Goal: Task Accomplishment & Management: Manage account settings

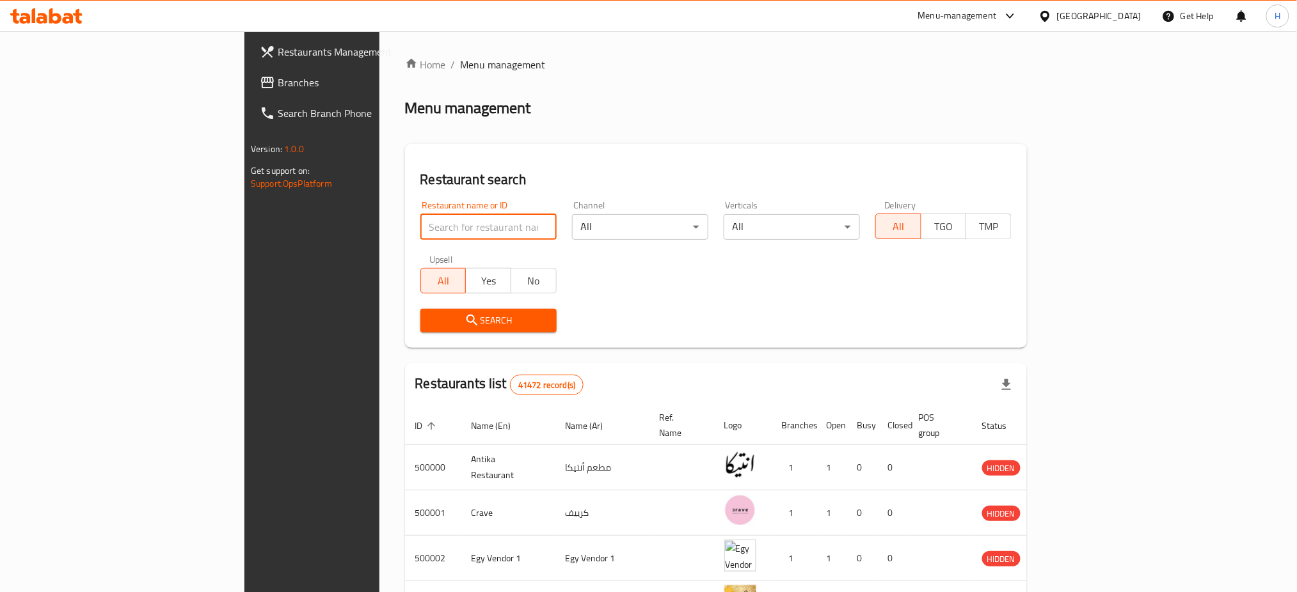
click at [420, 226] on input "search" at bounding box center [488, 227] width 136 height 26
click at [420, 235] on input "697723" at bounding box center [488, 227] width 136 height 26
type input "697723"
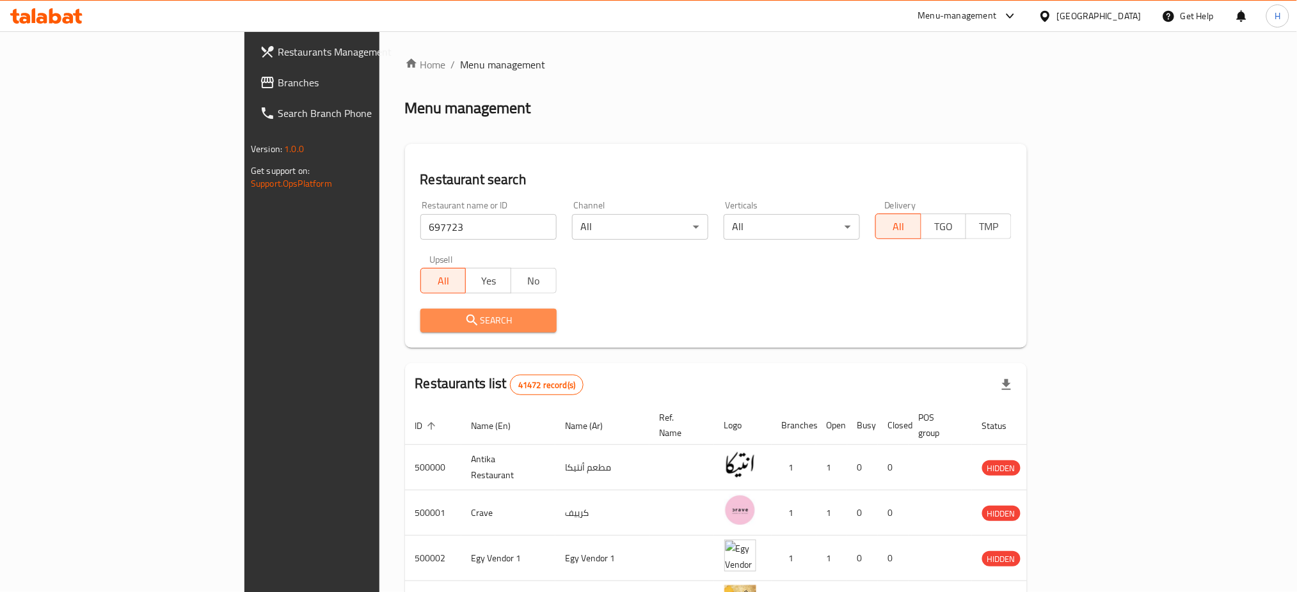
click at [431, 321] on span "Search" at bounding box center [489, 321] width 116 height 16
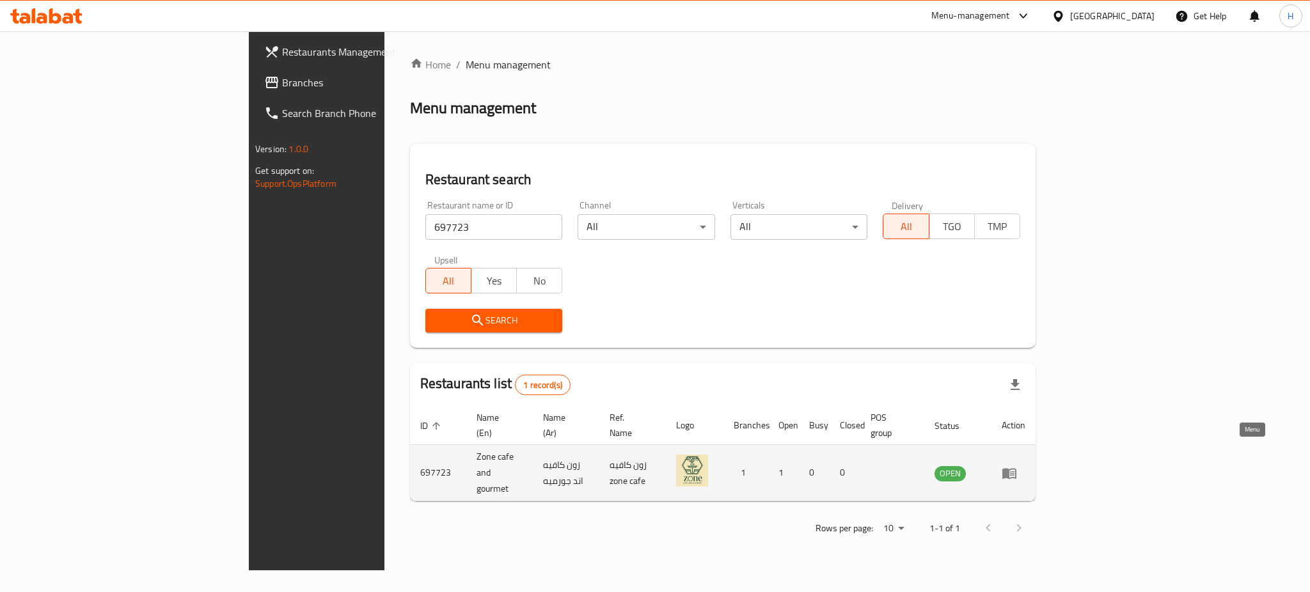
click at [1015, 472] on icon "enhanced table" at bounding box center [1012, 474] width 4 height 5
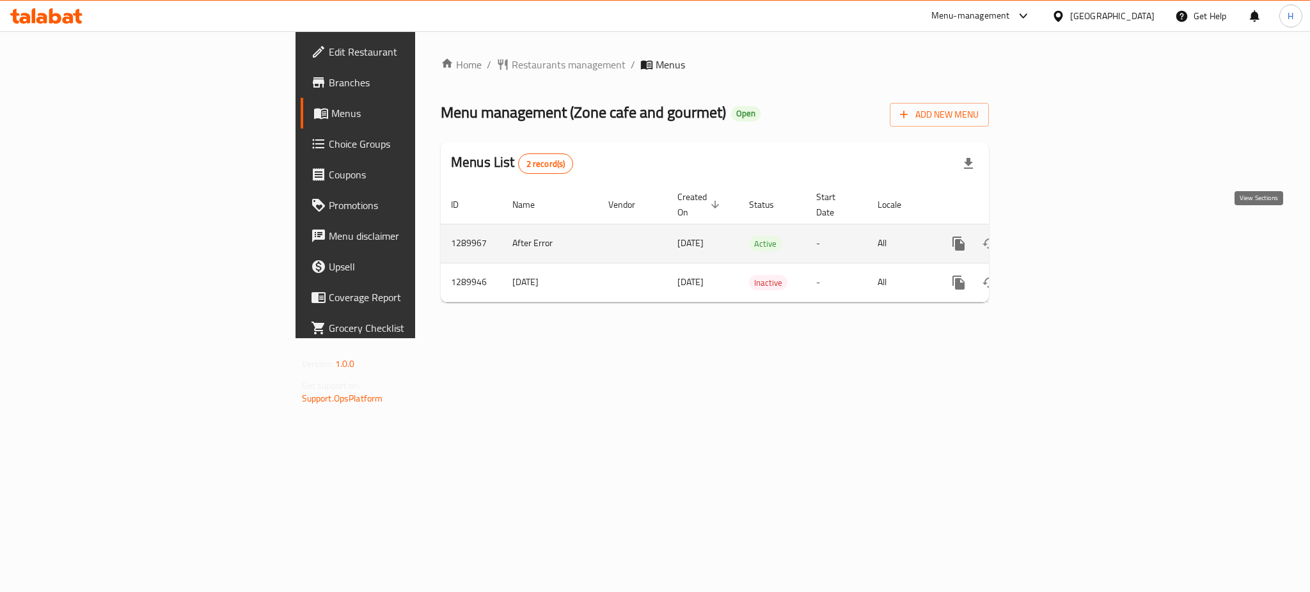
click at [1057, 238] on icon "enhanced table" at bounding box center [1051, 244] width 12 height 12
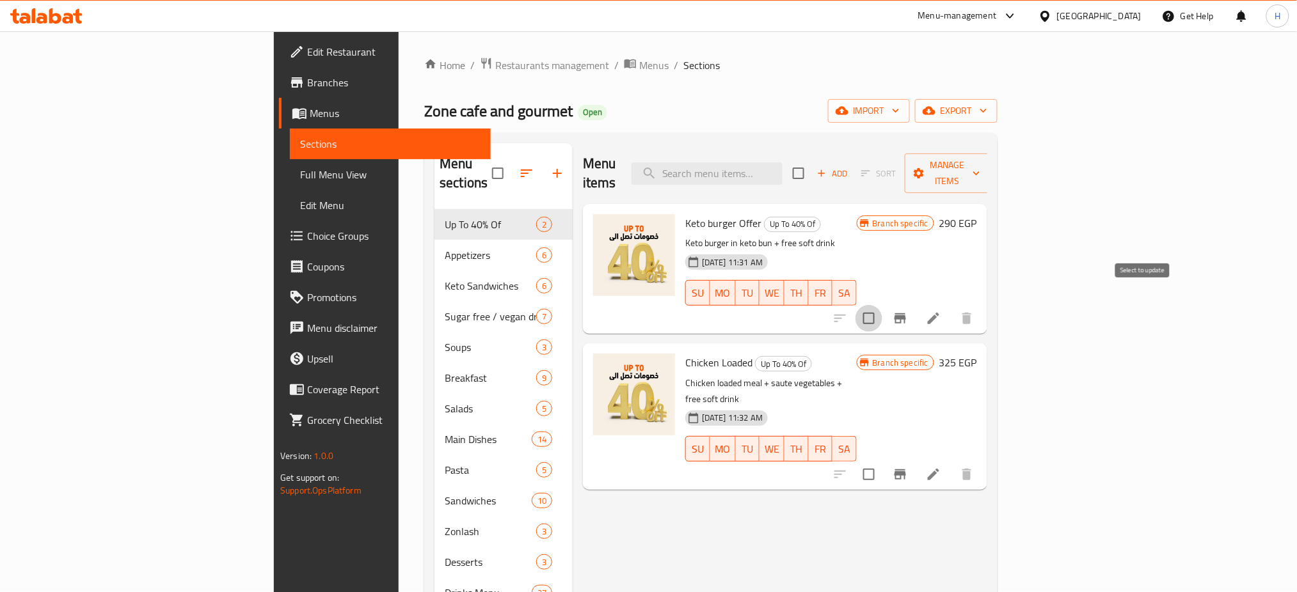
click at [882, 305] on input "checkbox" at bounding box center [868, 318] width 27 height 27
checkbox input "true"
click at [980, 161] on span "Manage items" at bounding box center [947, 173] width 65 height 32
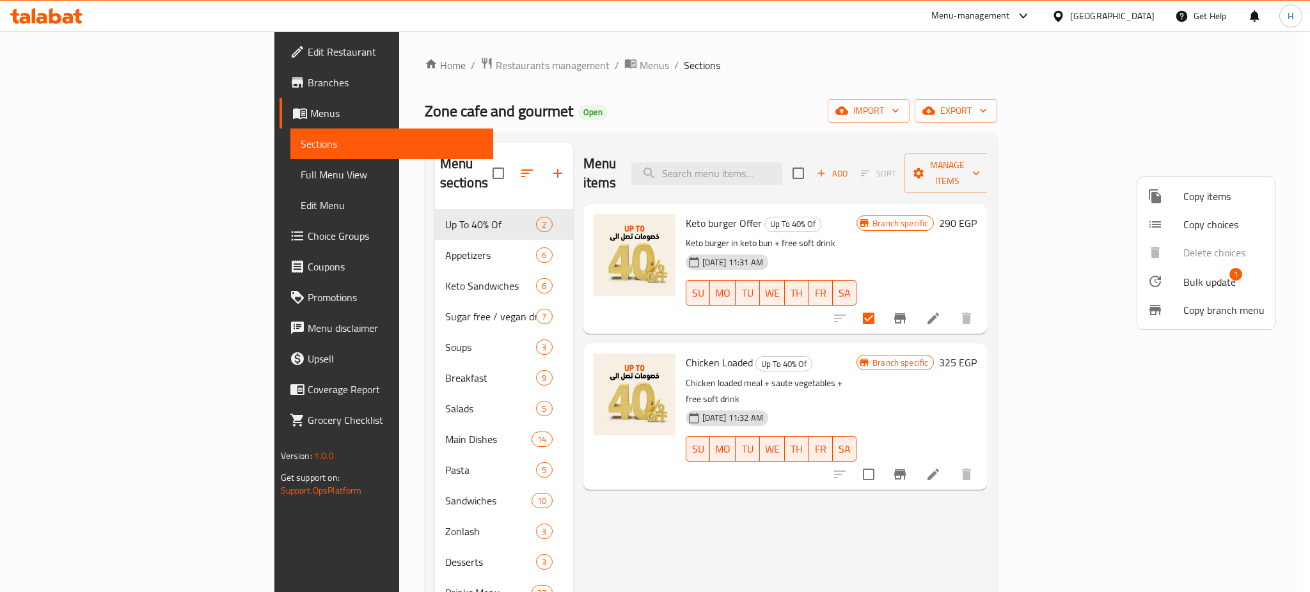
click at [1077, 145] on div at bounding box center [655, 296] width 1310 height 592
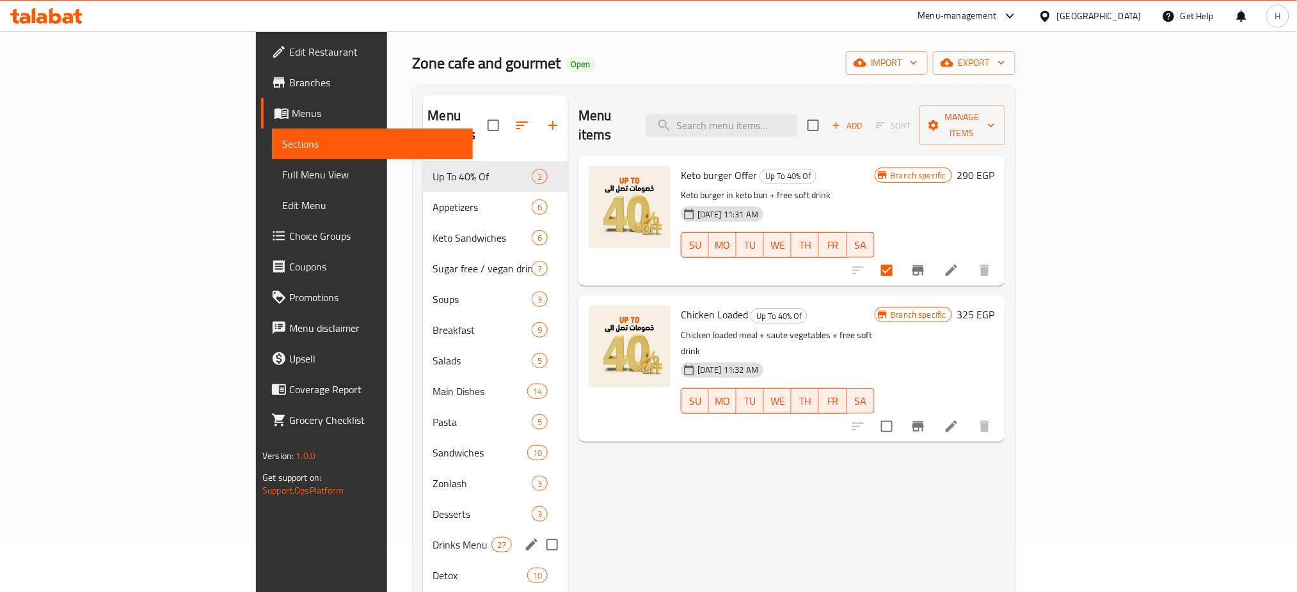
scroll to position [46, 0]
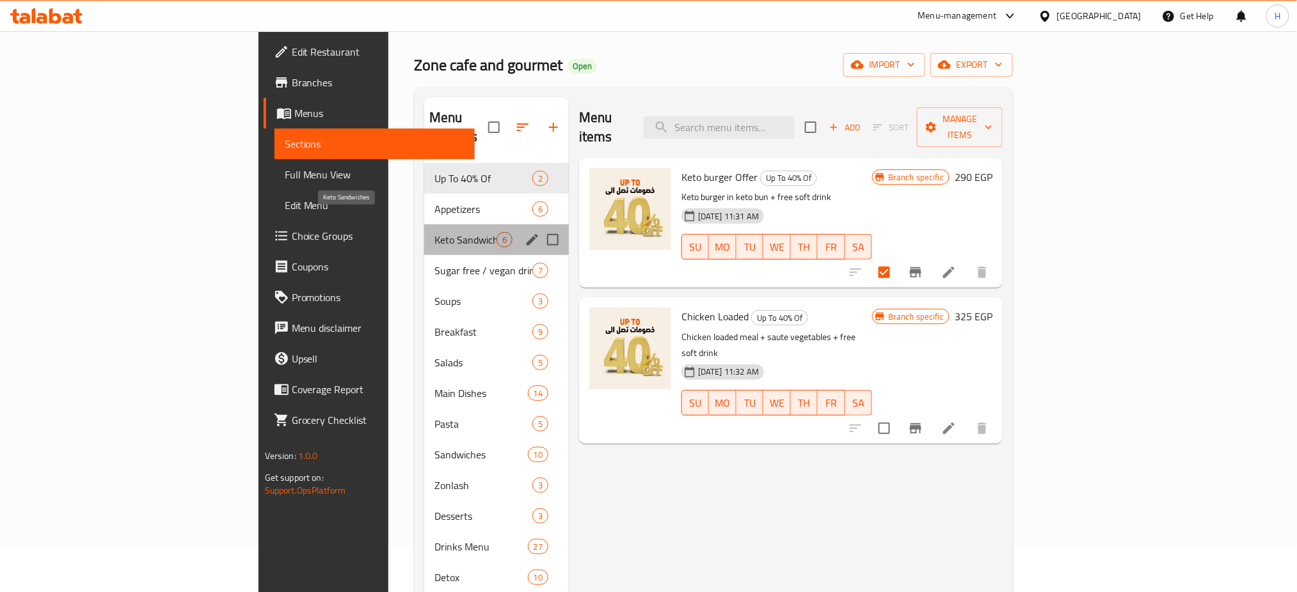
click at [434, 232] on span "Keto Sandwiches" at bounding box center [465, 239] width 62 height 15
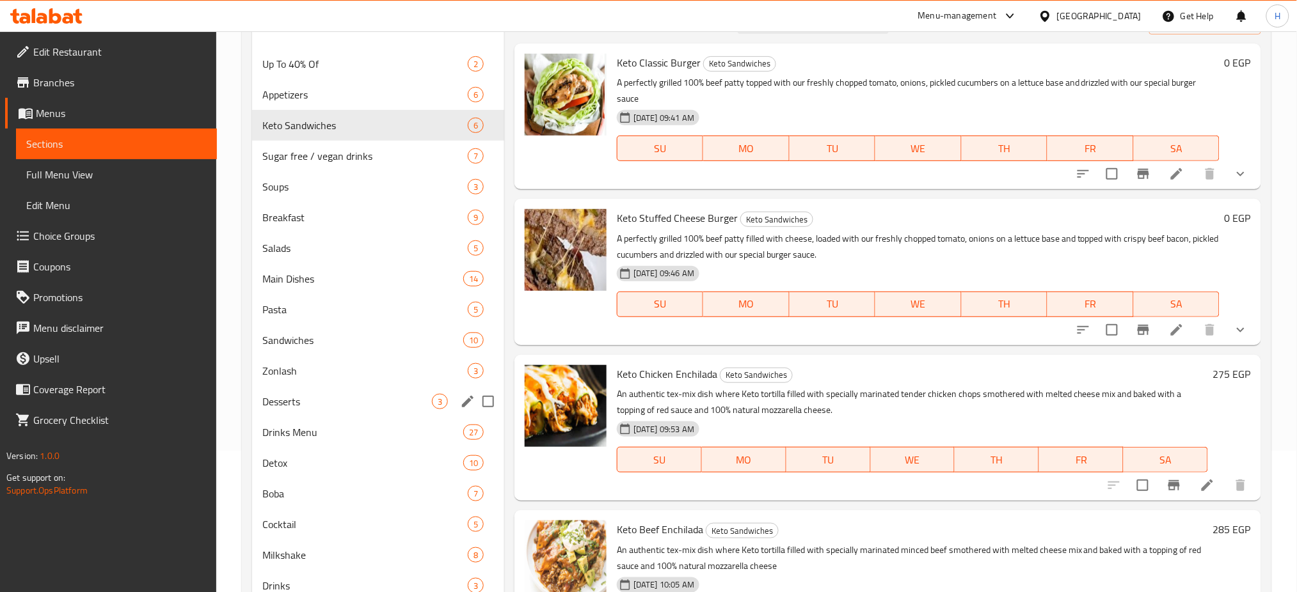
scroll to position [140, 0]
click at [486, 128] on input "Menu sections" at bounding box center [488, 126] width 27 height 27
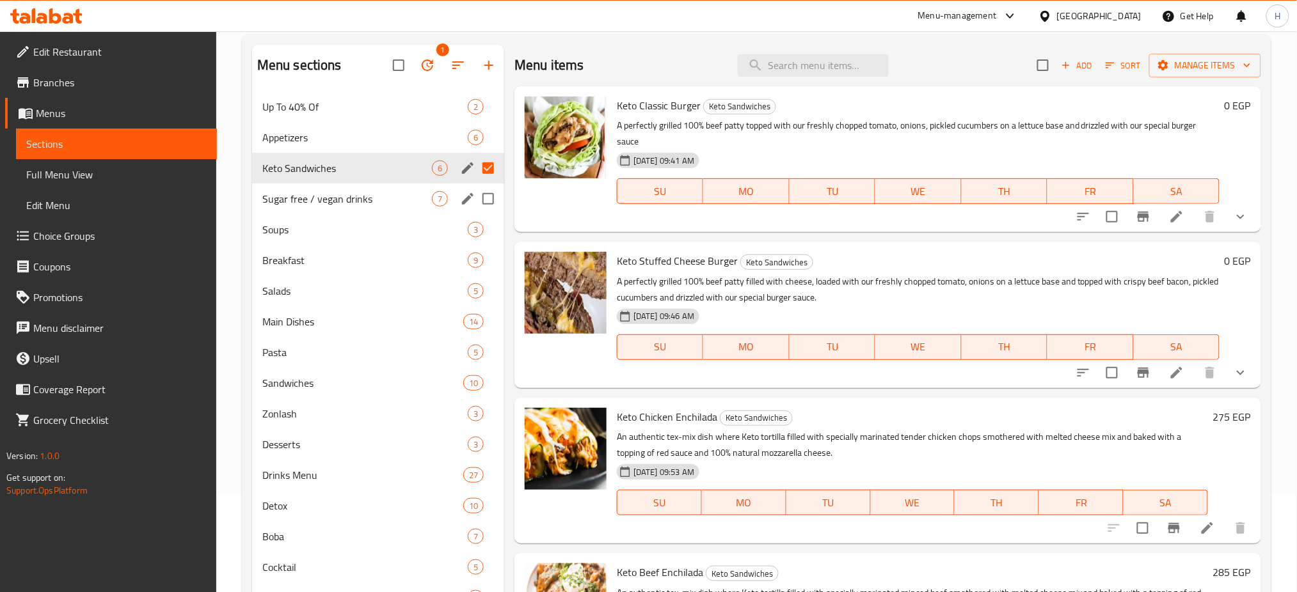
scroll to position [96, 0]
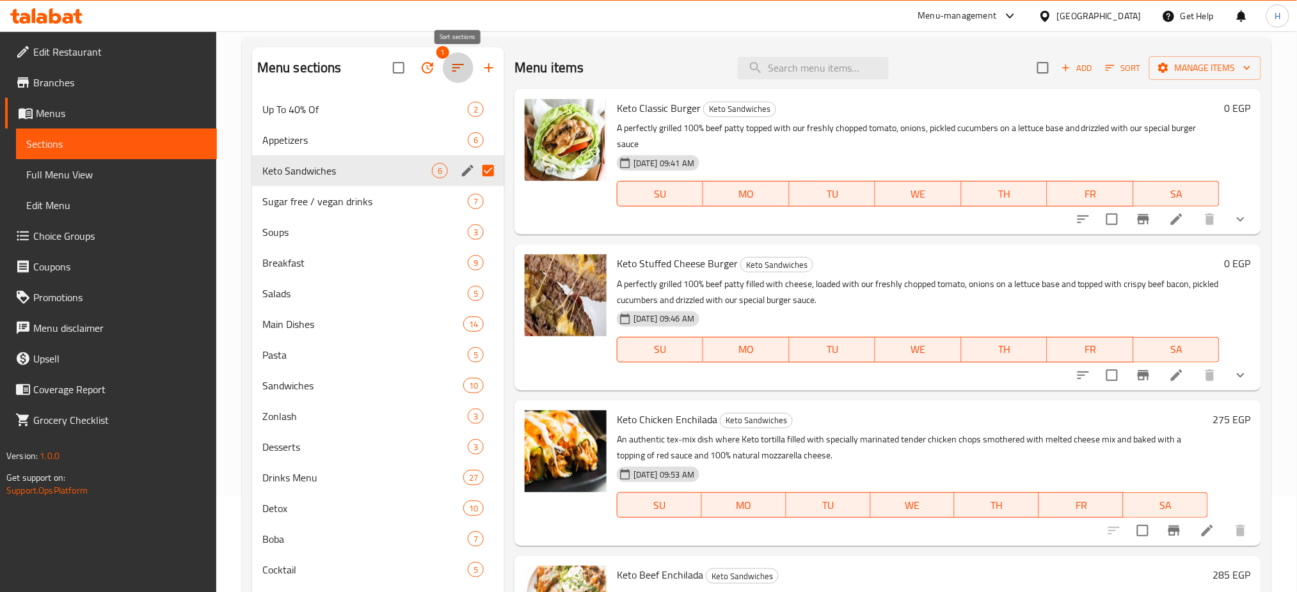
click at [453, 66] on icon "button" at bounding box center [457, 67] width 15 height 15
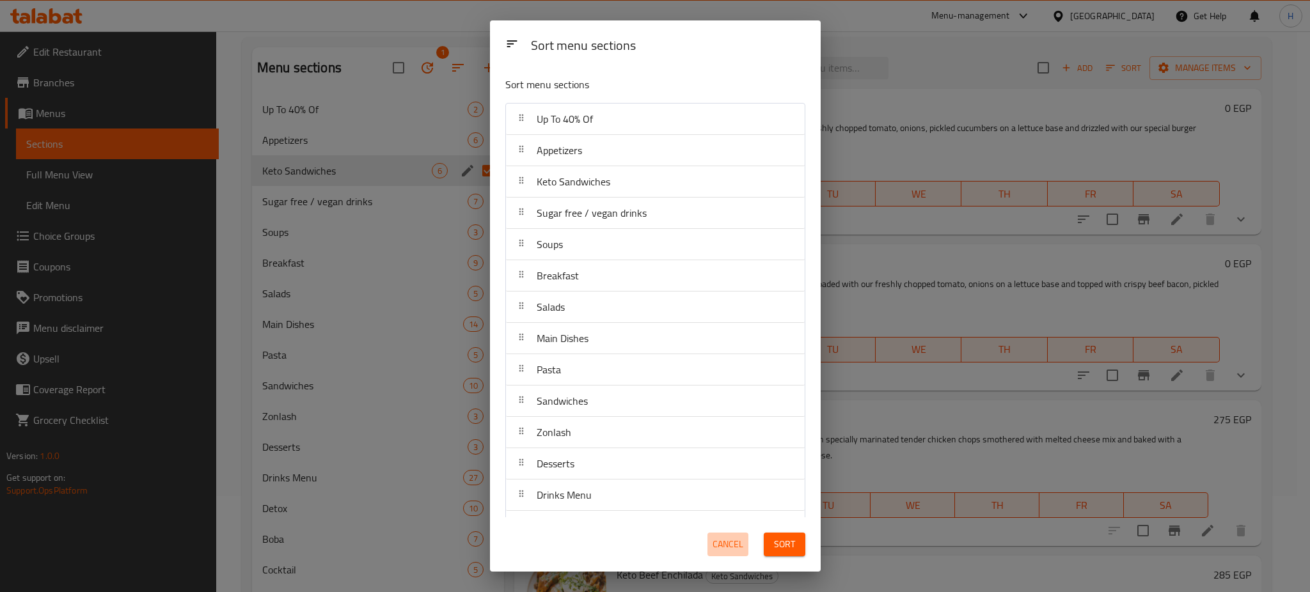
click at [730, 544] on span "Cancel" at bounding box center [728, 545] width 31 height 16
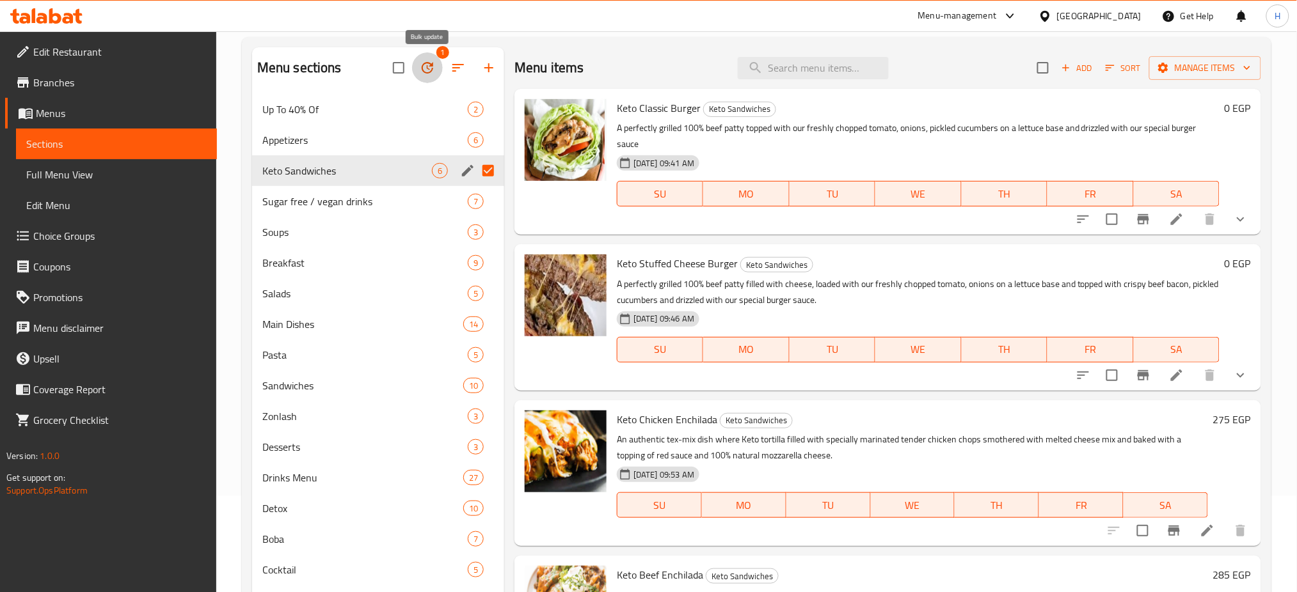
click at [421, 65] on icon "button" at bounding box center [427, 67] width 15 height 15
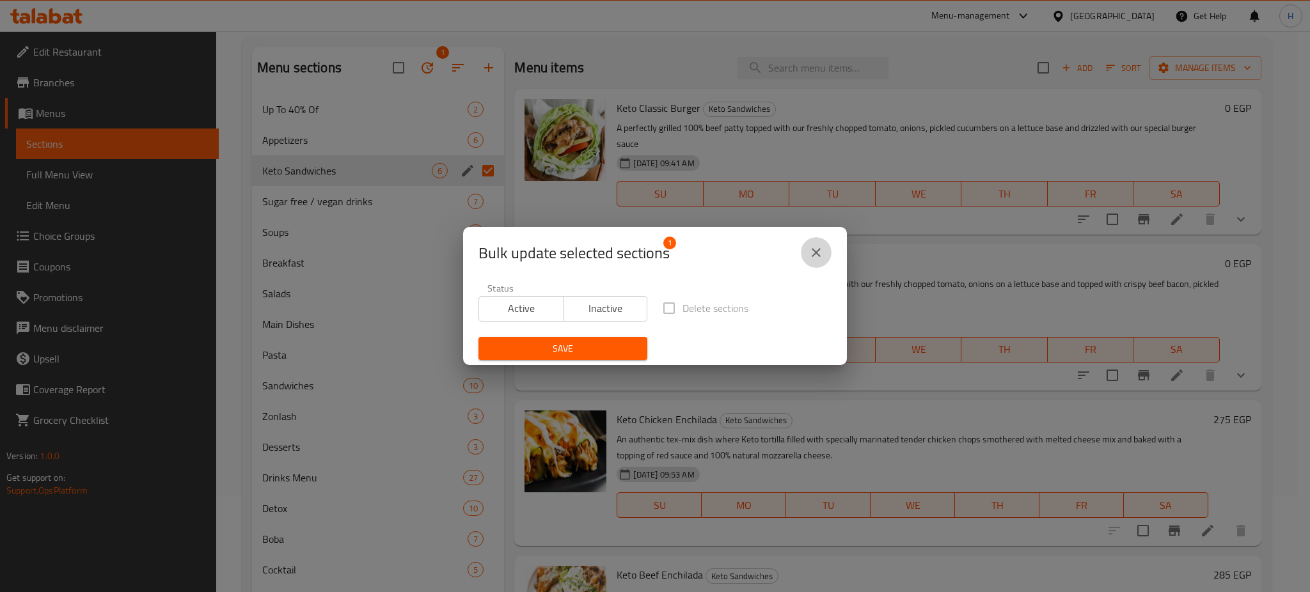
click at [820, 251] on icon "close" at bounding box center [816, 252] width 15 height 15
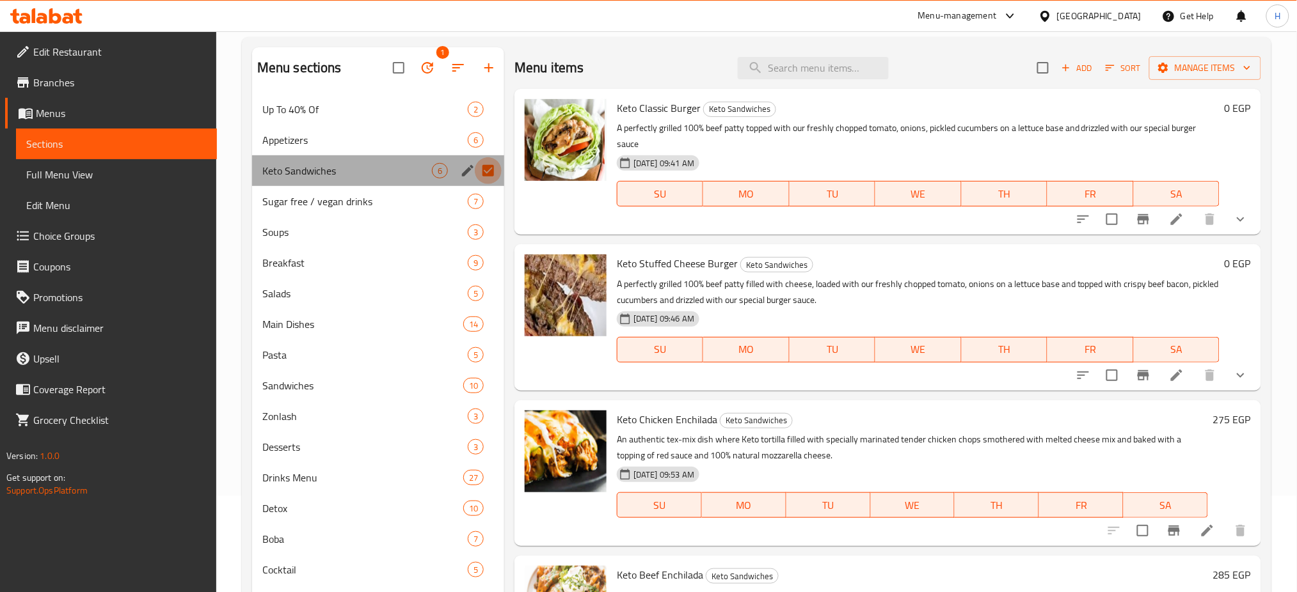
click at [490, 169] on input "Menu sections" at bounding box center [488, 170] width 27 height 27
checkbox input "false"
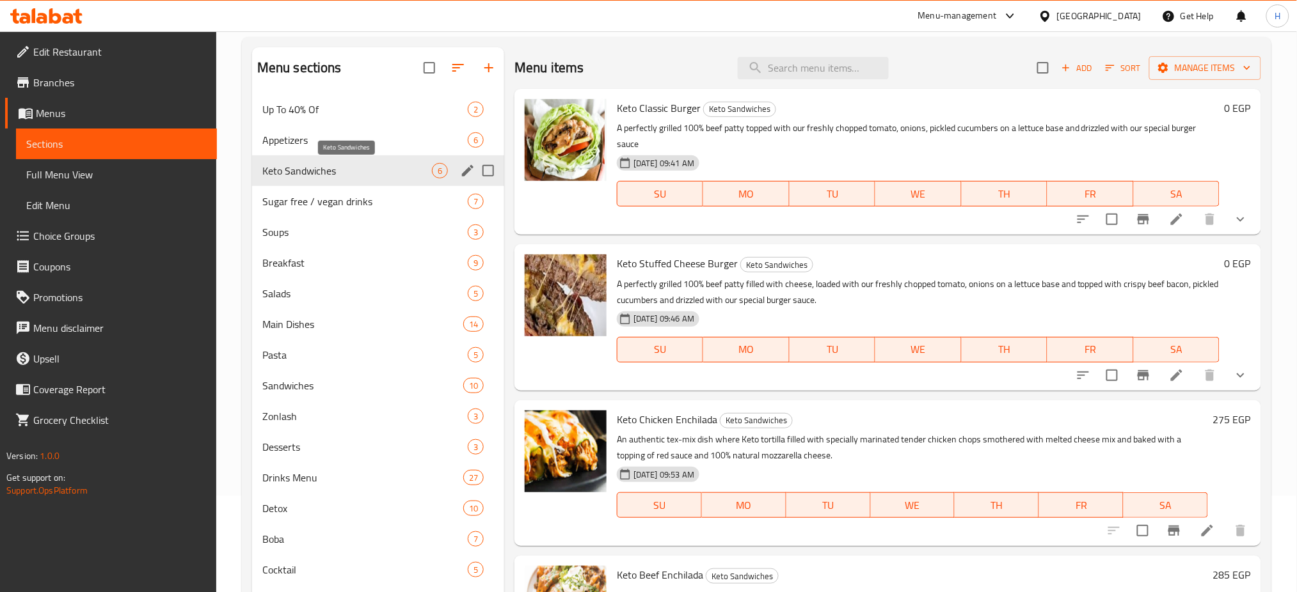
click at [408, 167] on span "Keto Sandwiches" at bounding box center [347, 170] width 170 height 15
click at [1102, 222] on input "checkbox" at bounding box center [1111, 219] width 27 height 27
checkbox input "true"
click at [1098, 378] on input "checkbox" at bounding box center [1111, 375] width 27 height 27
checkbox input "true"
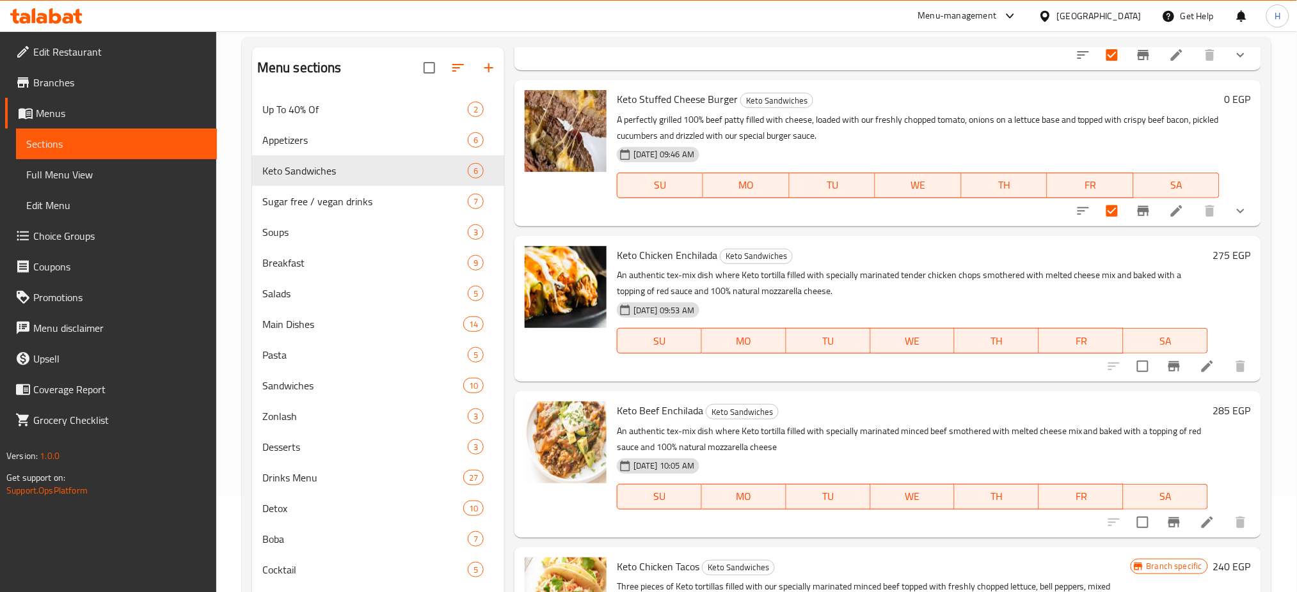
scroll to position [166, 0]
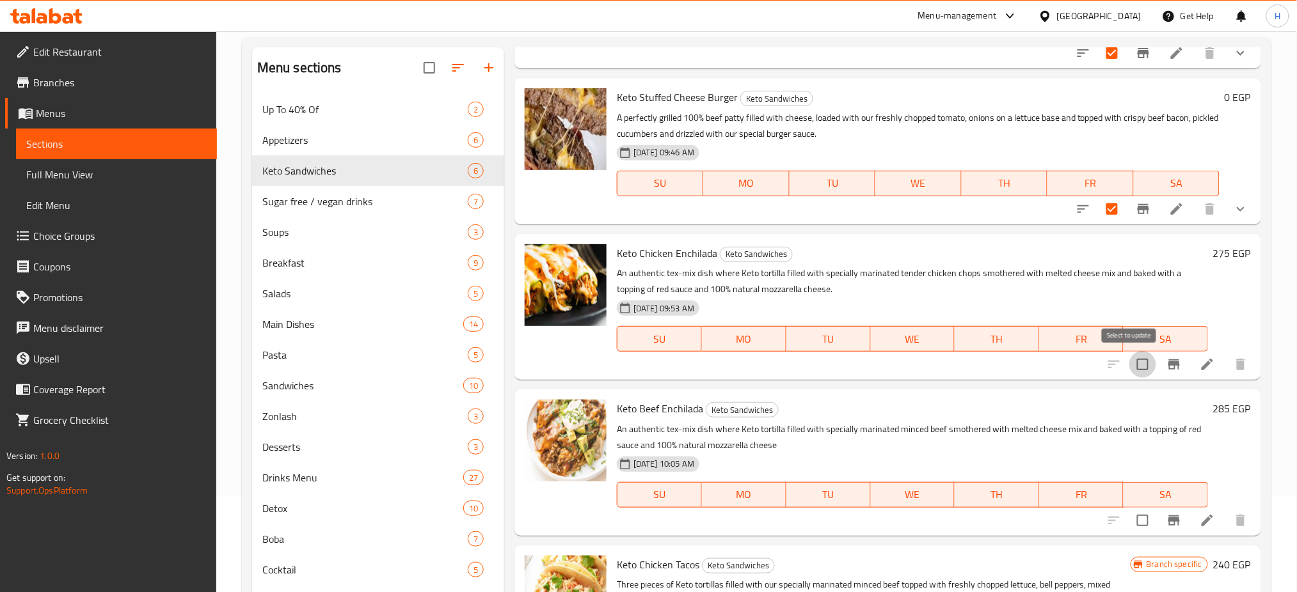
click at [1129, 365] on input "checkbox" at bounding box center [1142, 364] width 27 height 27
checkbox input "true"
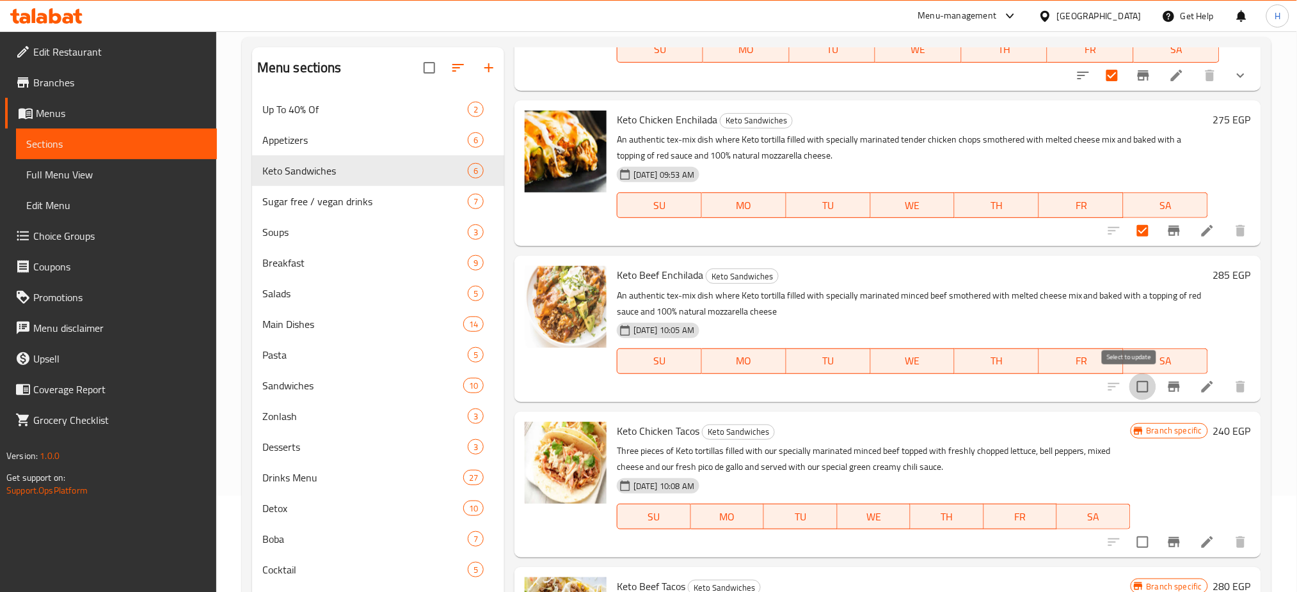
click at [1131, 389] on input "checkbox" at bounding box center [1142, 387] width 27 height 27
checkbox input "true"
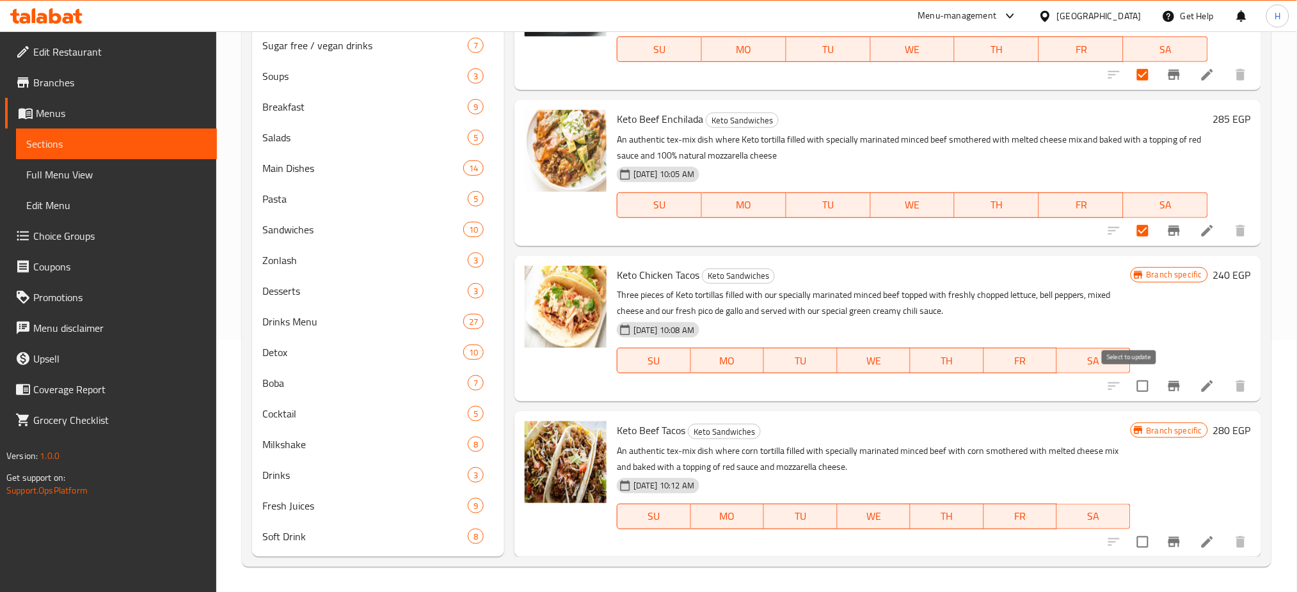
click at [1131, 389] on input "checkbox" at bounding box center [1142, 386] width 27 height 27
checkbox input "true"
click at [1129, 537] on input "checkbox" at bounding box center [1142, 542] width 27 height 27
checkbox input "true"
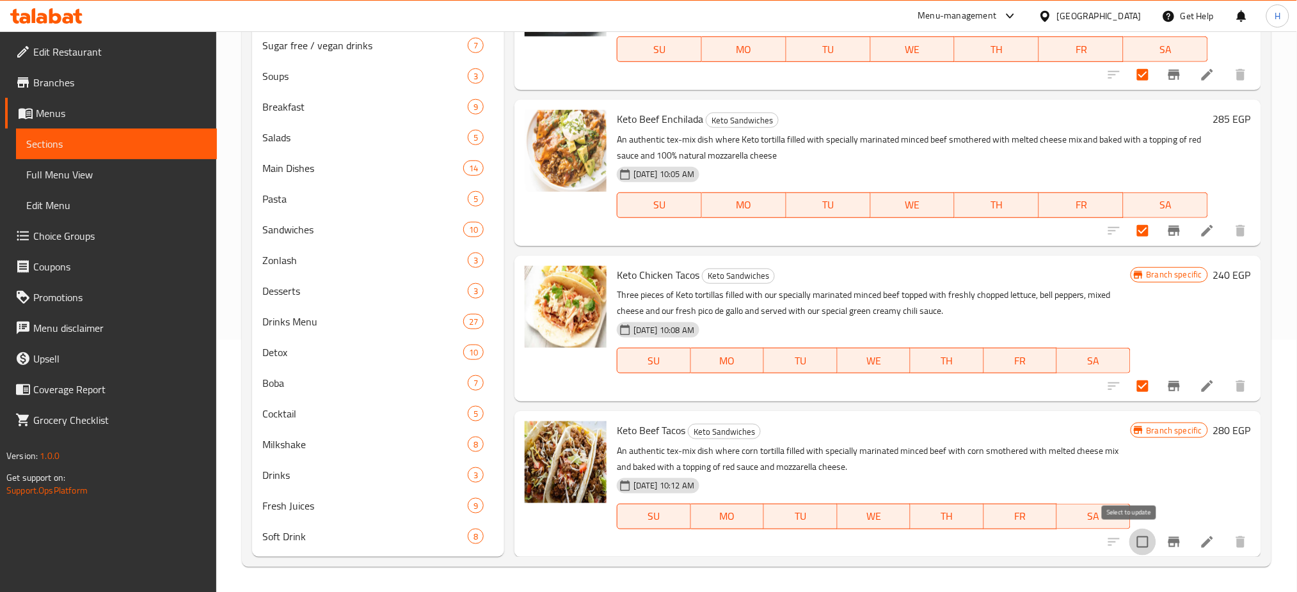
checkbox input "false"
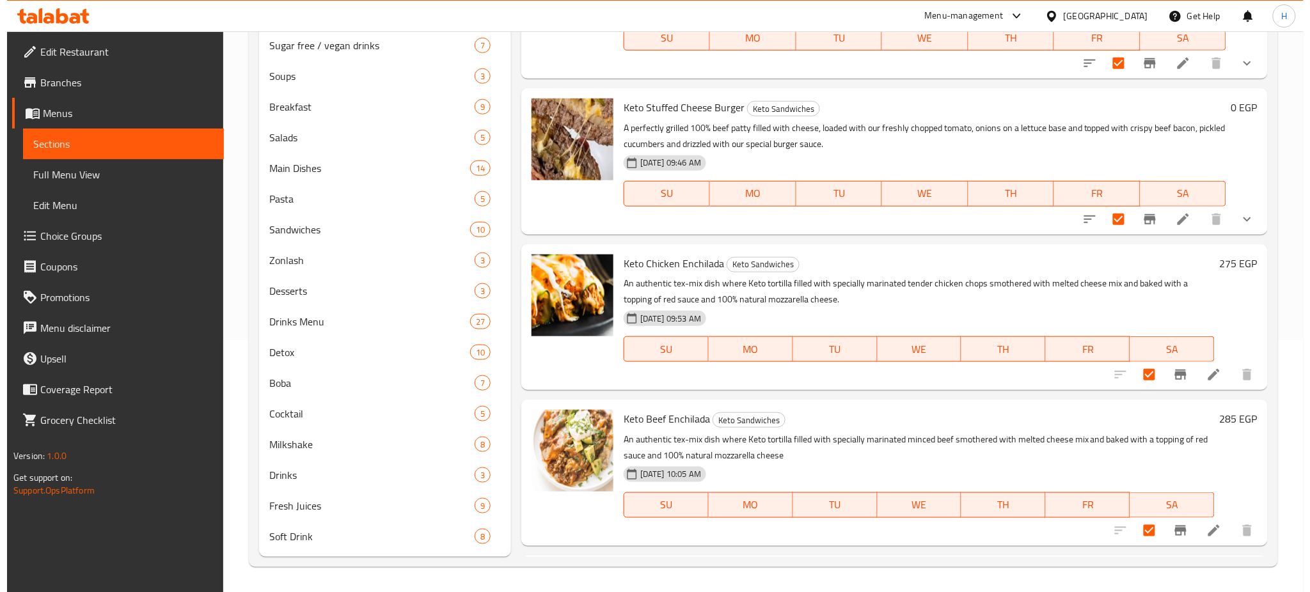
scroll to position [0, 0]
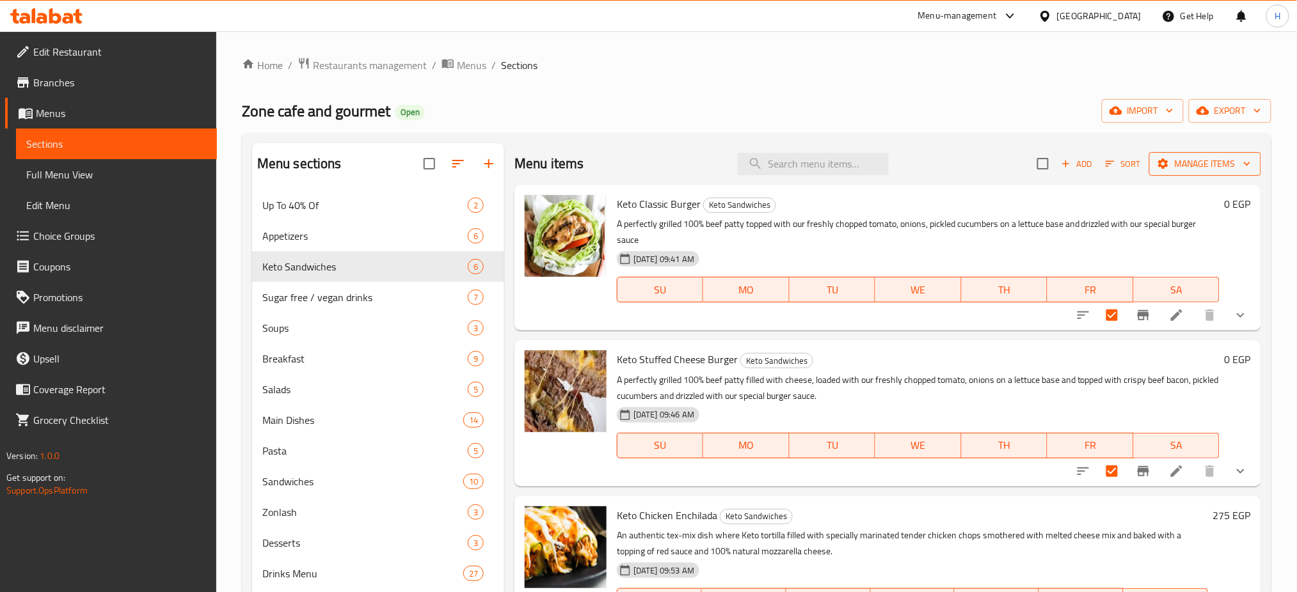
click at [1157, 166] on icon "button" at bounding box center [1163, 163] width 13 height 13
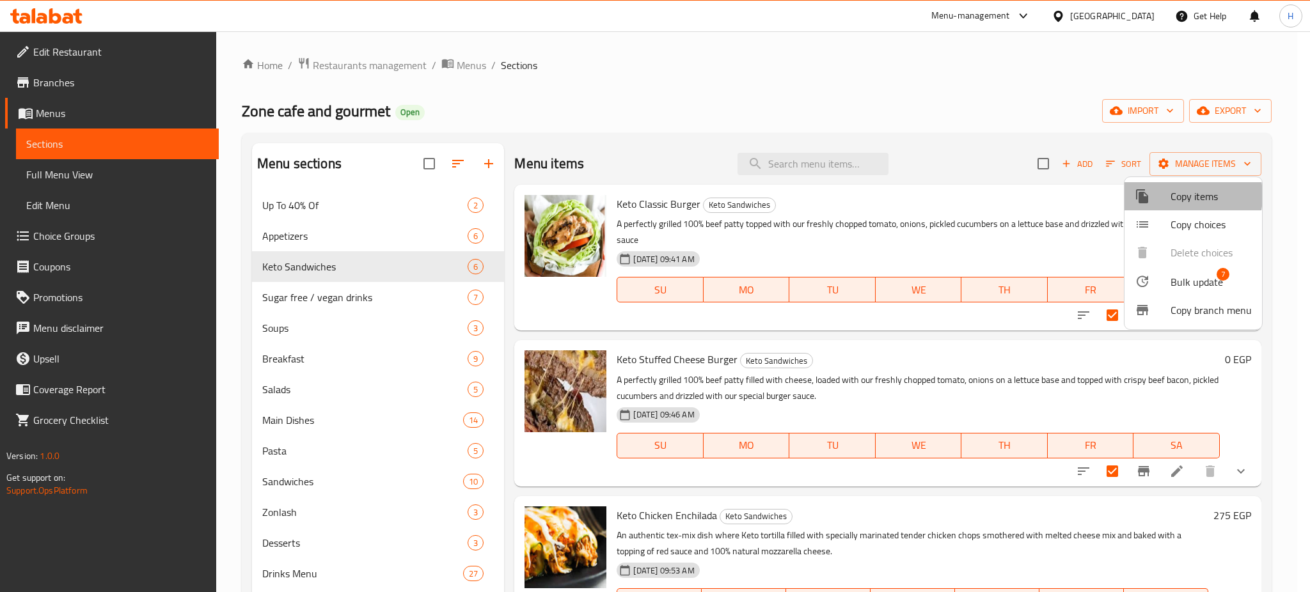
click at [1175, 196] on span "Copy items" at bounding box center [1211, 196] width 81 height 15
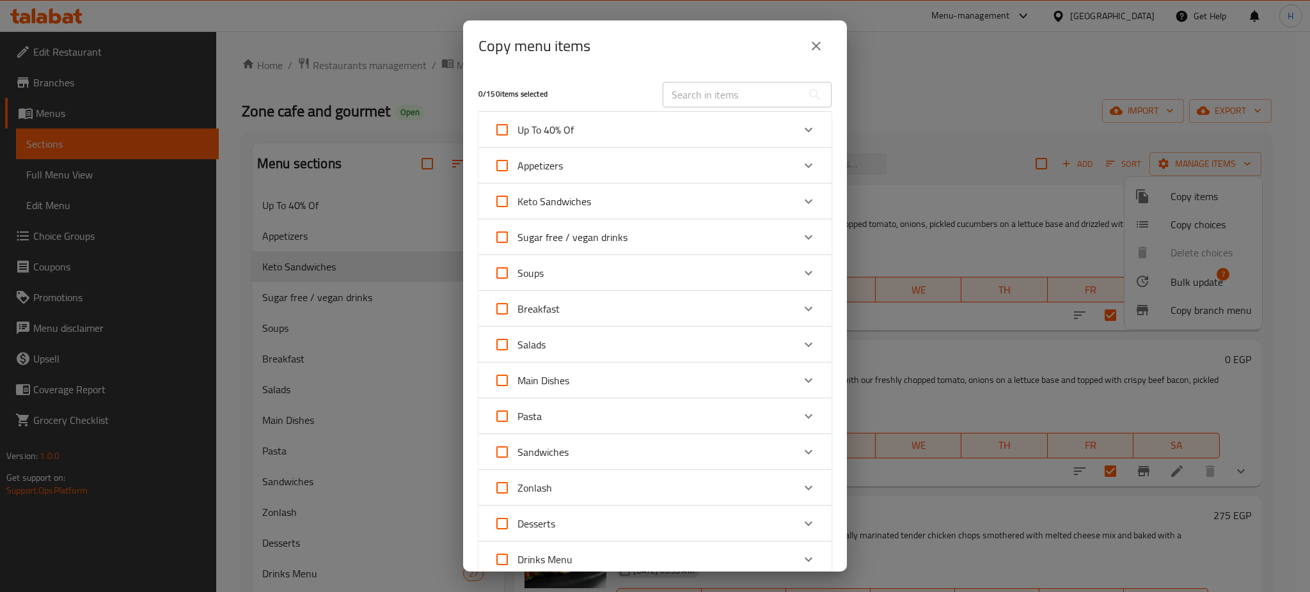
click at [672, 131] on div "Up To 40% Of" at bounding box center [643, 130] width 299 height 31
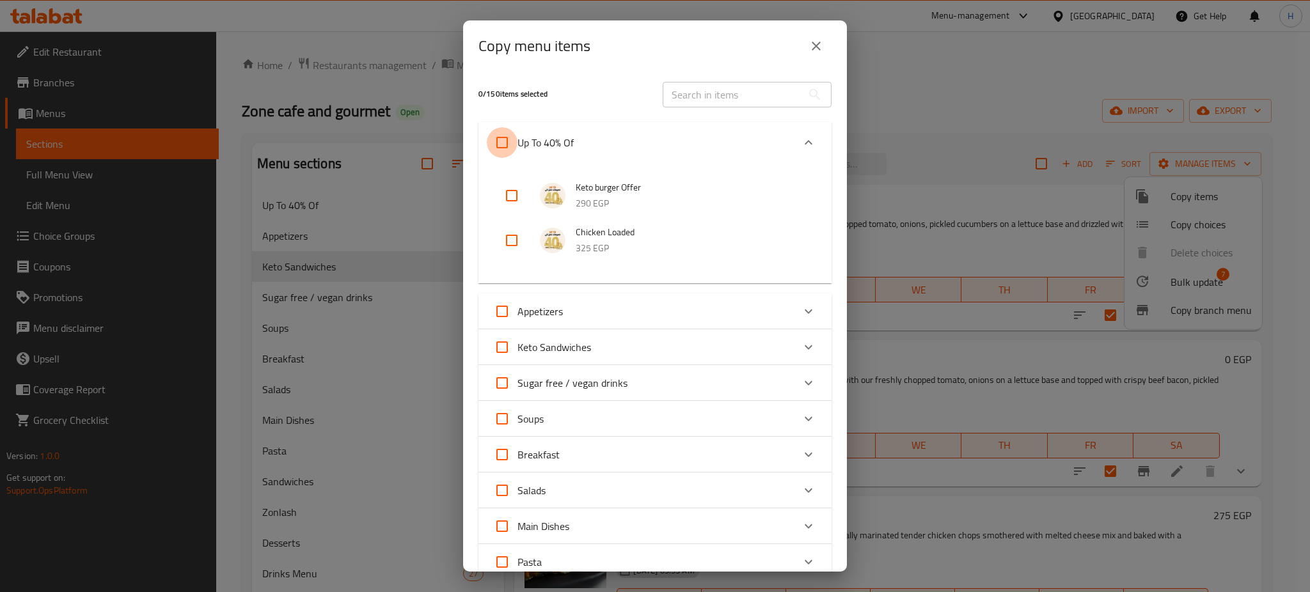
click at [507, 144] on input "Up To 40% Of" at bounding box center [502, 142] width 31 height 31
checkbox input "true"
click at [720, 526] on div "Main Dishes" at bounding box center [643, 526] width 299 height 31
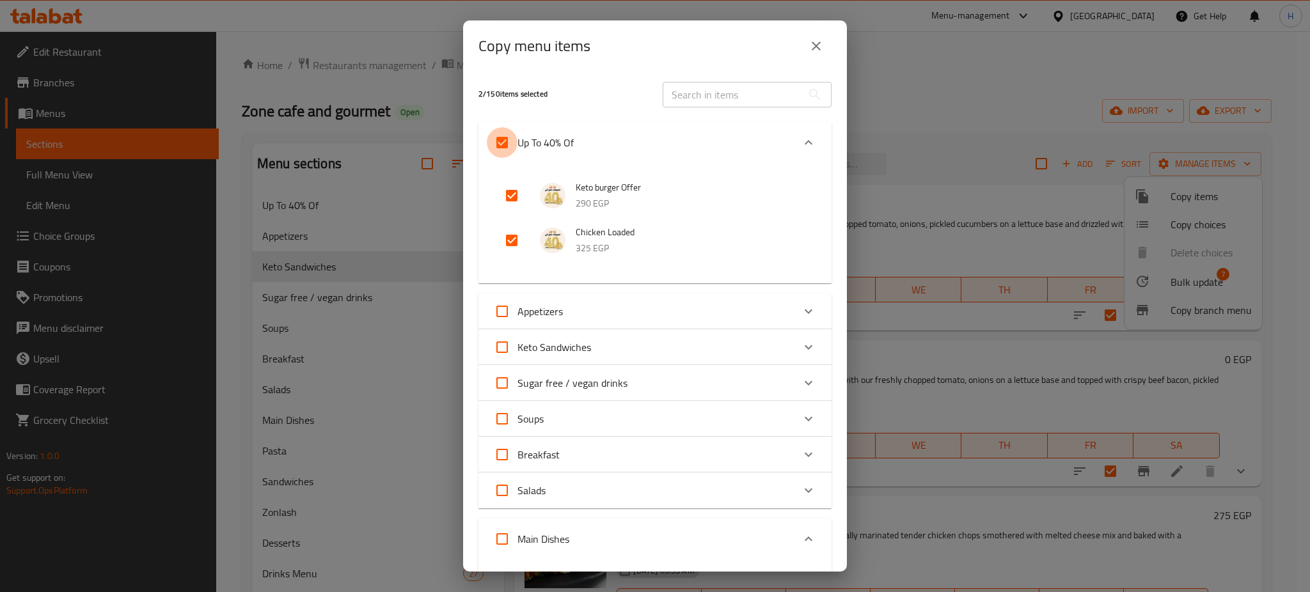
click at [505, 141] on input "Up To 40% Of" at bounding box center [502, 142] width 31 height 31
checkbox input "false"
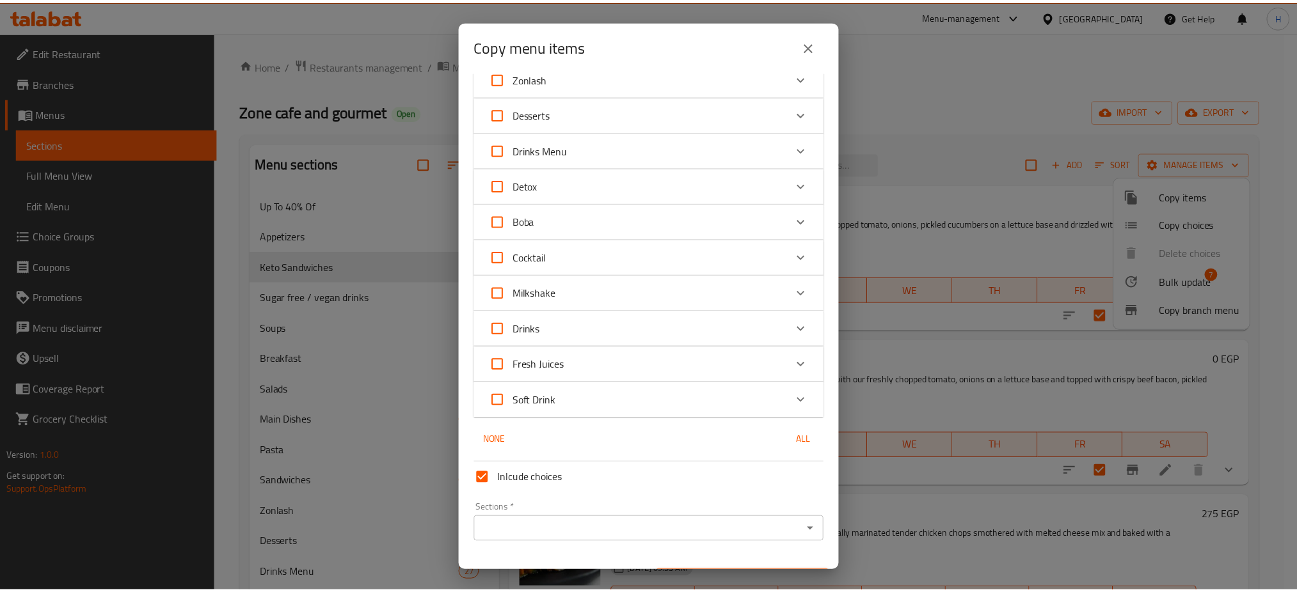
scroll to position [1269, 0]
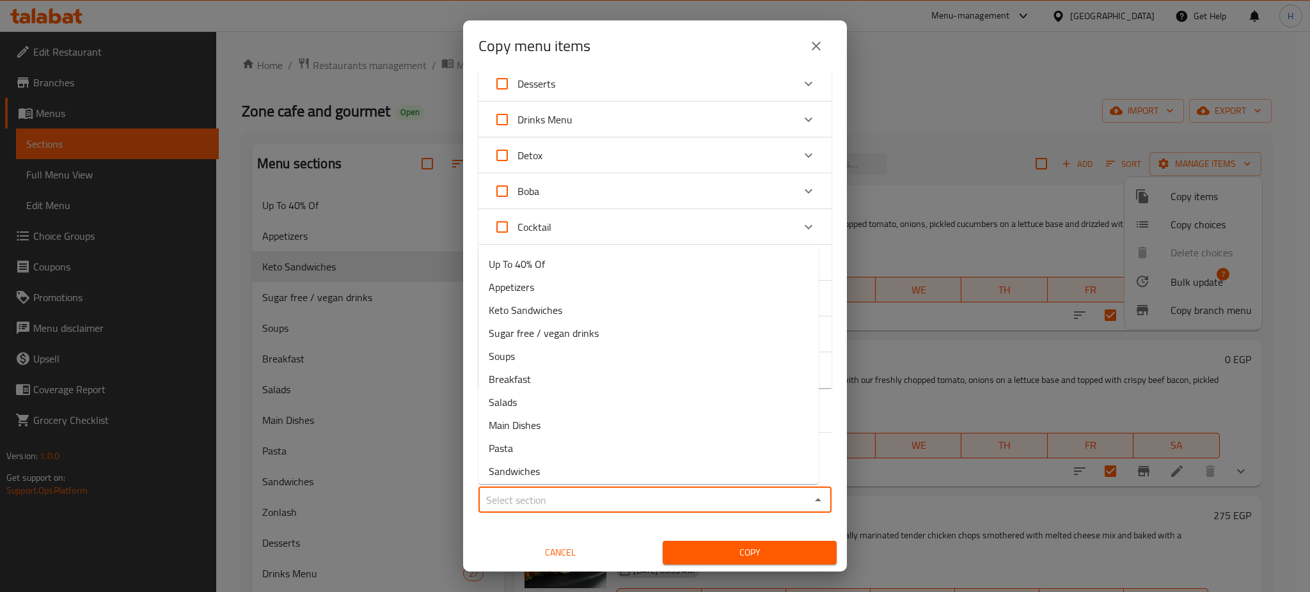
click at [549, 492] on input "Sections   *" at bounding box center [644, 500] width 324 height 18
click at [553, 257] on li "Up To 40% Of" at bounding box center [649, 264] width 340 height 23
type input "Up To 40% Of"
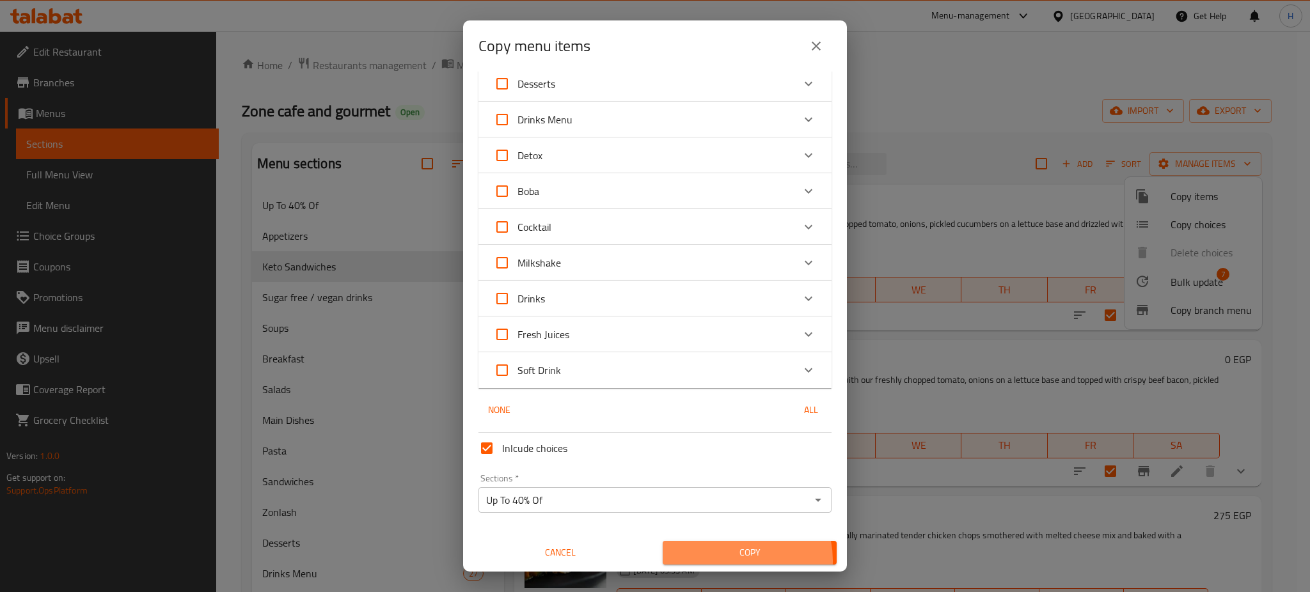
click at [730, 561] on button "Copy" at bounding box center [750, 553] width 174 height 24
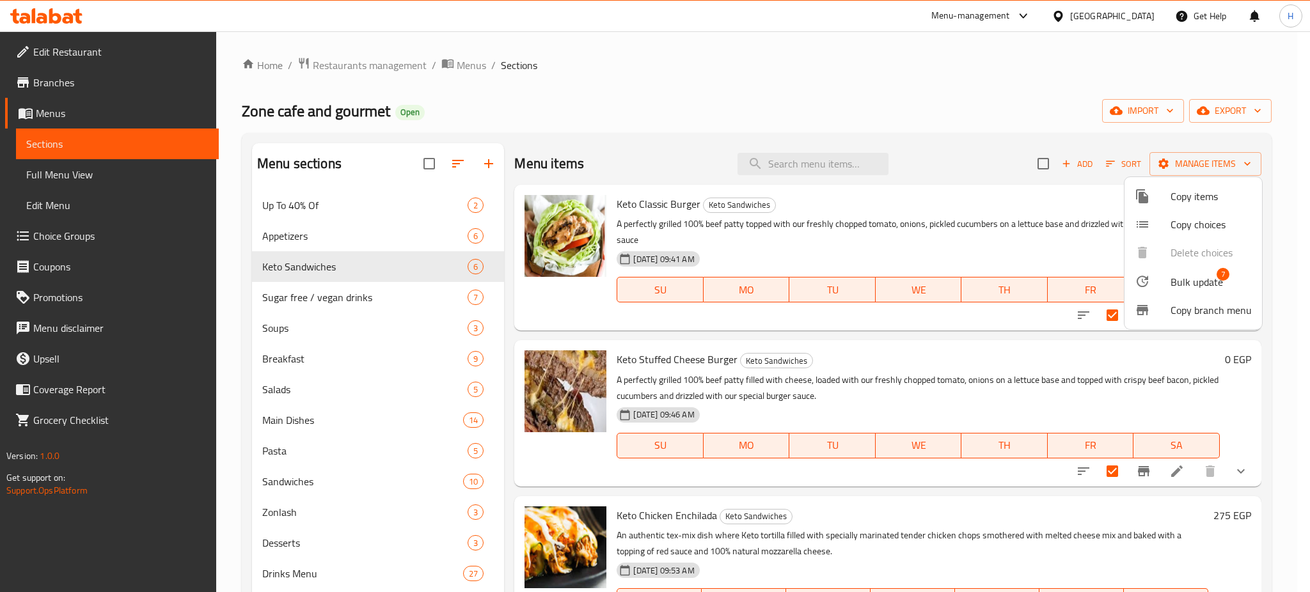
click at [316, 394] on div at bounding box center [655, 296] width 1310 height 592
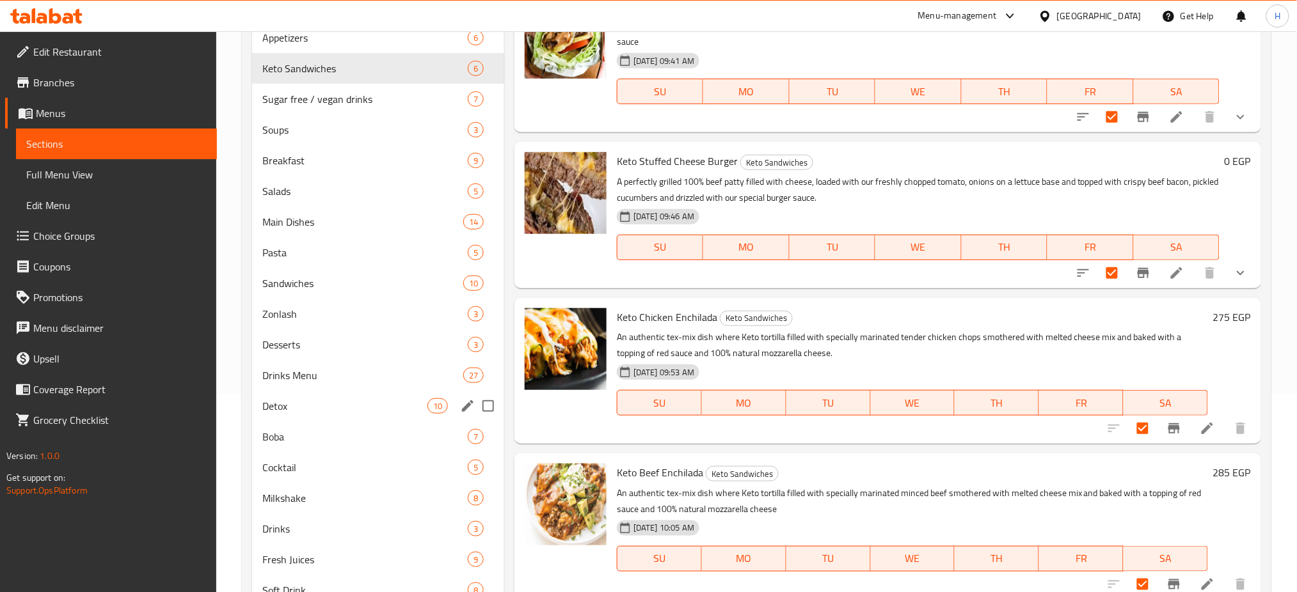
scroll to position [252, 0]
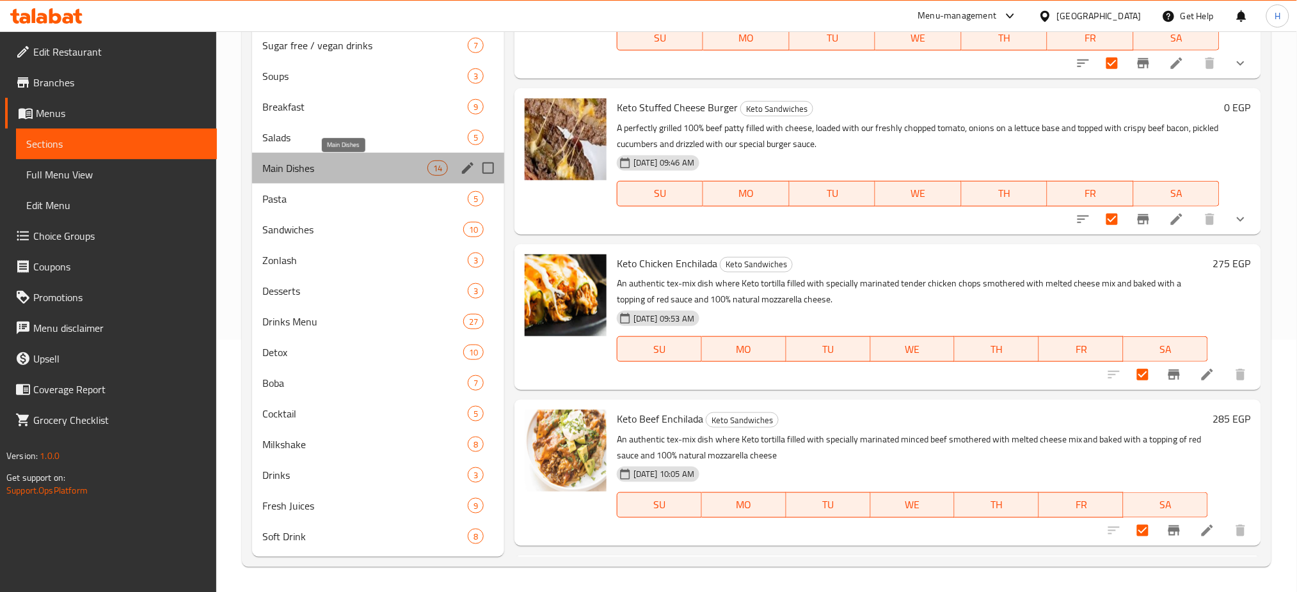
click at [356, 163] on span "Main Dishes" at bounding box center [344, 168] width 165 height 15
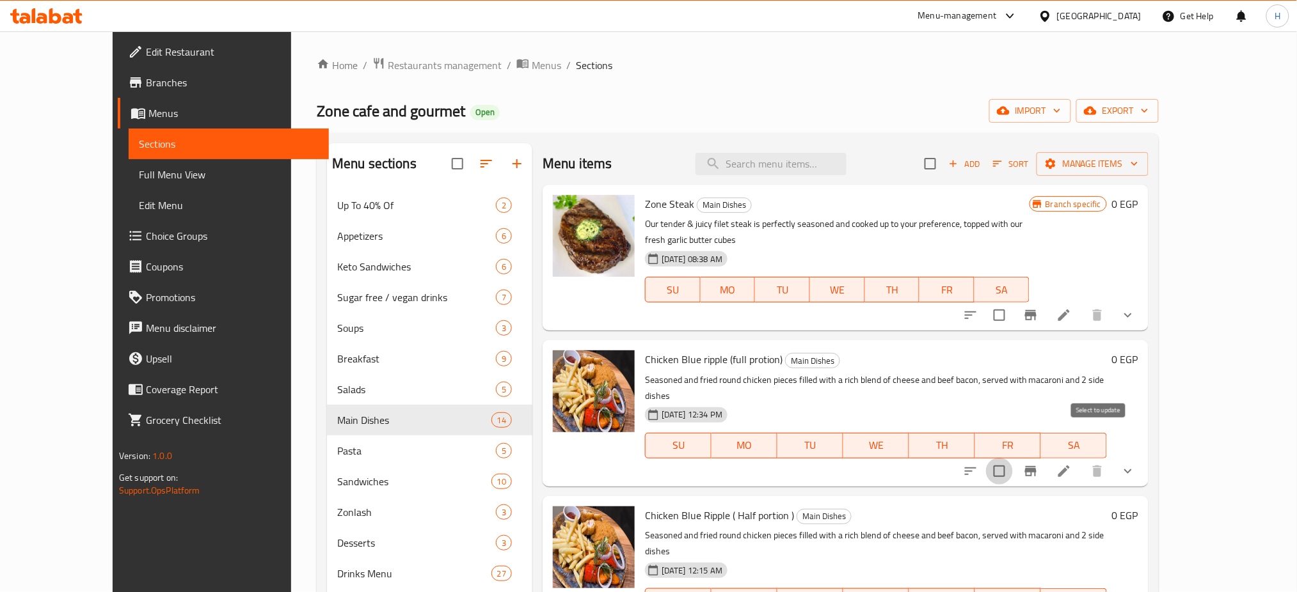
click at [1013, 458] on input "checkbox" at bounding box center [999, 471] width 27 height 27
checkbox input "true"
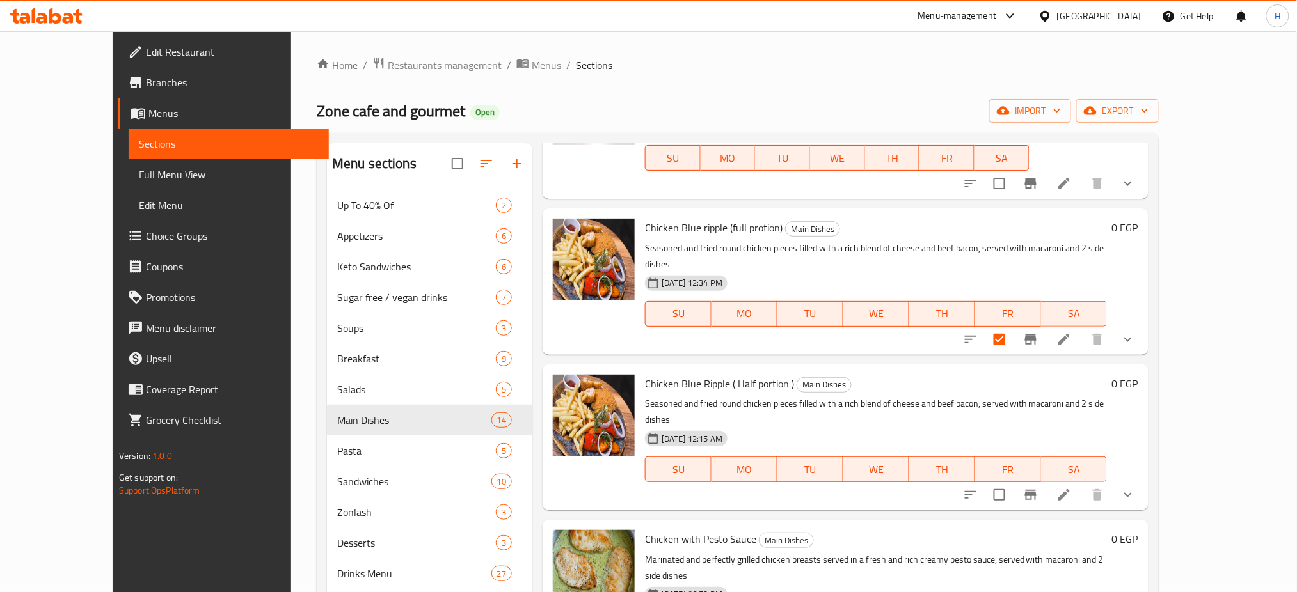
scroll to position [133, 0]
click at [1013, 480] on input "checkbox" at bounding box center [999, 493] width 27 height 27
checkbox input "true"
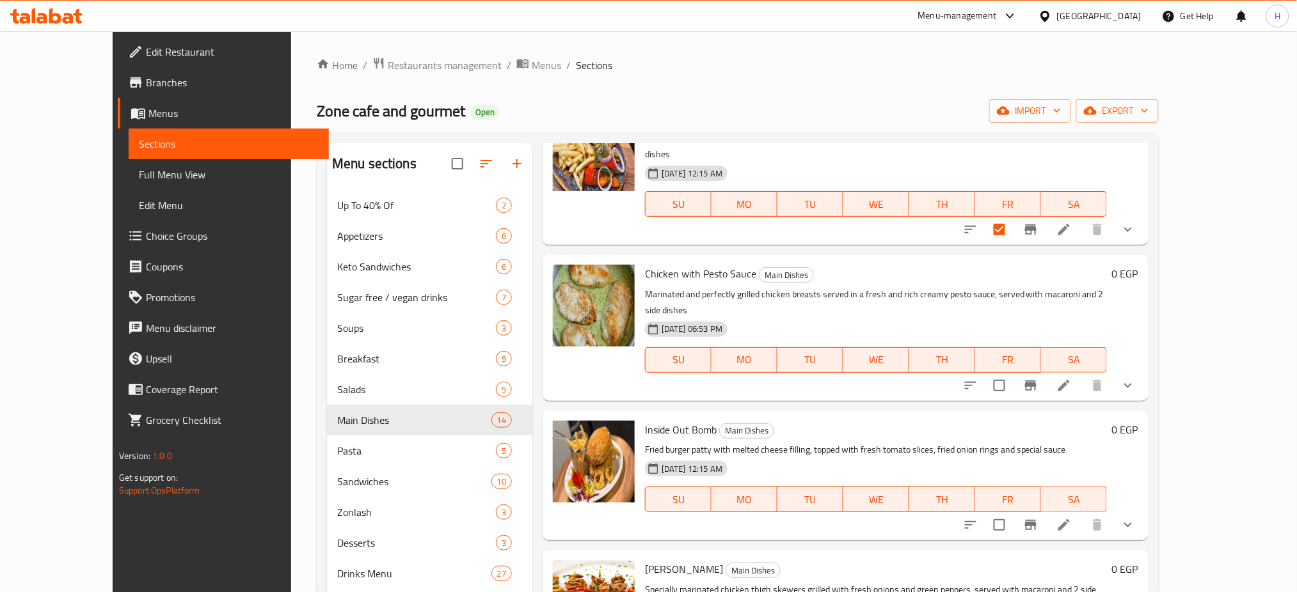
scroll to position [401, 0]
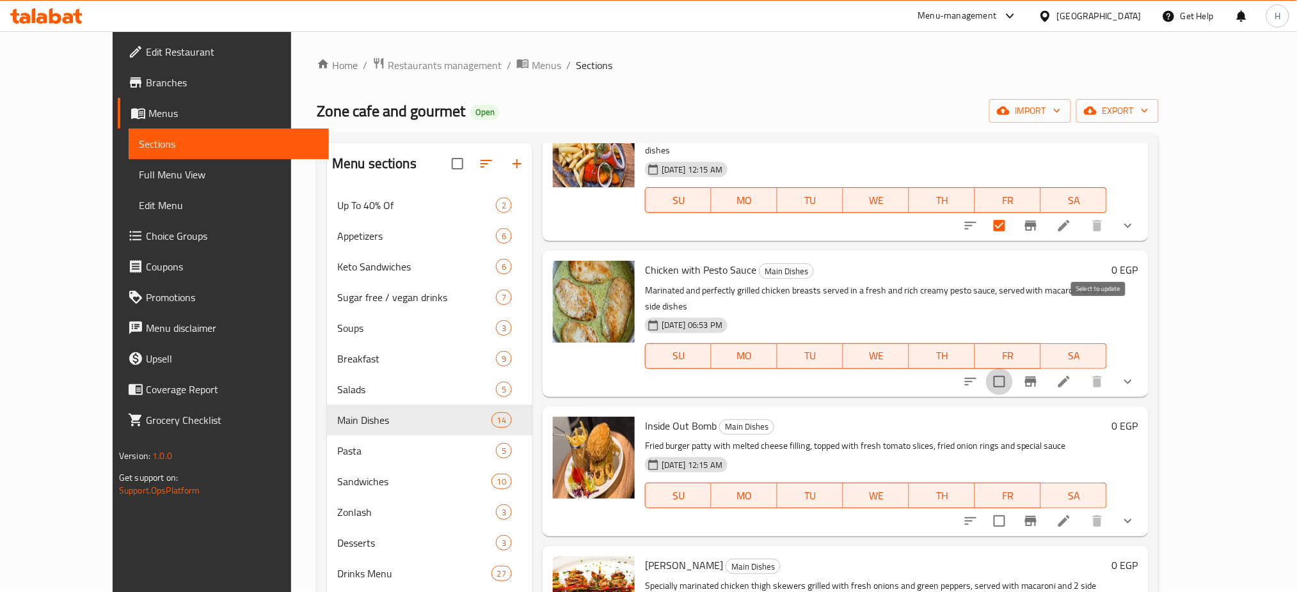
click at [1013, 369] on input "checkbox" at bounding box center [999, 382] width 27 height 27
checkbox input "true"
click at [1013, 508] on input "checkbox" at bounding box center [999, 521] width 27 height 27
checkbox input "true"
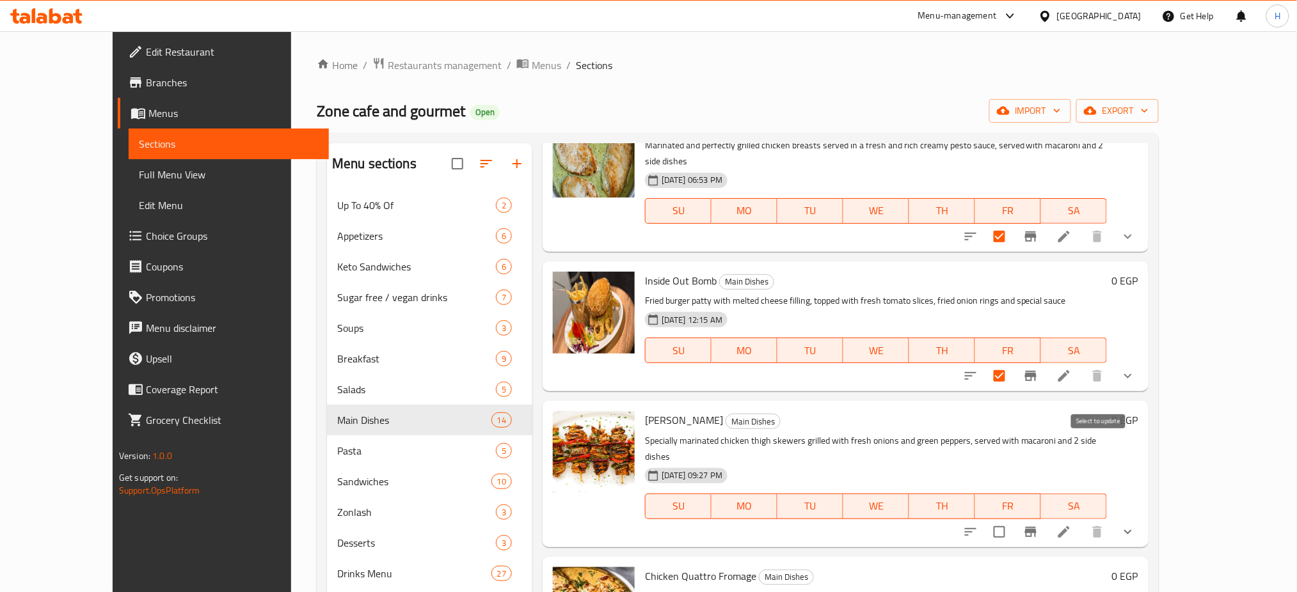
scroll to position [548, 0]
click at [1013, 518] on input "checkbox" at bounding box center [999, 531] width 27 height 27
checkbox input "true"
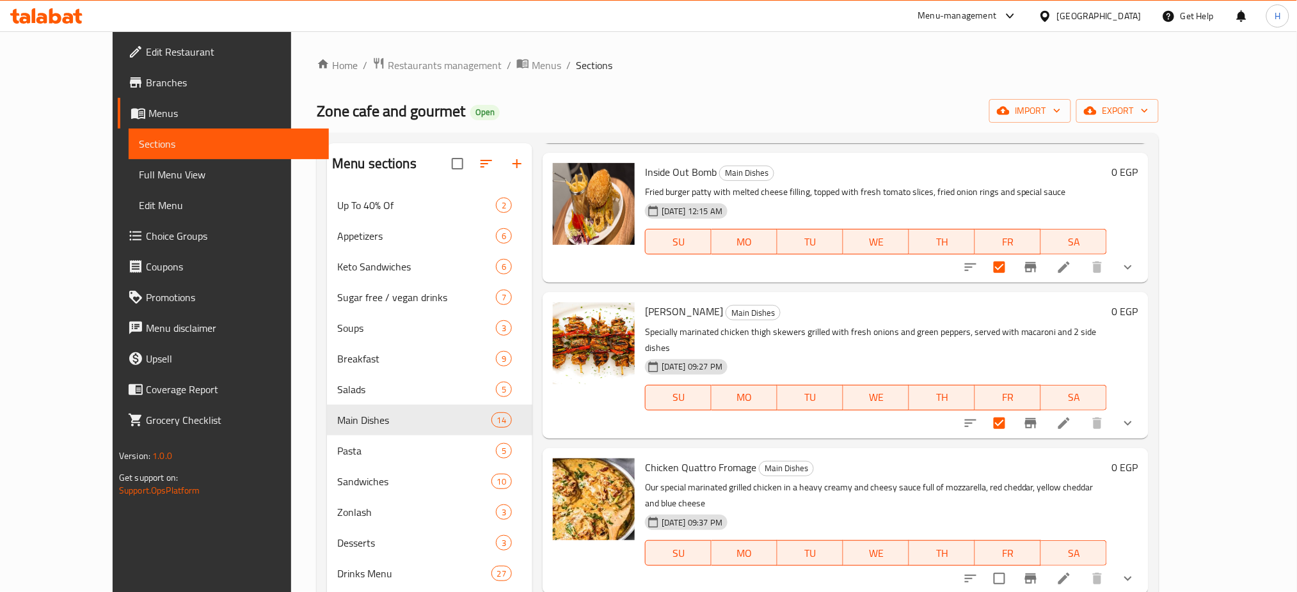
scroll to position [666, 0]
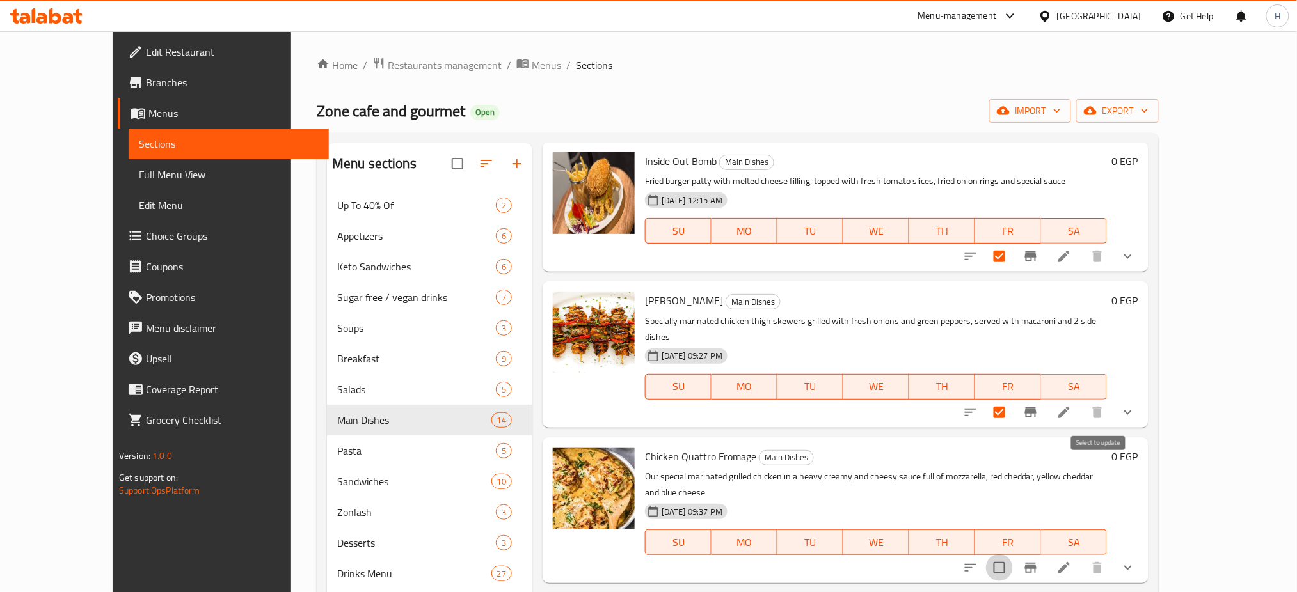
click at [1013, 555] on input "checkbox" at bounding box center [999, 568] width 27 height 27
checkbox input "true"
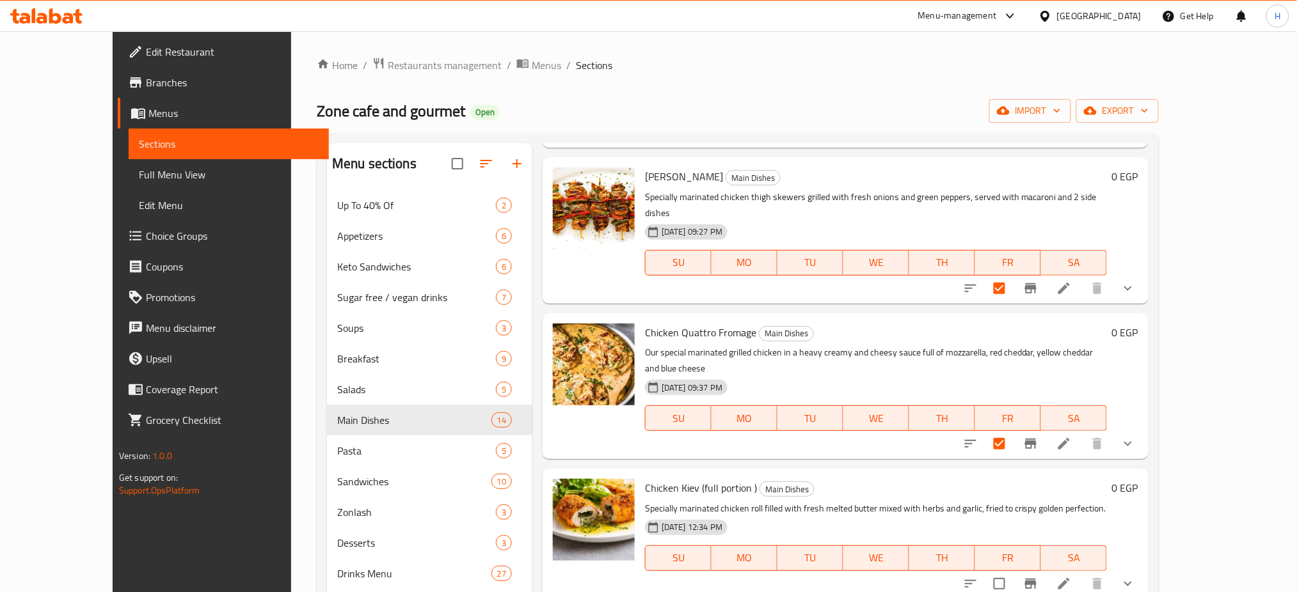
scroll to position [801, 0]
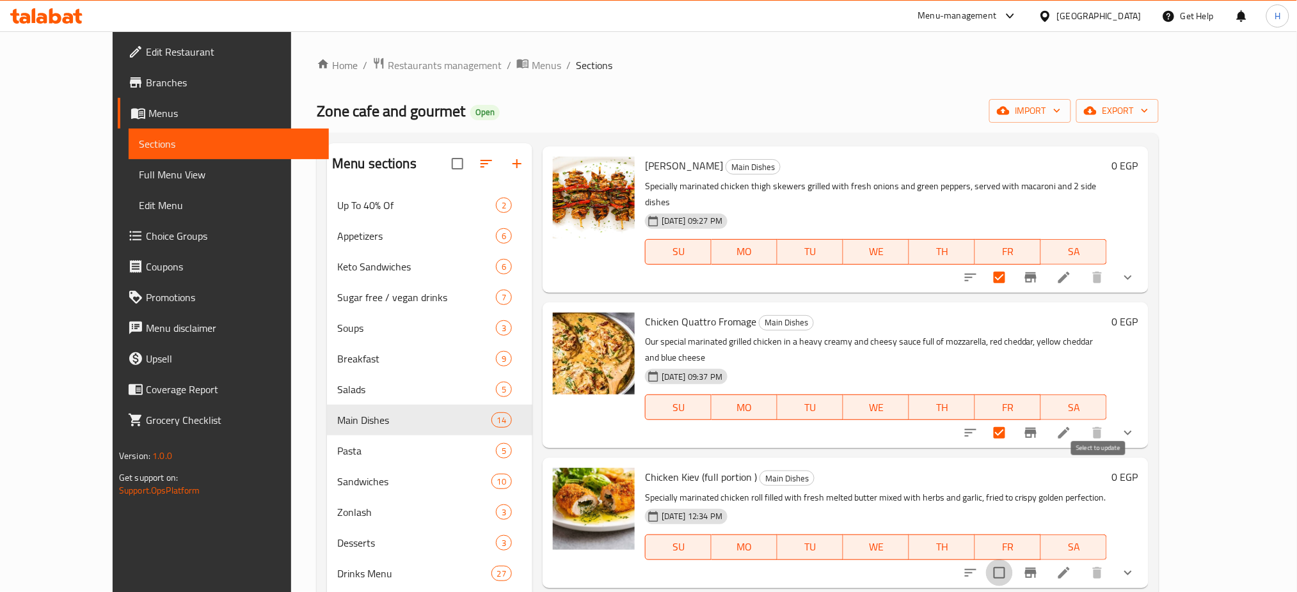
click at [1013, 560] on input "checkbox" at bounding box center [999, 573] width 27 height 27
checkbox input "true"
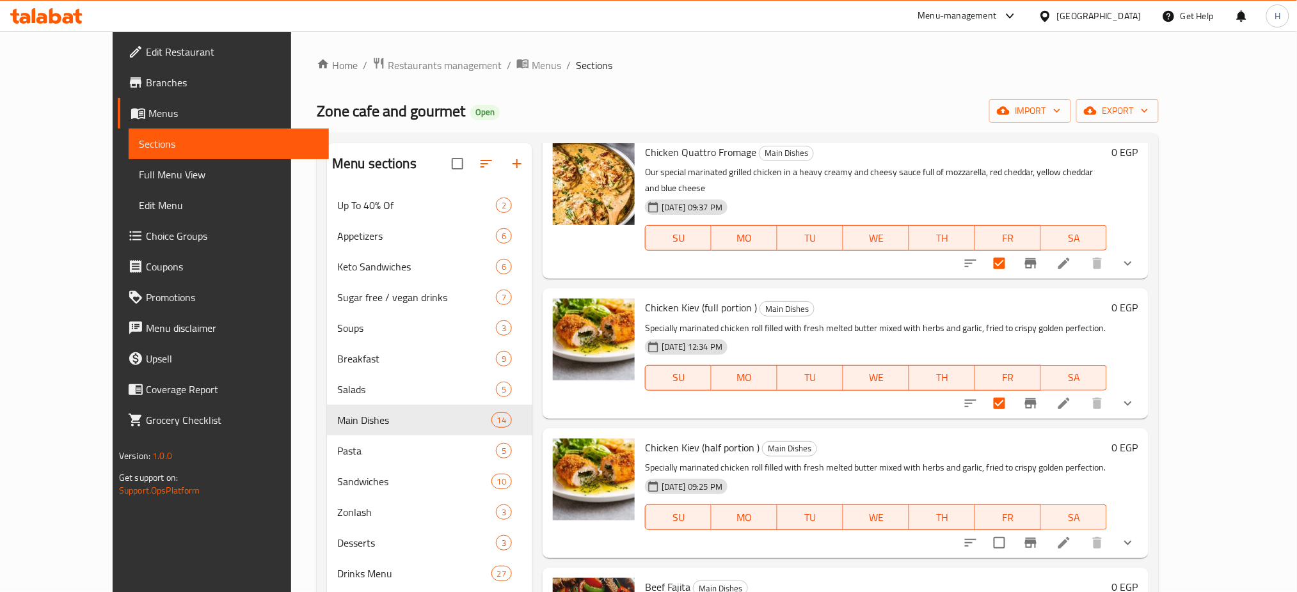
scroll to position [975, 0]
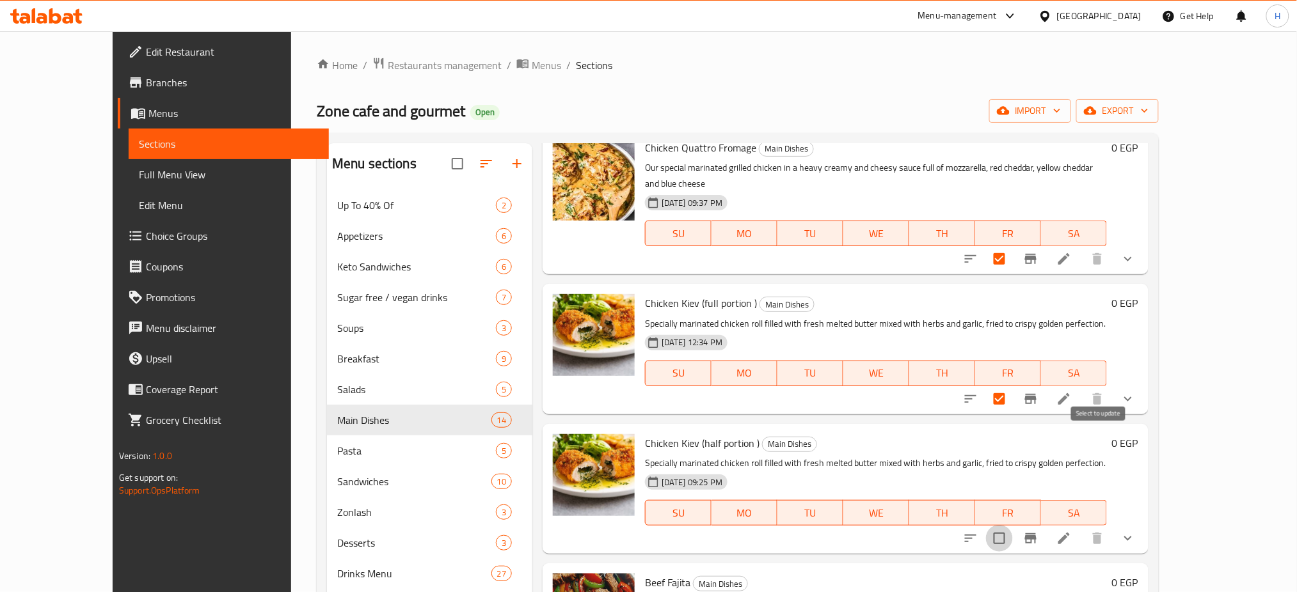
click at [1013, 525] on input "checkbox" at bounding box center [999, 538] width 27 height 27
checkbox input "true"
checkbox input "false"
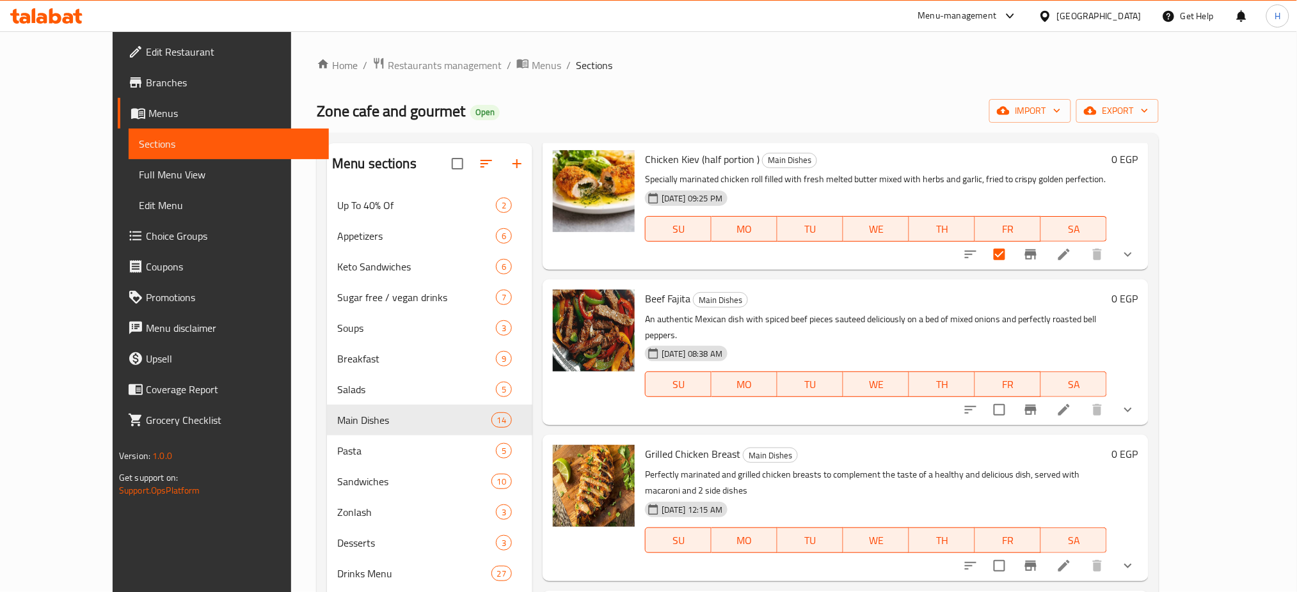
scroll to position [1269, 0]
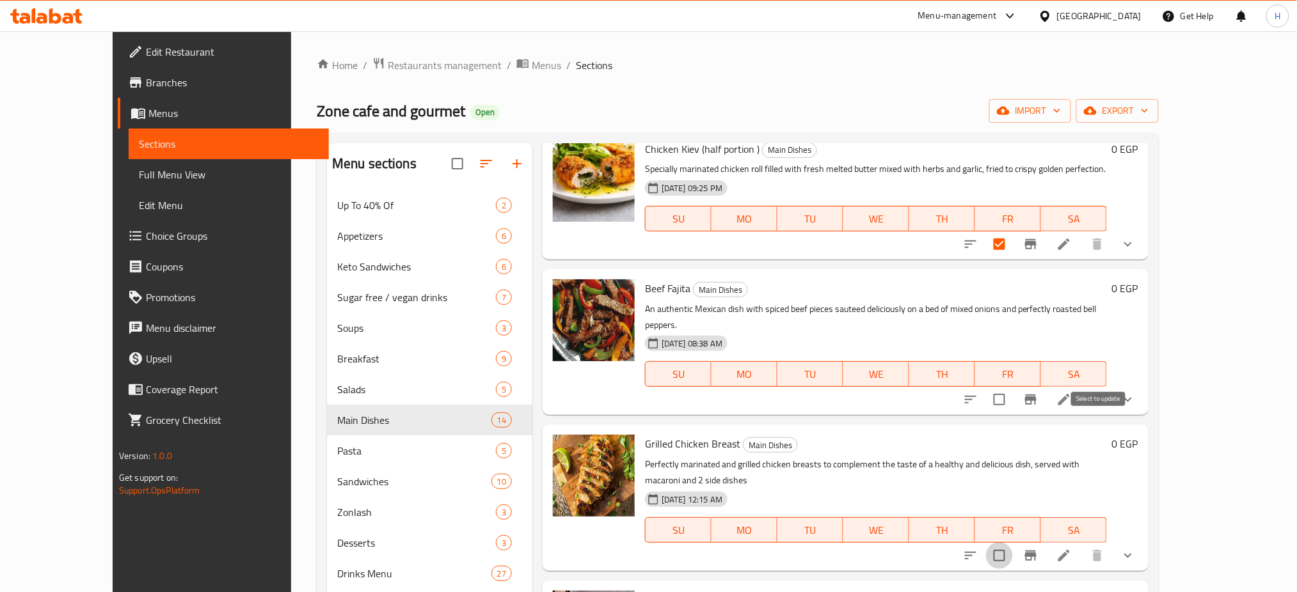
click at [1013, 543] on input "checkbox" at bounding box center [999, 556] width 27 height 27
checkbox input "true"
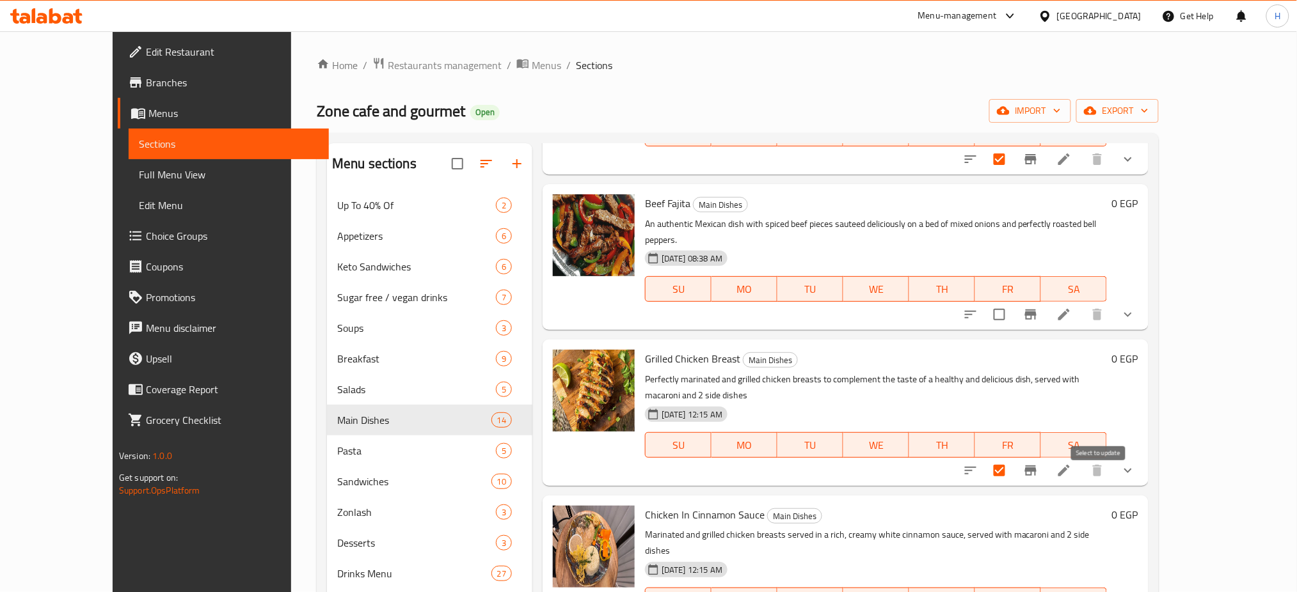
checkbox input "true"
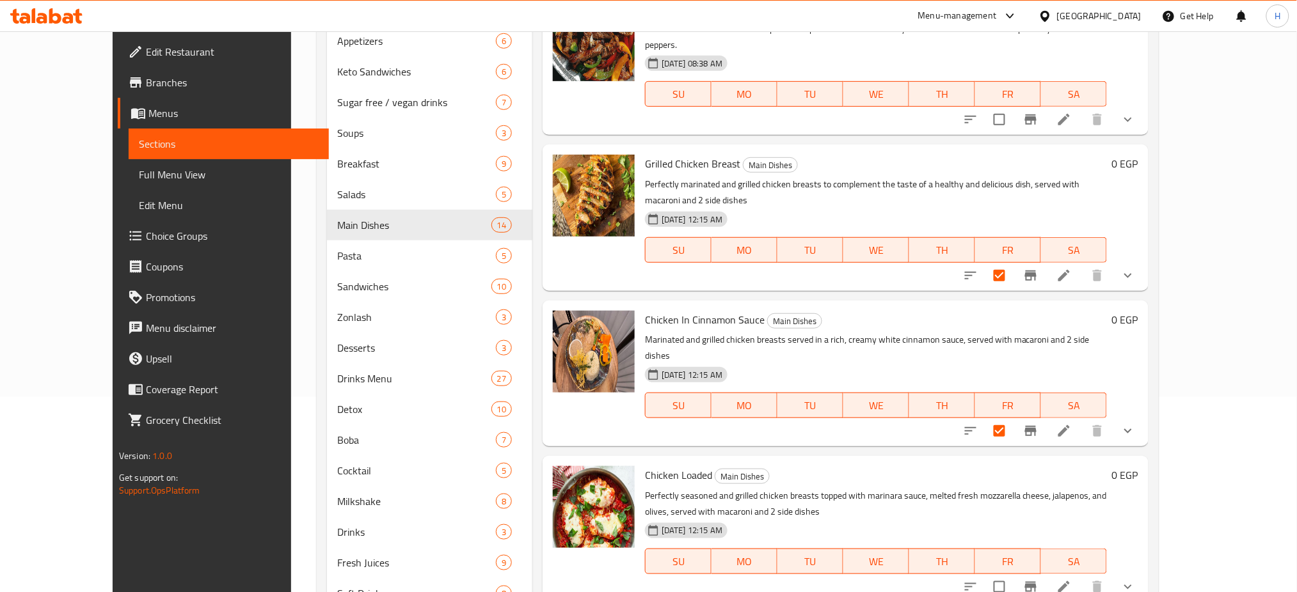
scroll to position [203, 0]
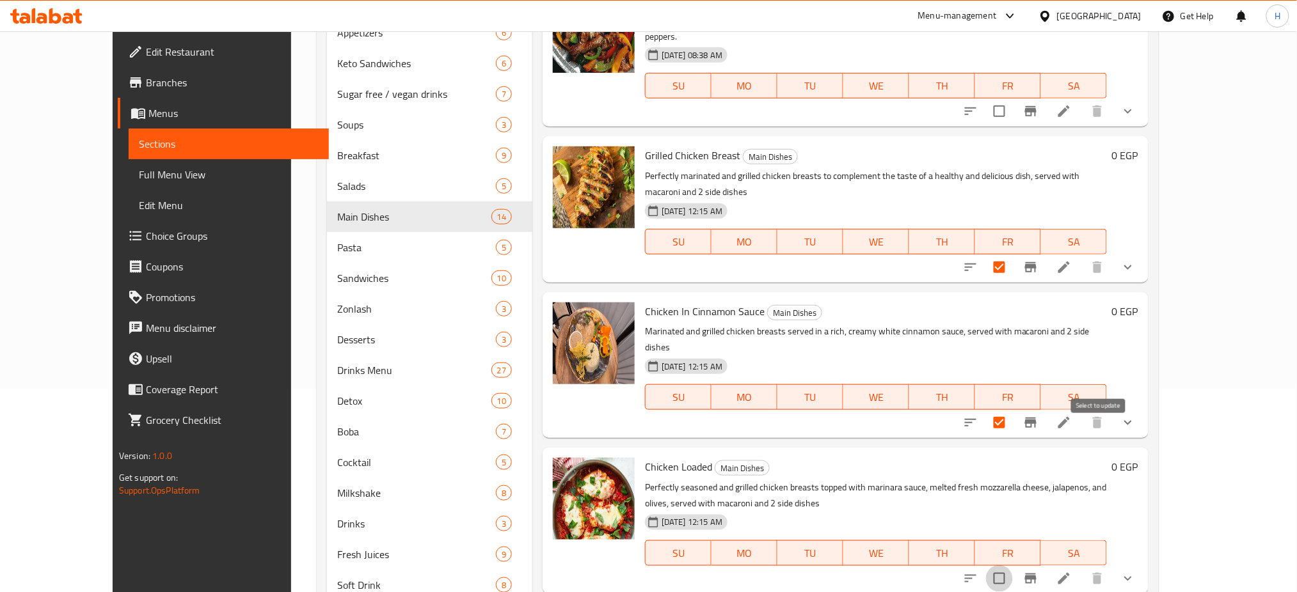
click at [1013, 566] on input "checkbox" at bounding box center [999, 579] width 27 height 27
checkbox input "true"
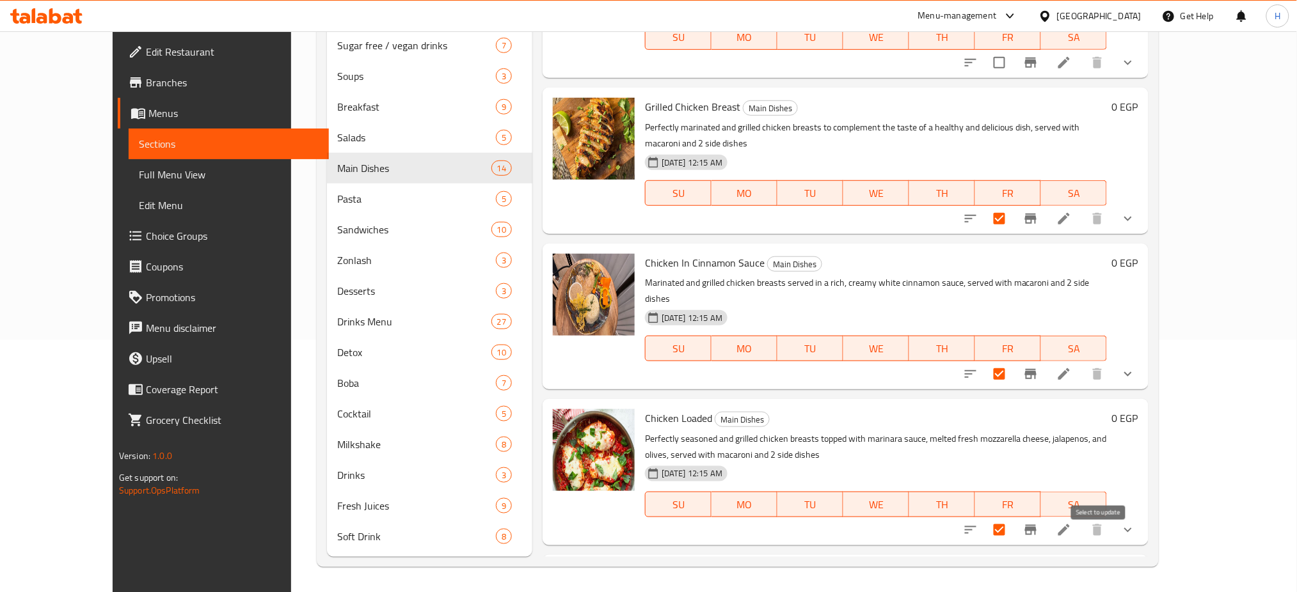
checkbox input "true"
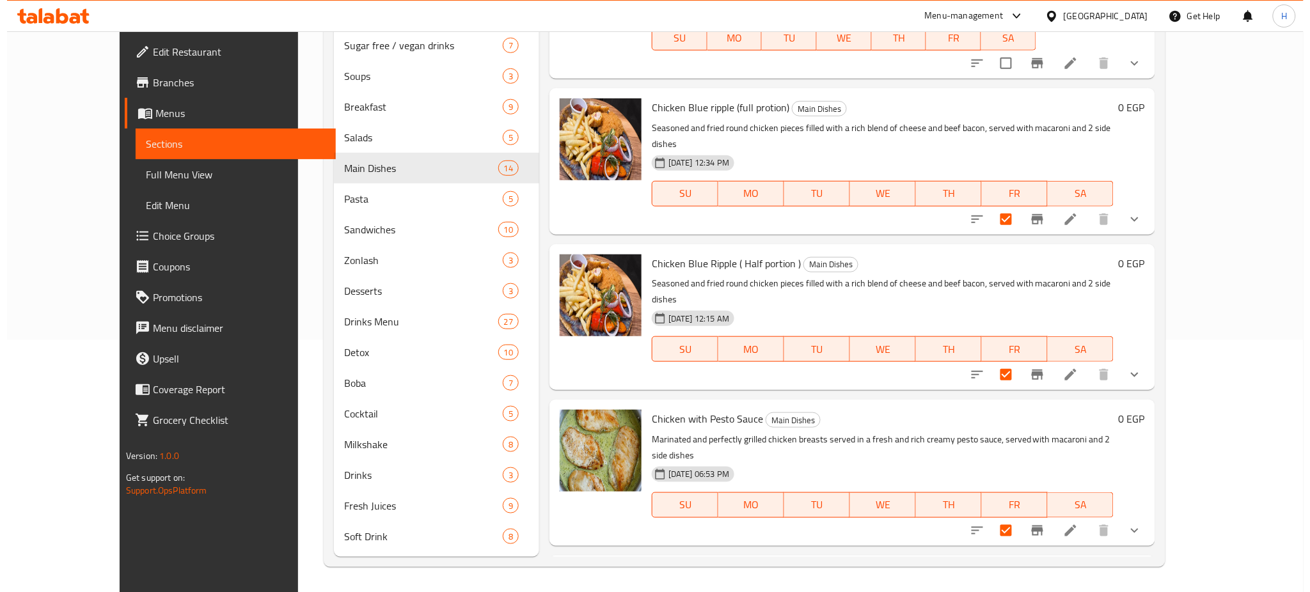
scroll to position [0, 0]
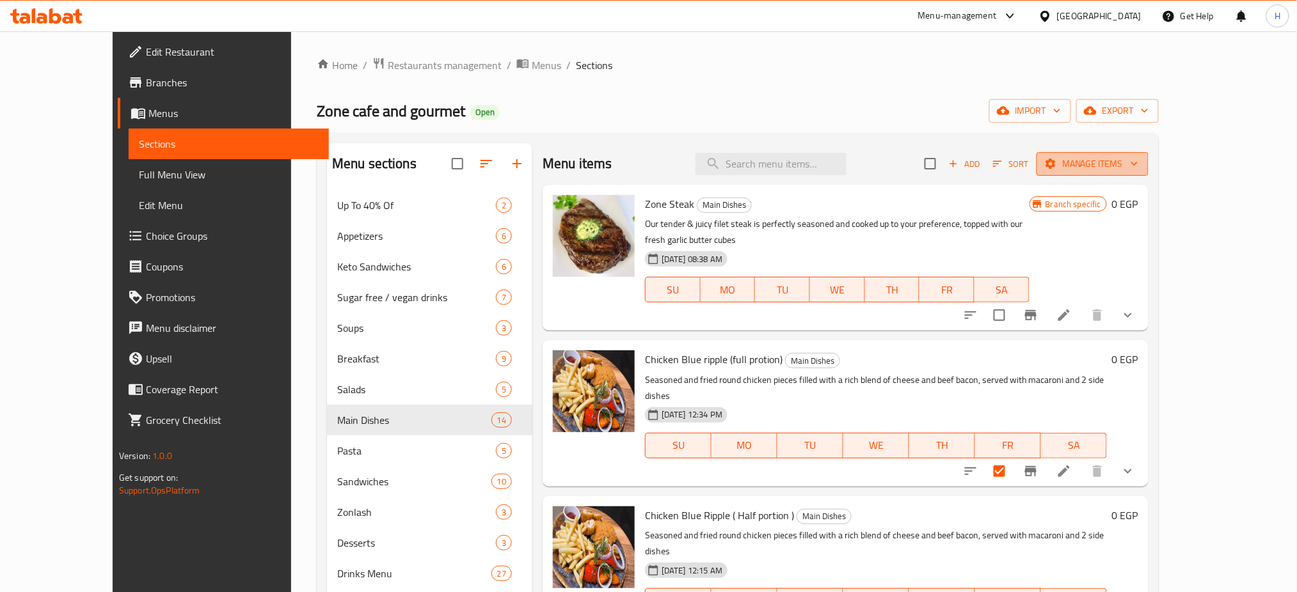
click at [1138, 163] on span "Manage items" at bounding box center [1092, 164] width 91 height 16
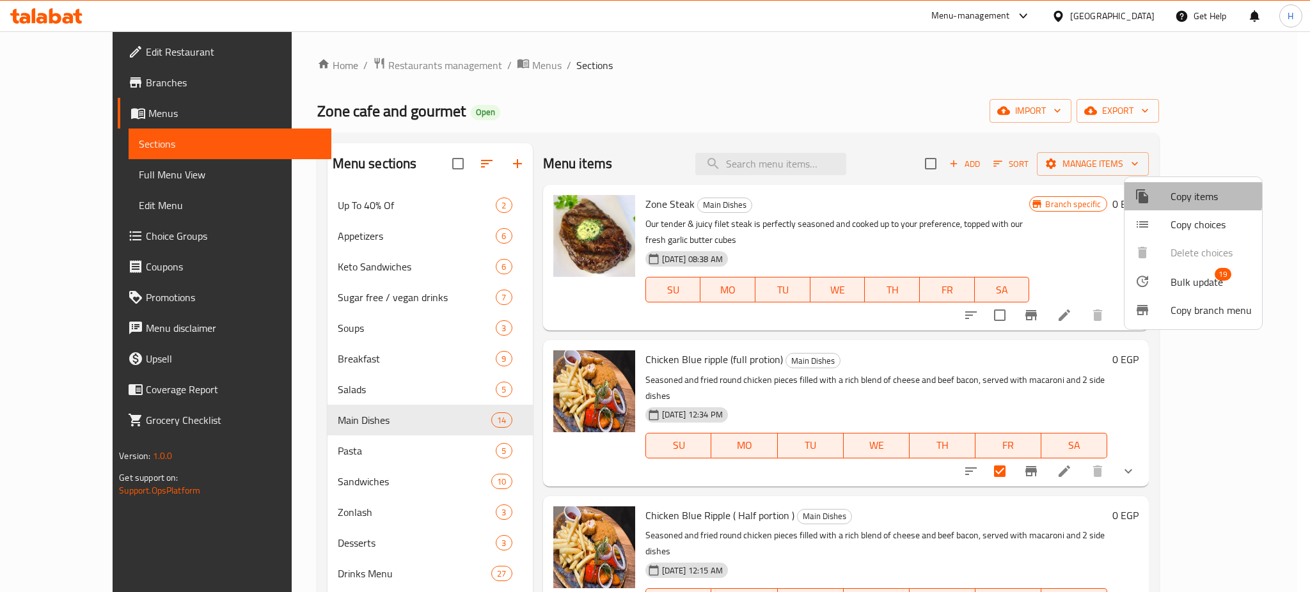
click at [1166, 196] on div at bounding box center [1153, 196] width 36 height 15
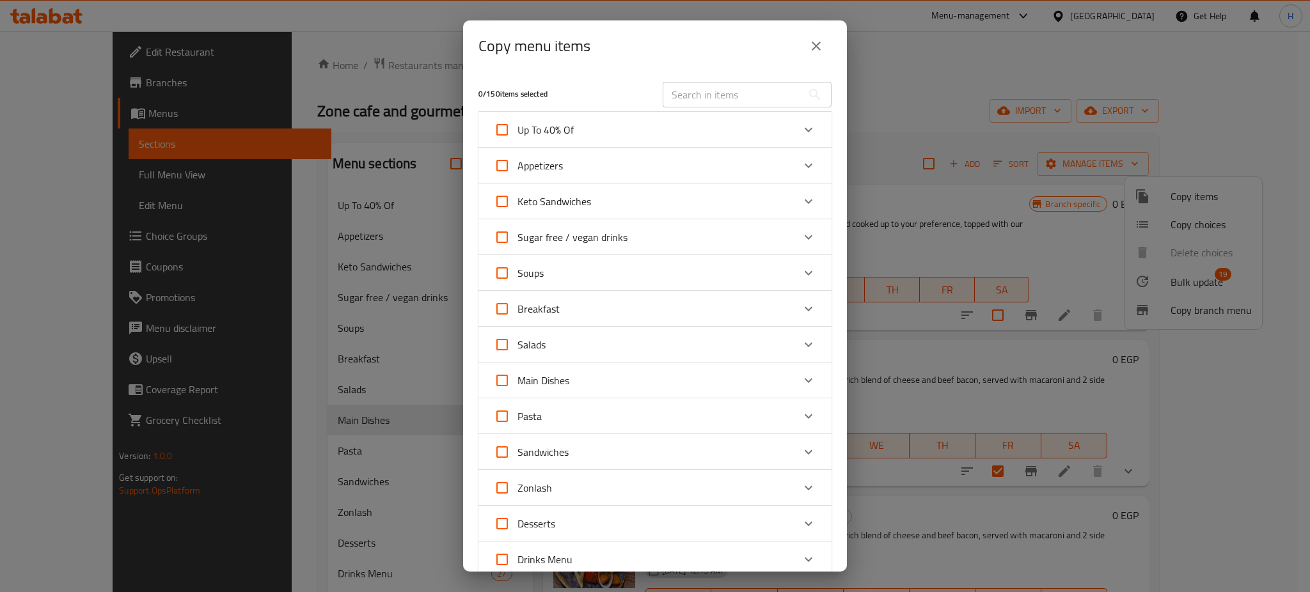
scroll to position [440, 0]
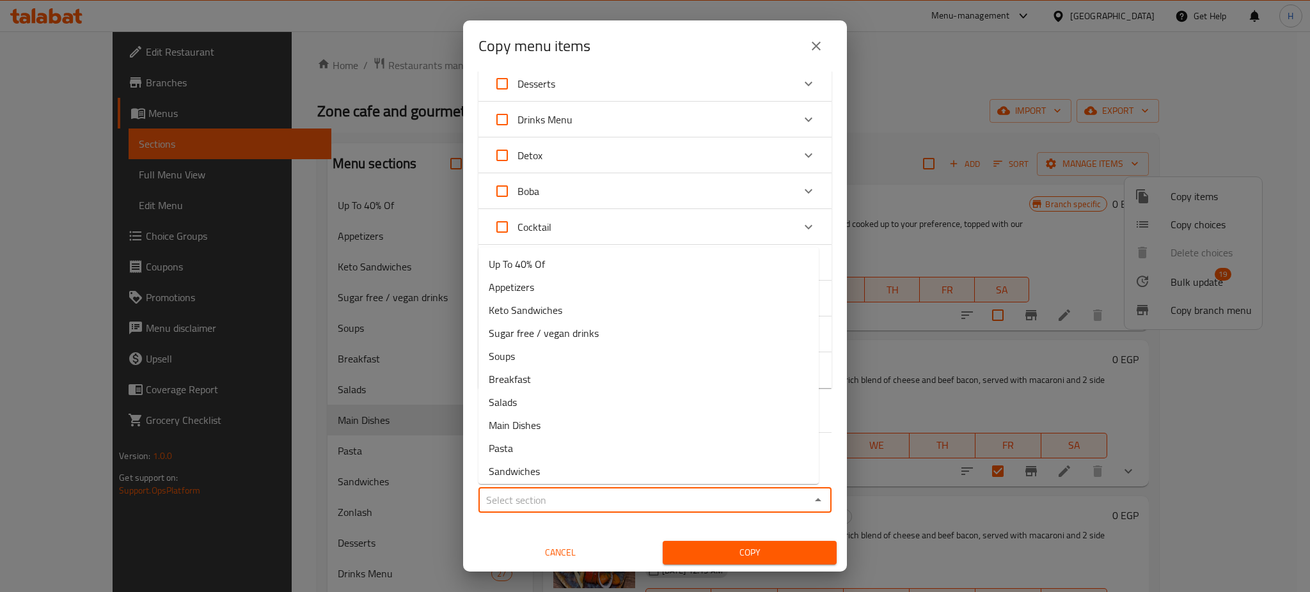
click at [533, 496] on input "Sections   *" at bounding box center [644, 500] width 324 height 18
click at [531, 265] on span "Up To 40% Of" at bounding box center [517, 264] width 56 height 15
type input "Up To 40% Of"
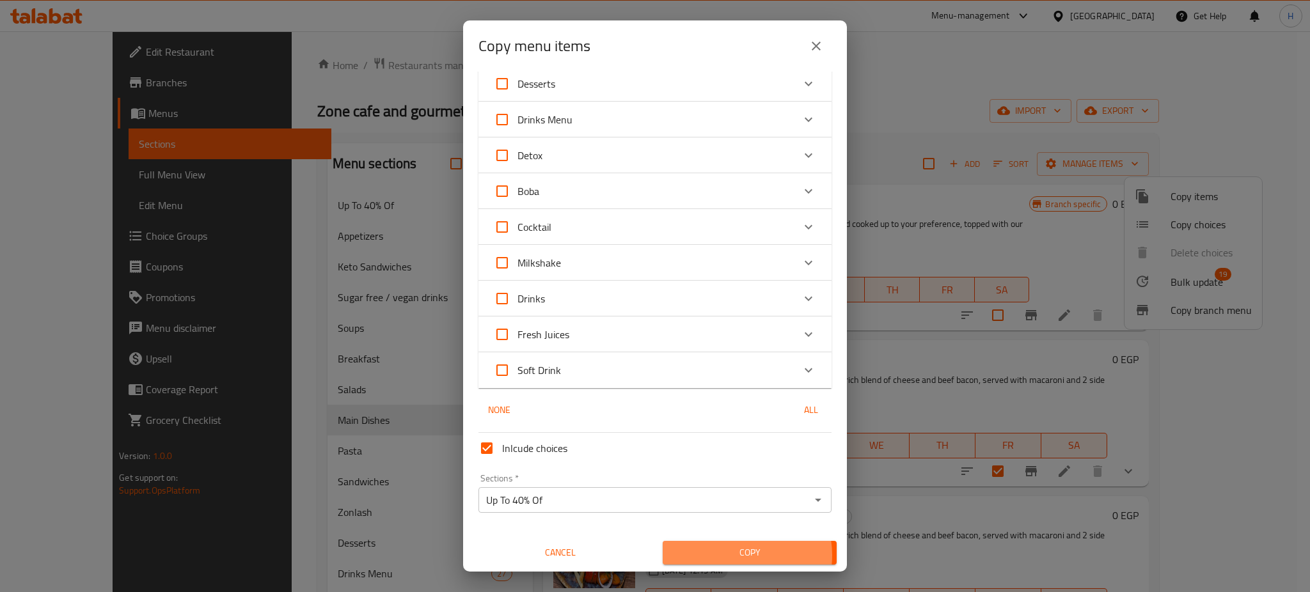
click at [728, 555] on span "Copy" at bounding box center [750, 553] width 154 height 16
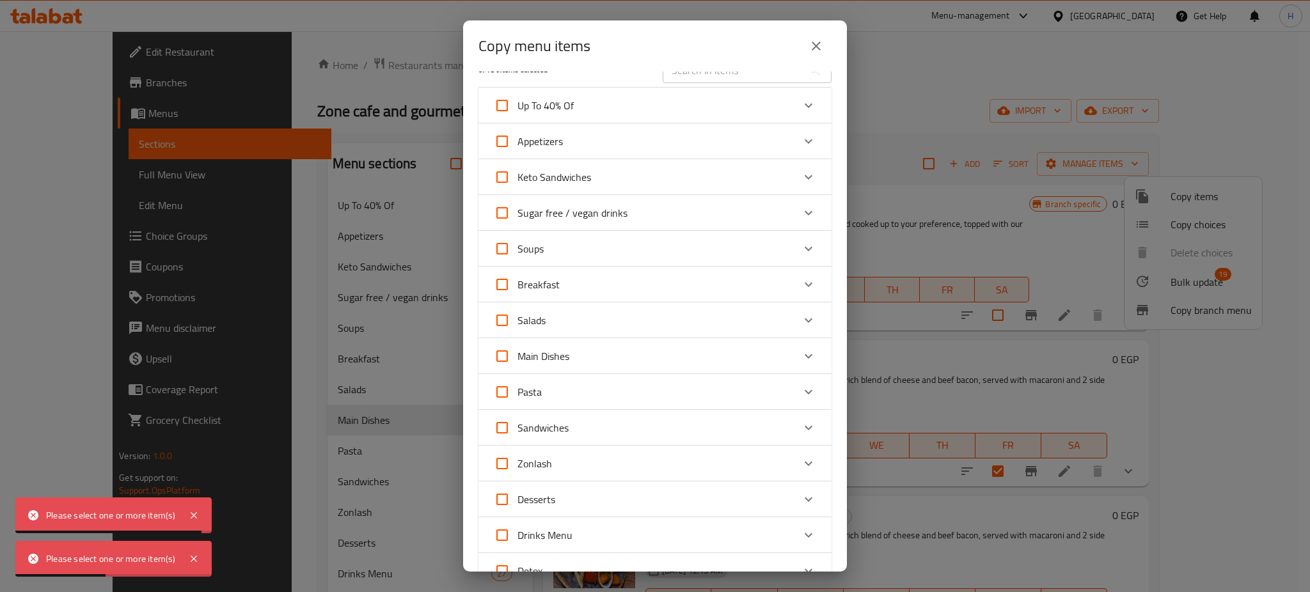
scroll to position [24, 0]
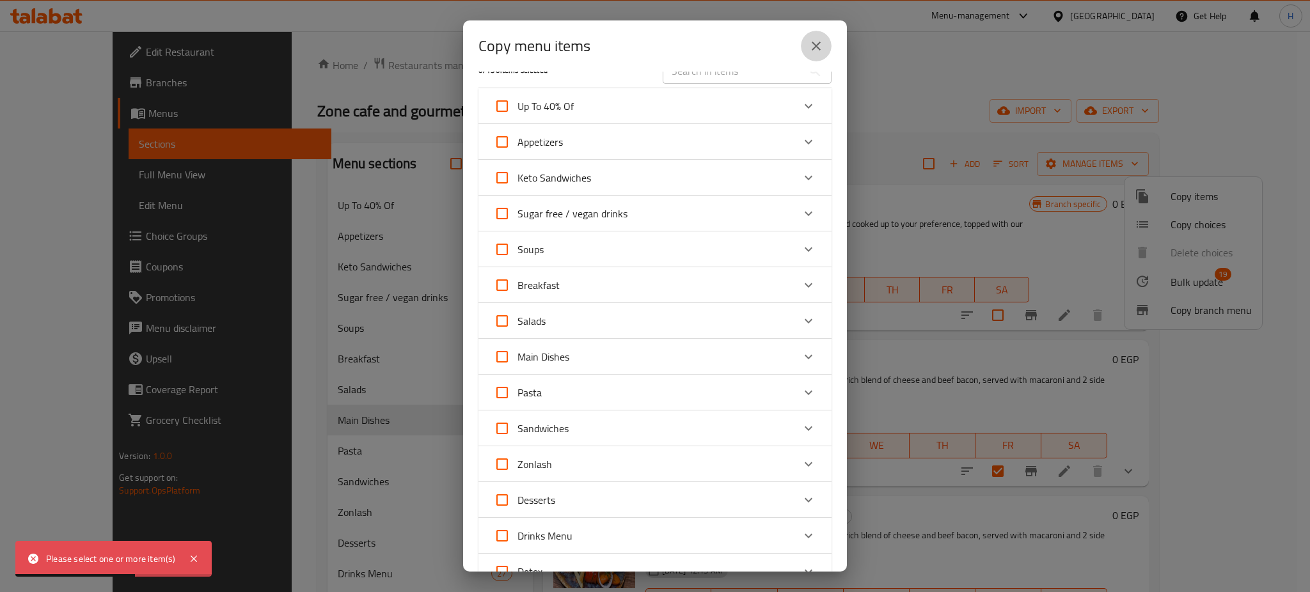
click at [818, 55] on button "close" at bounding box center [816, 46] width 31 height 31
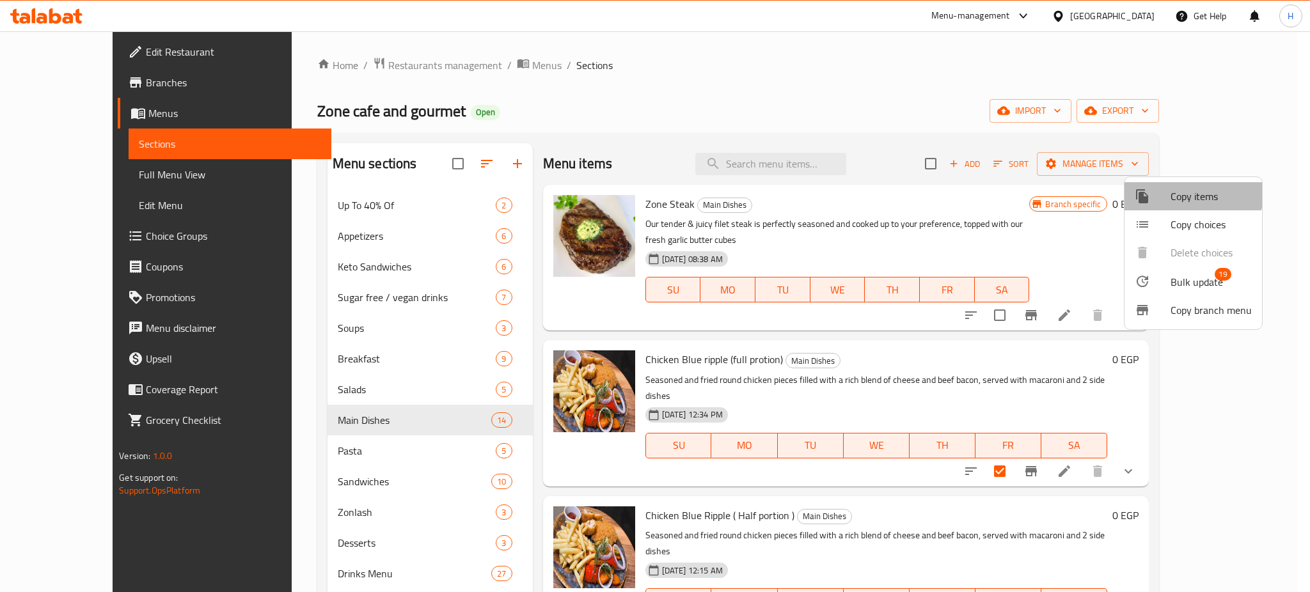
click at [1186, 193] on span "Copy items" at bounding box center [1211, 196] width 81 height 15
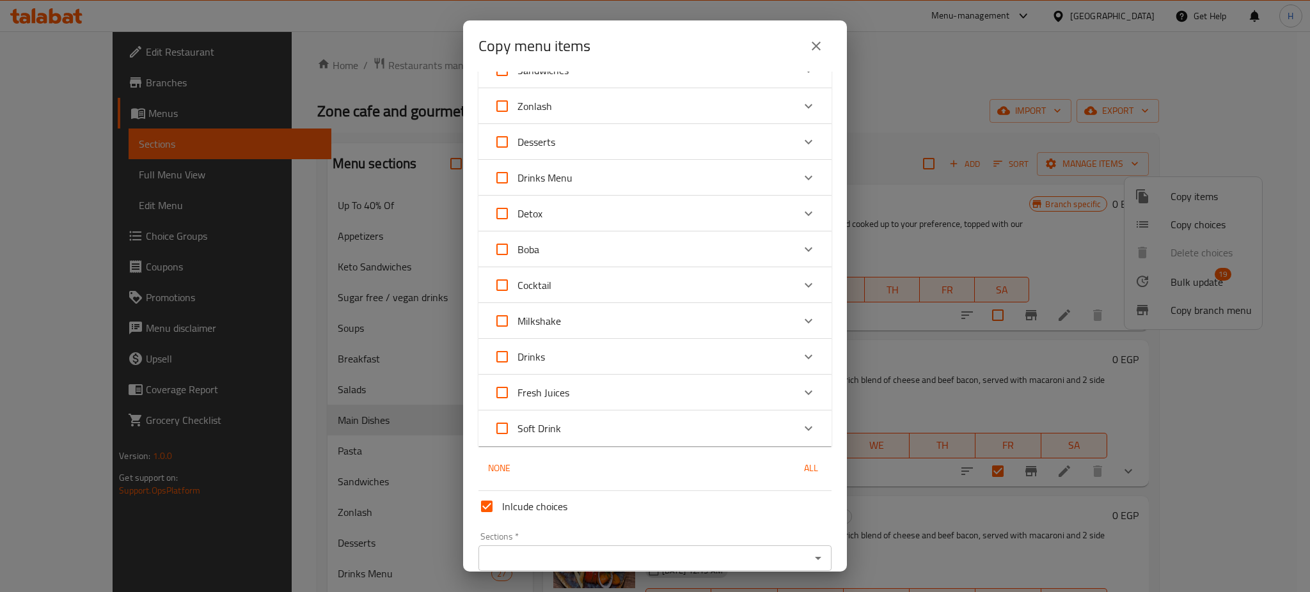
scroll to position [440, 0]
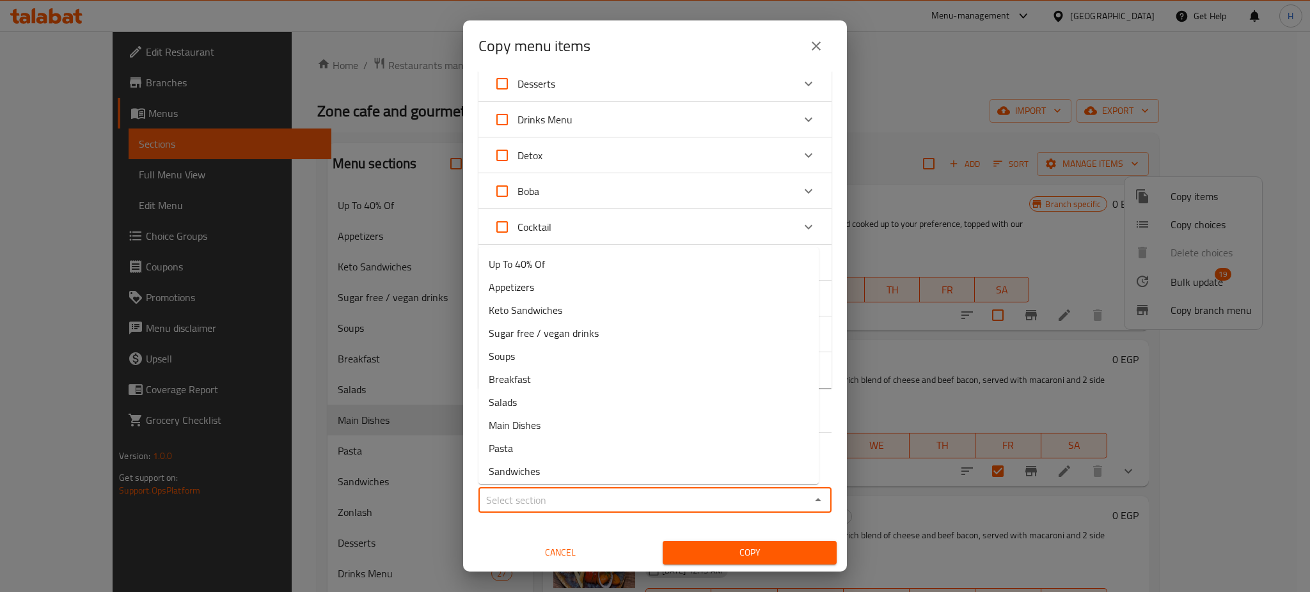
click at [541, 492] on input "Sections   *" at bounding box center [644, 500] width 324 height 18
click at [551, 266] on li "Up To 40% Of" at bounding box center [649, 264] width 340 height 23
type input "Up To 40% Of"
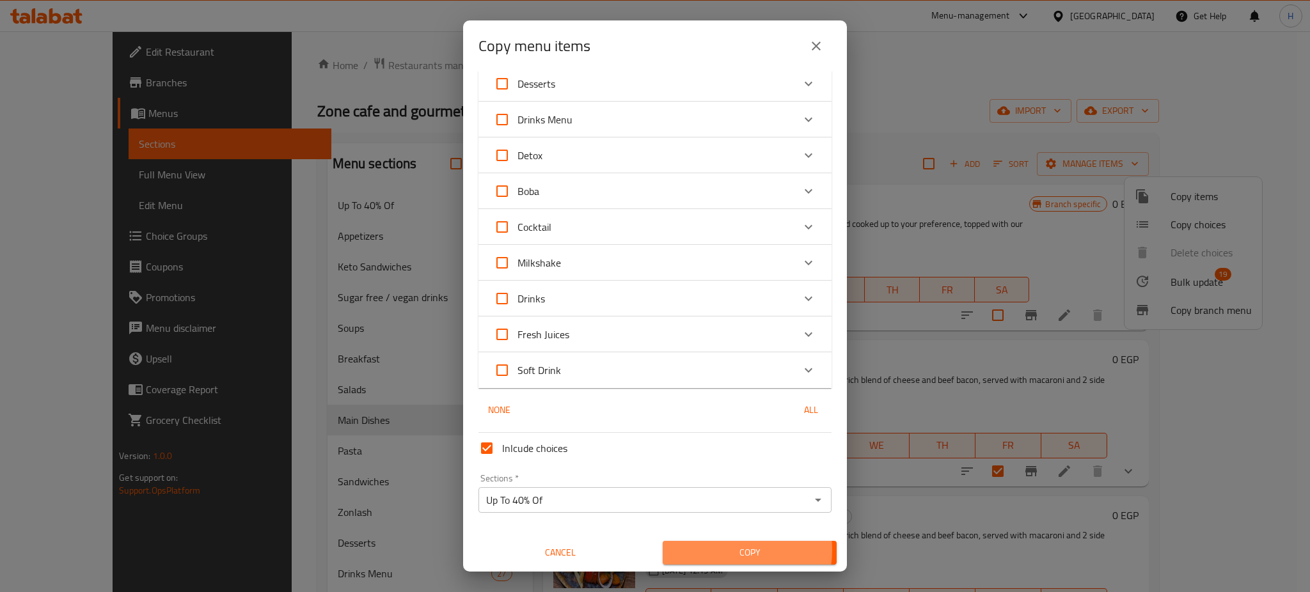
click at [724, 550] on span "Copy" at bounding box center [750, 553] width 154 height 16
click at [698, 552] on span "Copy" at bounding box center [750, 553] width 154 height 16
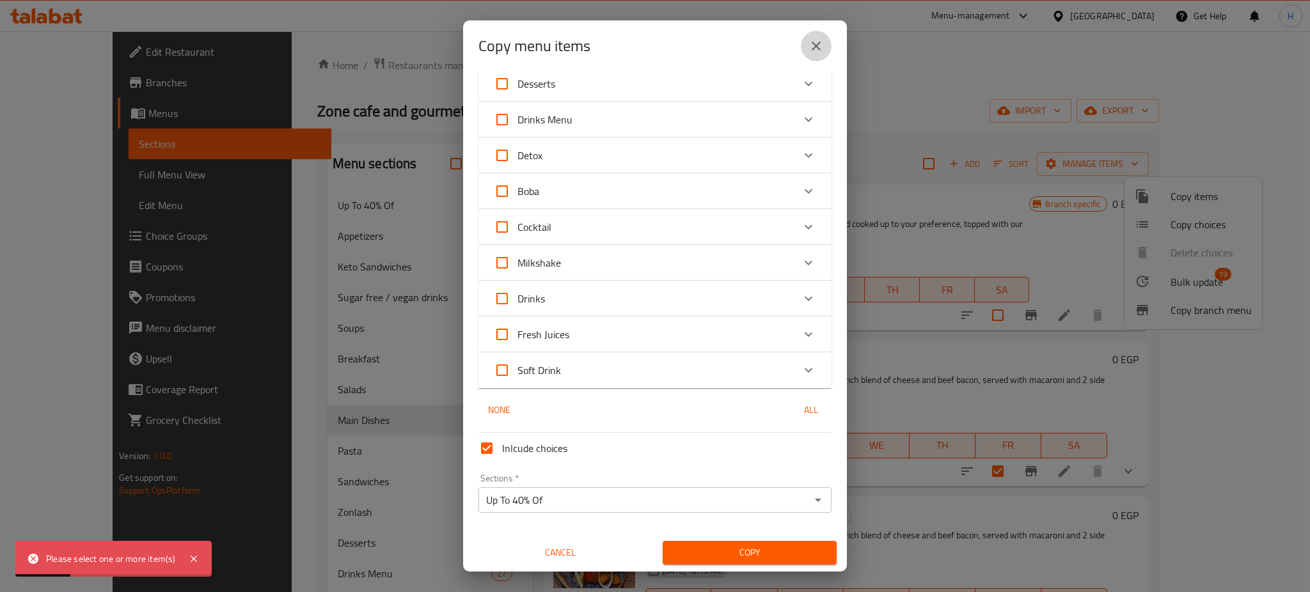
click at [821, 49] on icon "close" at bounding box center [816, 45] width 15 height 15
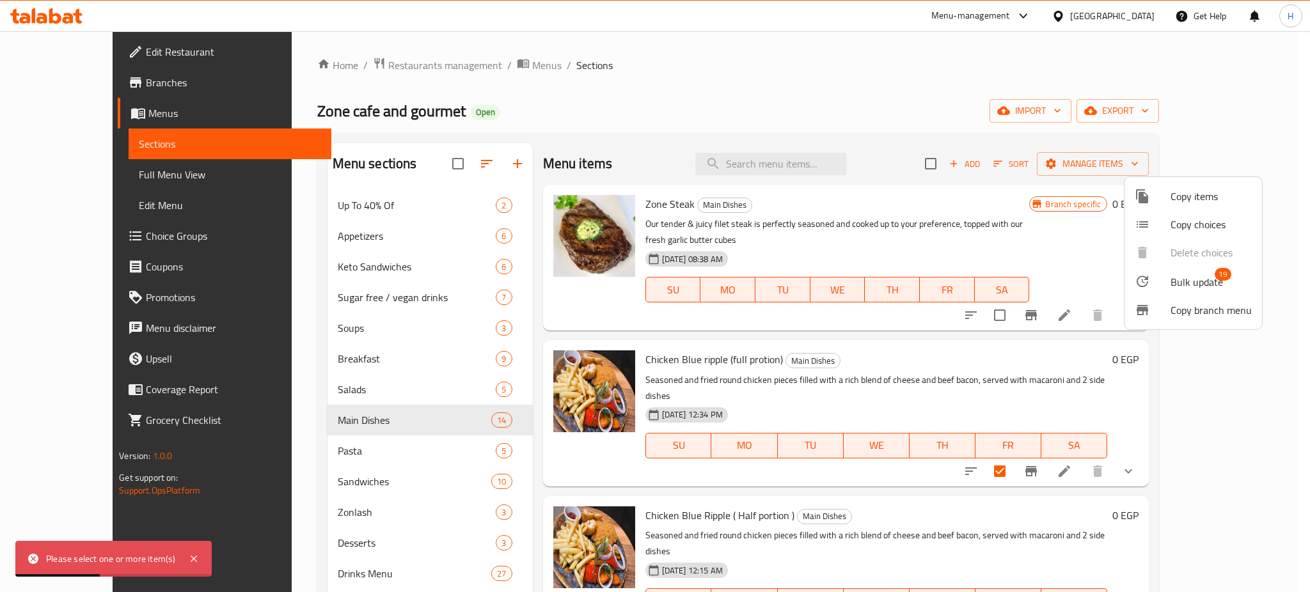
click at [374, 200] on div at bounding box center [655, 296] width 1310 height 592
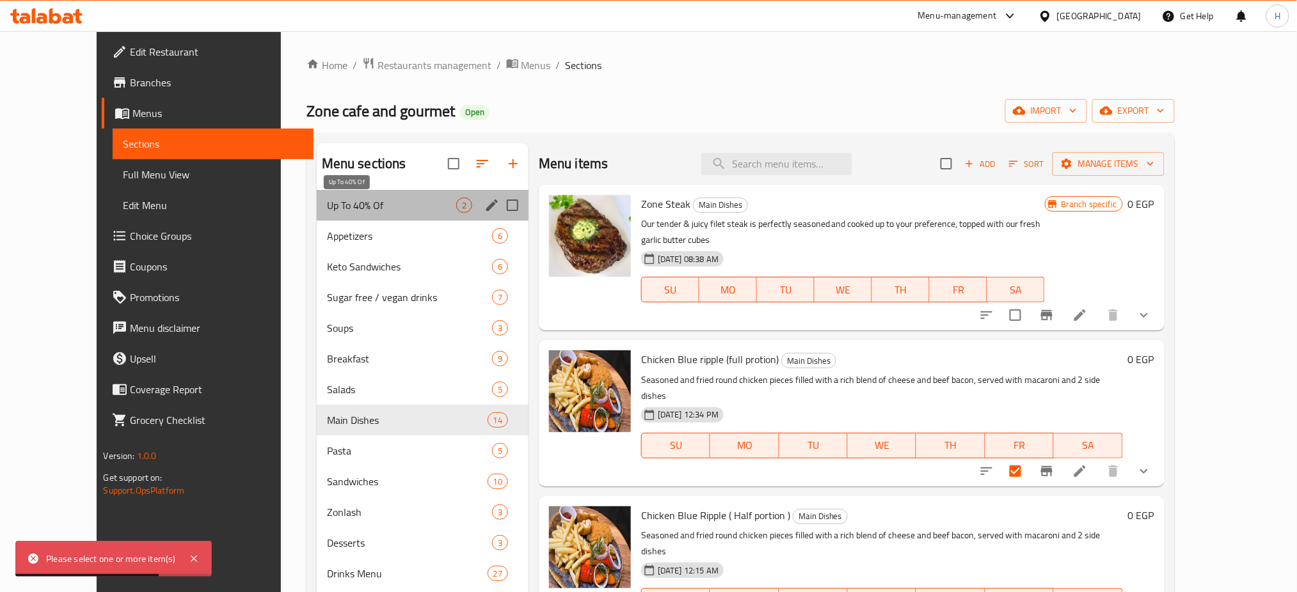
click at [389, 198] on span "Up To 40% Of" at bounding box center [391, 205] width 129 height 15
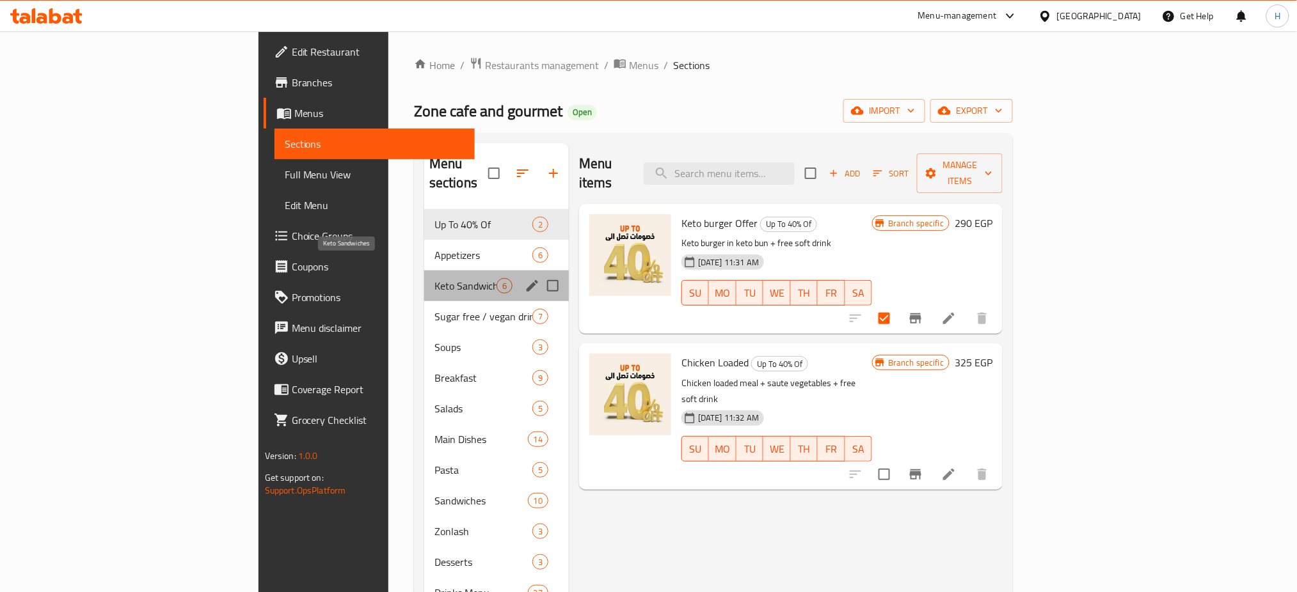
click at [434, 278] on span "Keto Sandwiches" at bounding box center [465, 285] width 62 height 15
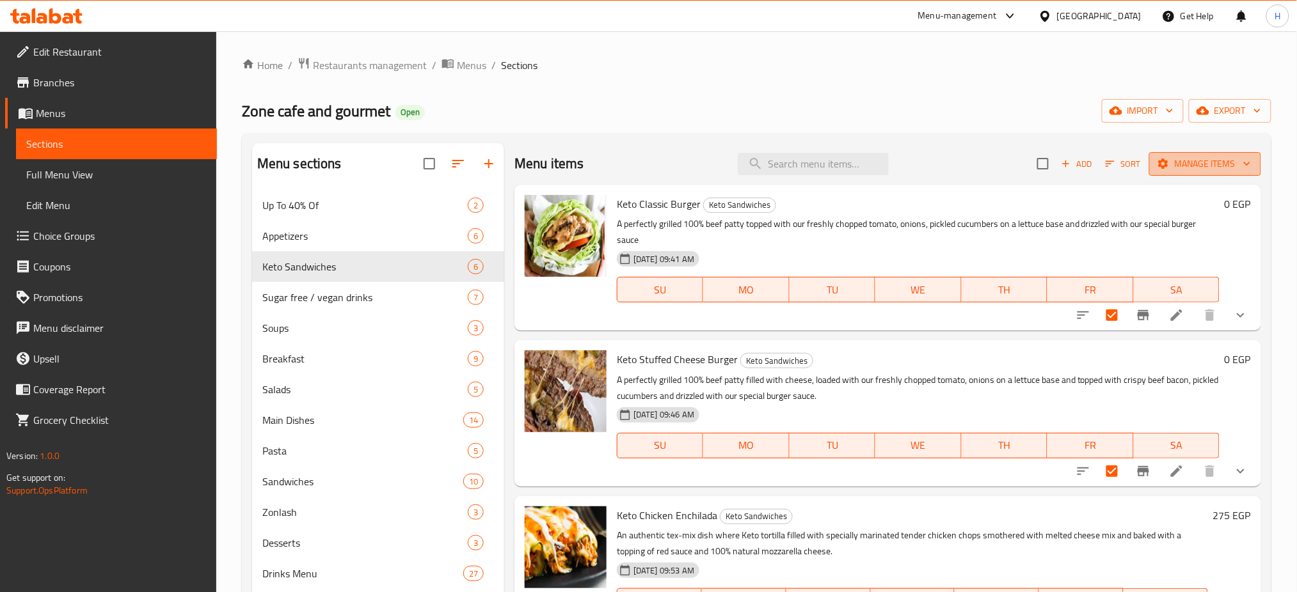
click at [1195, 157] on span "Manage items" at bounding box center [1204, 164] width 91 height 16
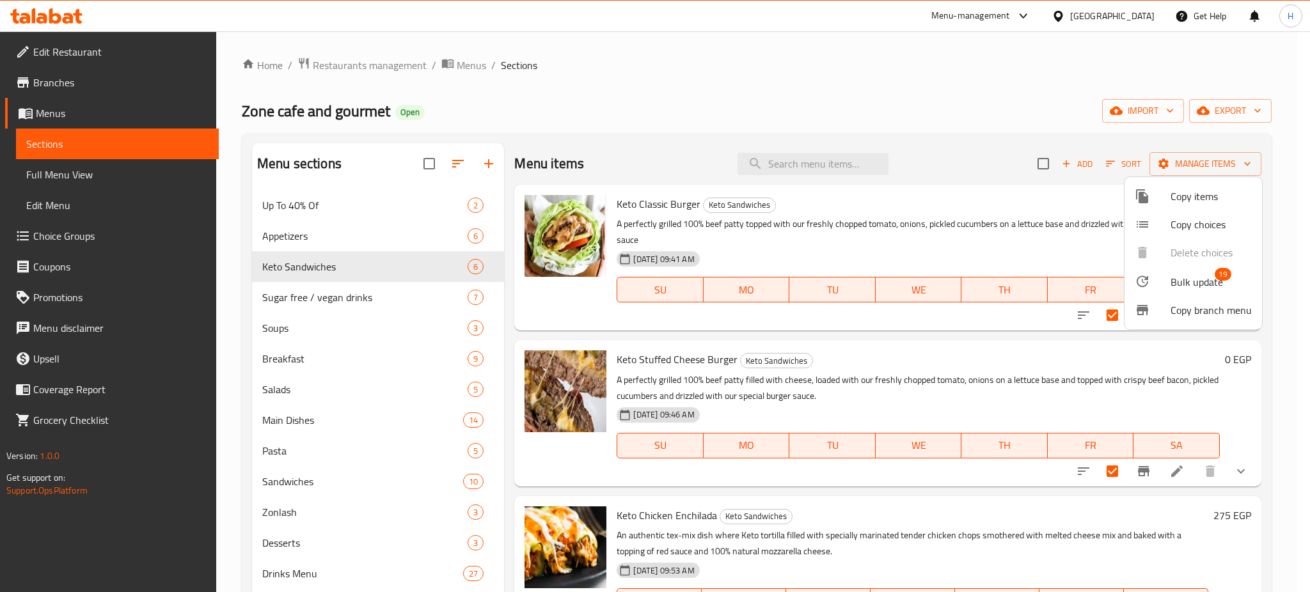
click at [1179, 196] on span "Copy items" at bounding box center [1211, 196] width 81 height 15
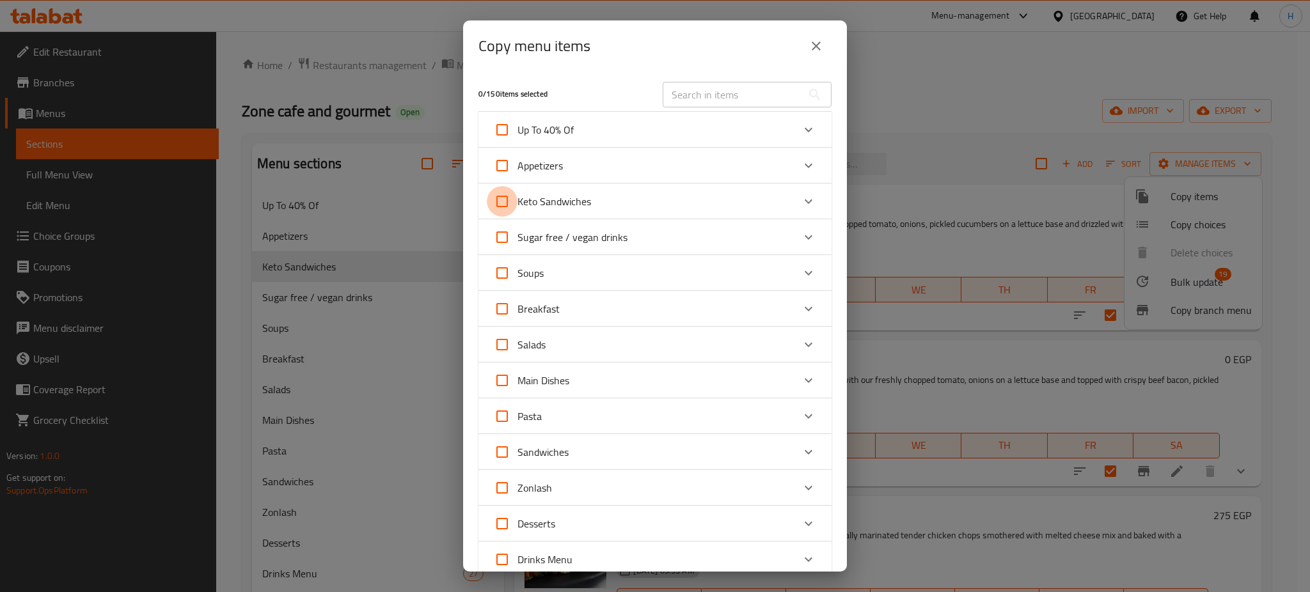
click at [502, 207] on input "Keto Sandwiches" at bounding box center [502, 201] width 31 height 31
checkbox input "true"
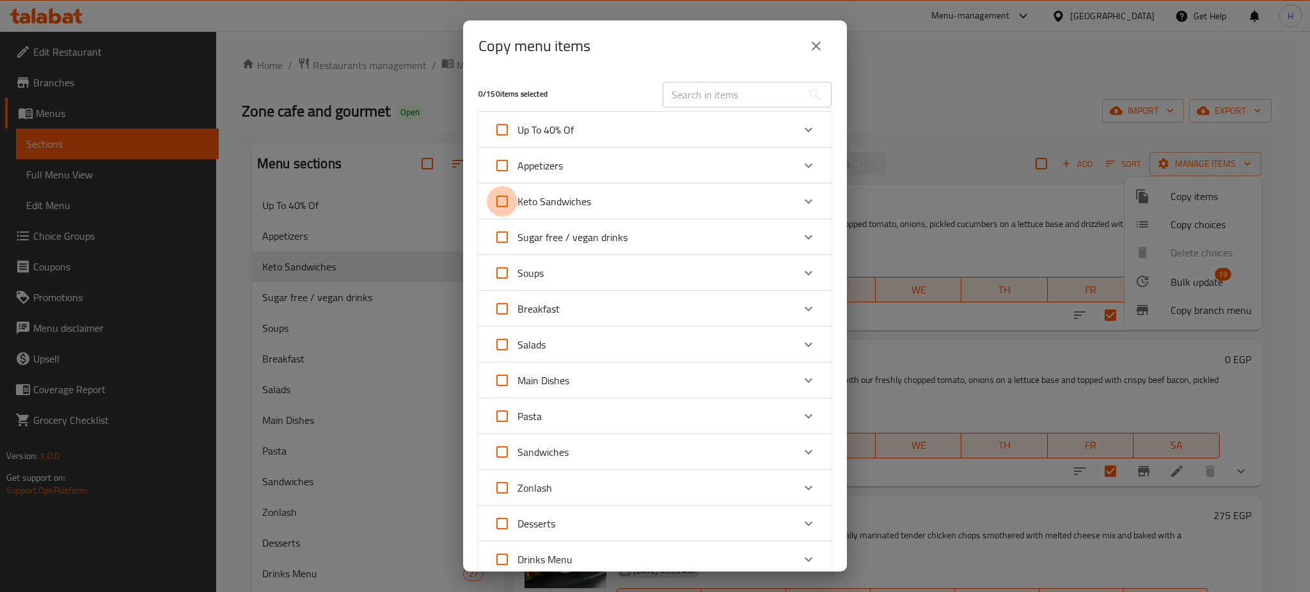
checkbox input "true"
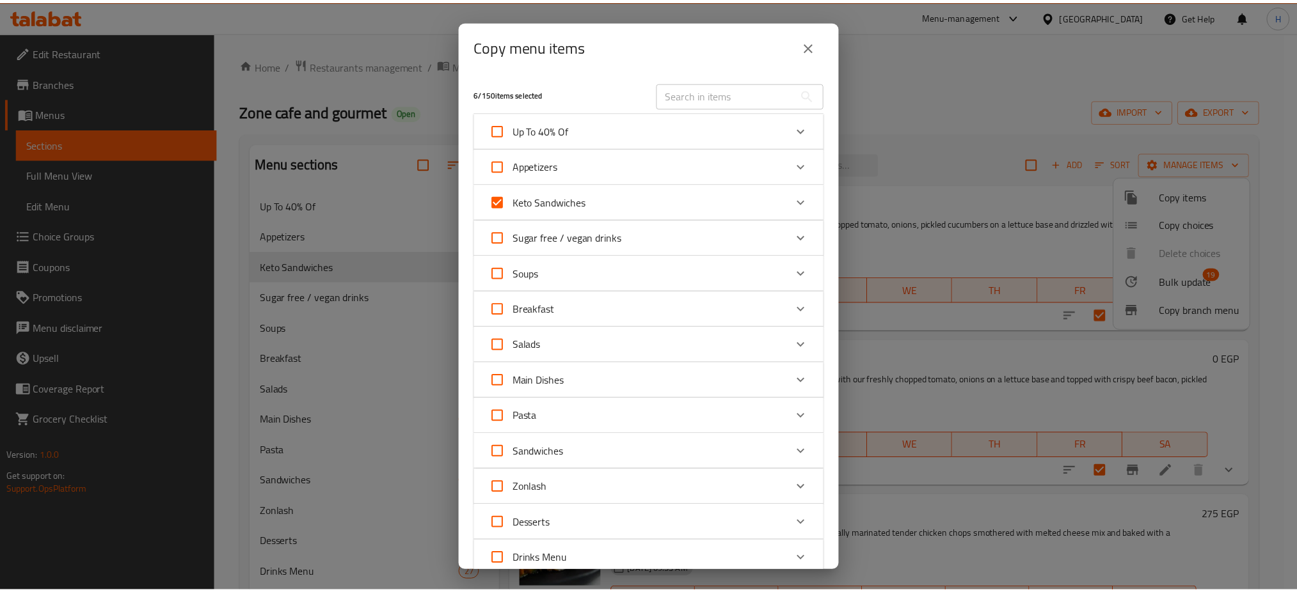
scroll to position [440, 0]
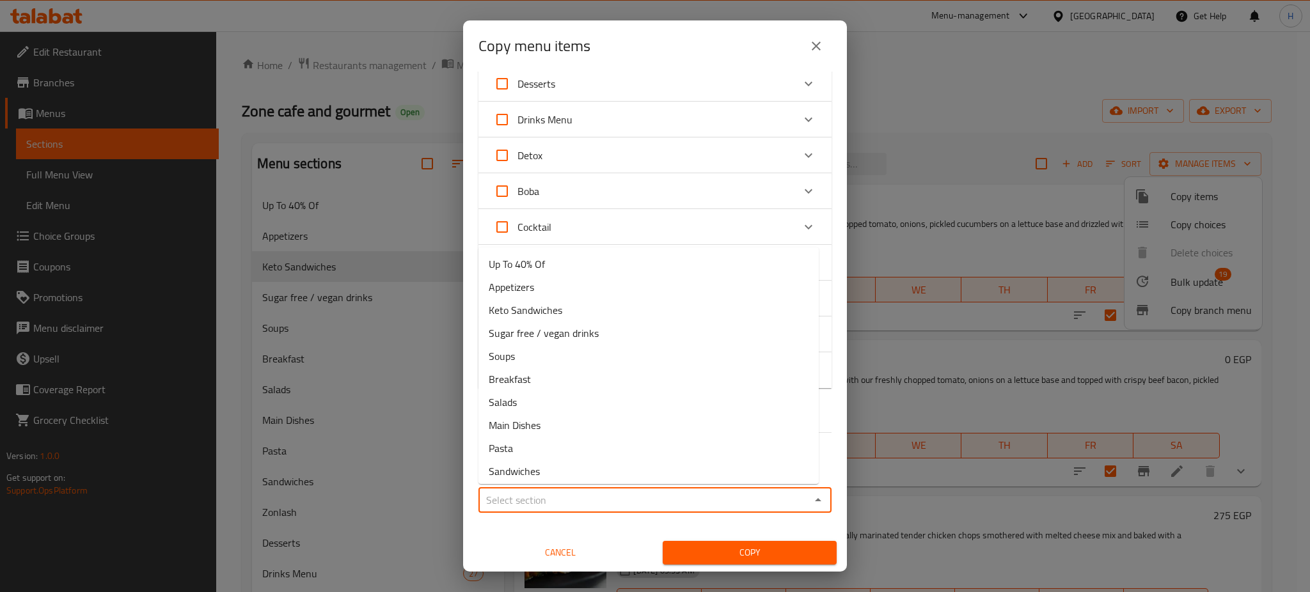
click at [541, 498] on input "Sections   *" at bounding box center [644, 500] width 324 height 18
click at [543, 267] on span "Up To 40% Of" at bounding box center [517, 264] width 56 height 15
type input "Up To 40% Of"
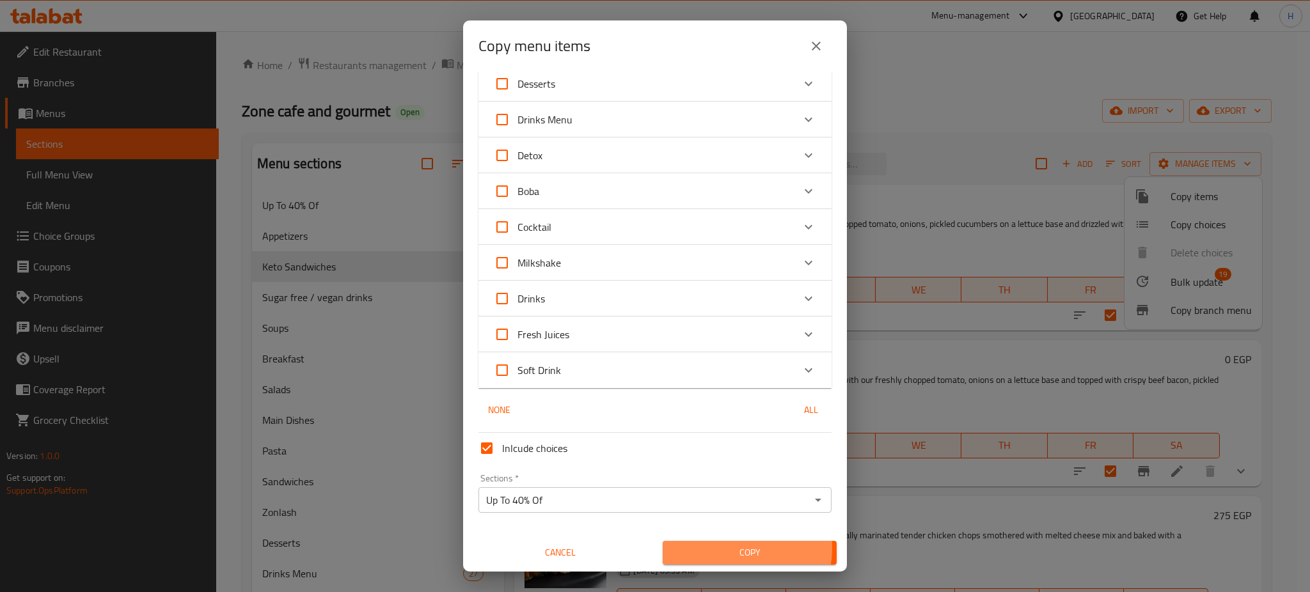
click at [731, 548] on span "Copy" at bounding box center [750, 553] width 154 height 16
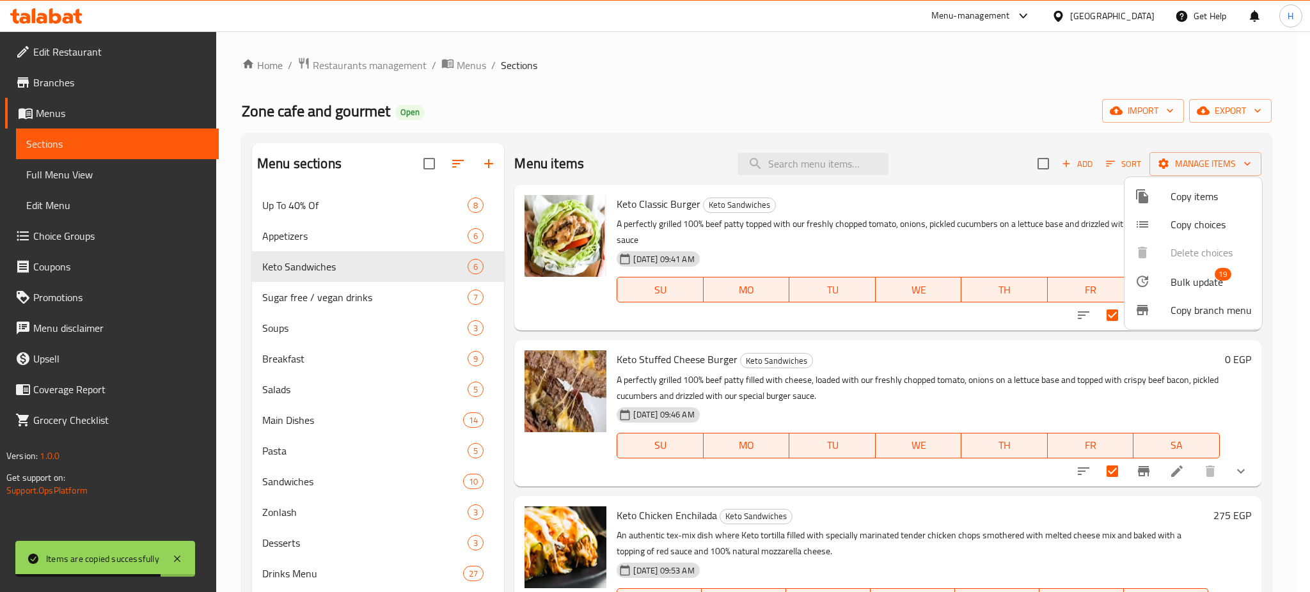
click at [413, 212] on div at bounding box center [655, 296] width 1310 height 592
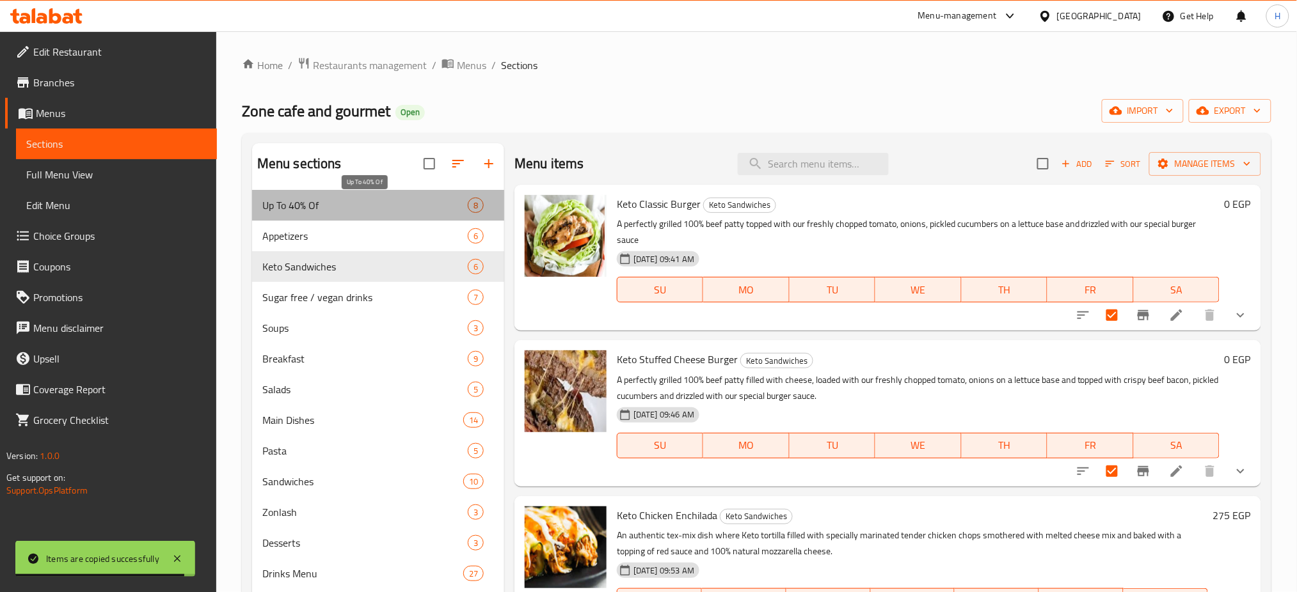
click at [392, 203] on span "Up To 40% Of" at bounding box center [364, 205] width 205 height 15
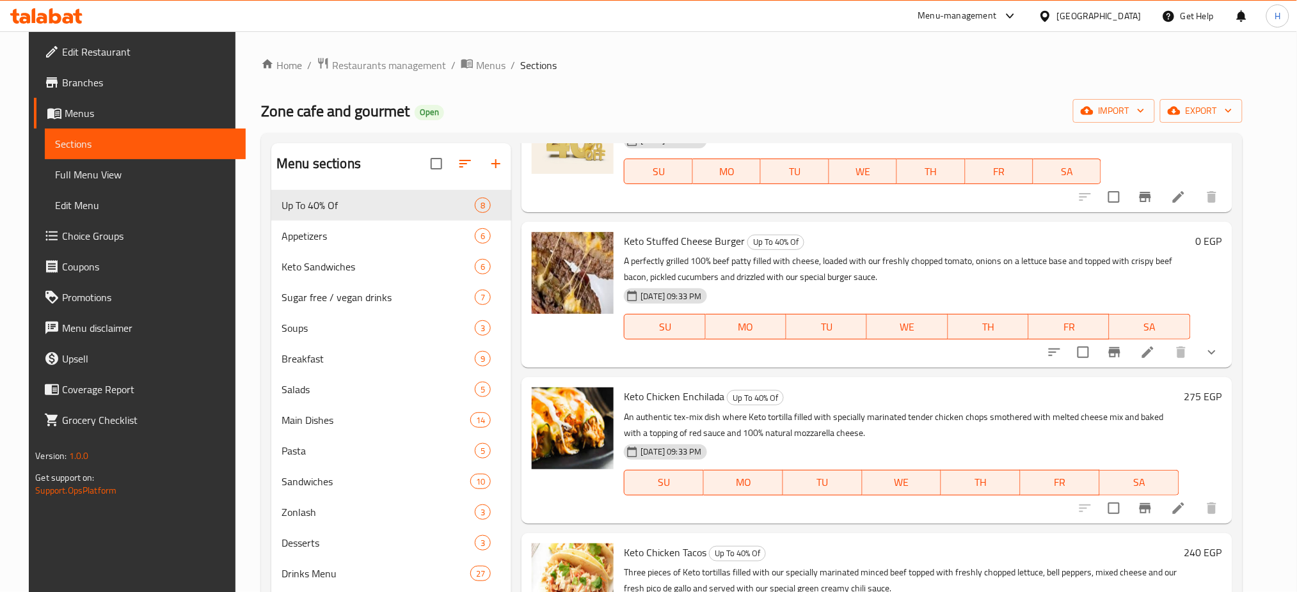
scroll to position [246, 0]
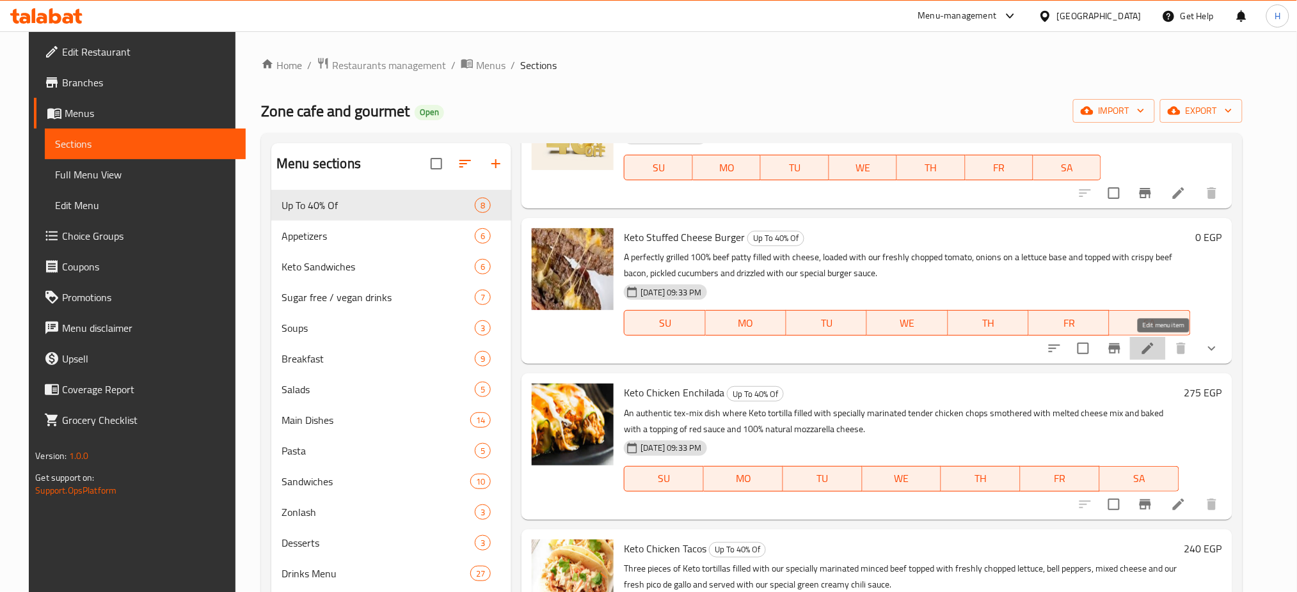
click at [1155, 356] on icon at bounding box center [1147, 348] width 15 height 15
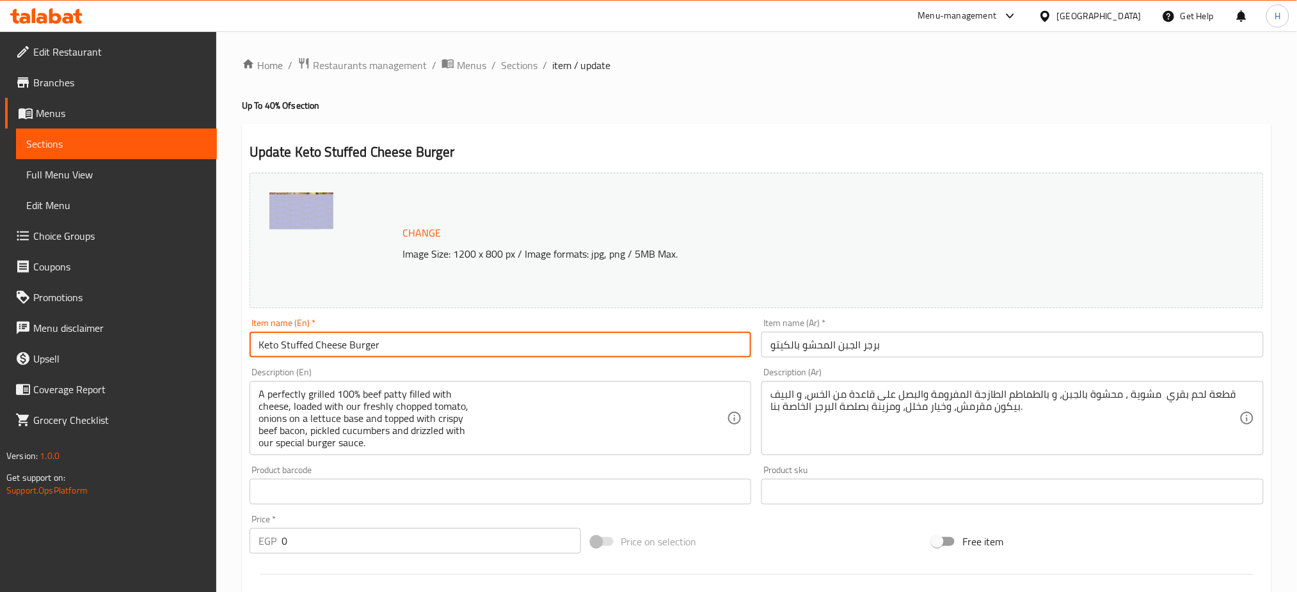
click at [459, 336] on input "Keto Stuffed Cheese Burger" at bounding box center [501, 345] width 502 height 26
type input "Keto Stuffed Cheese Burger + free drink"
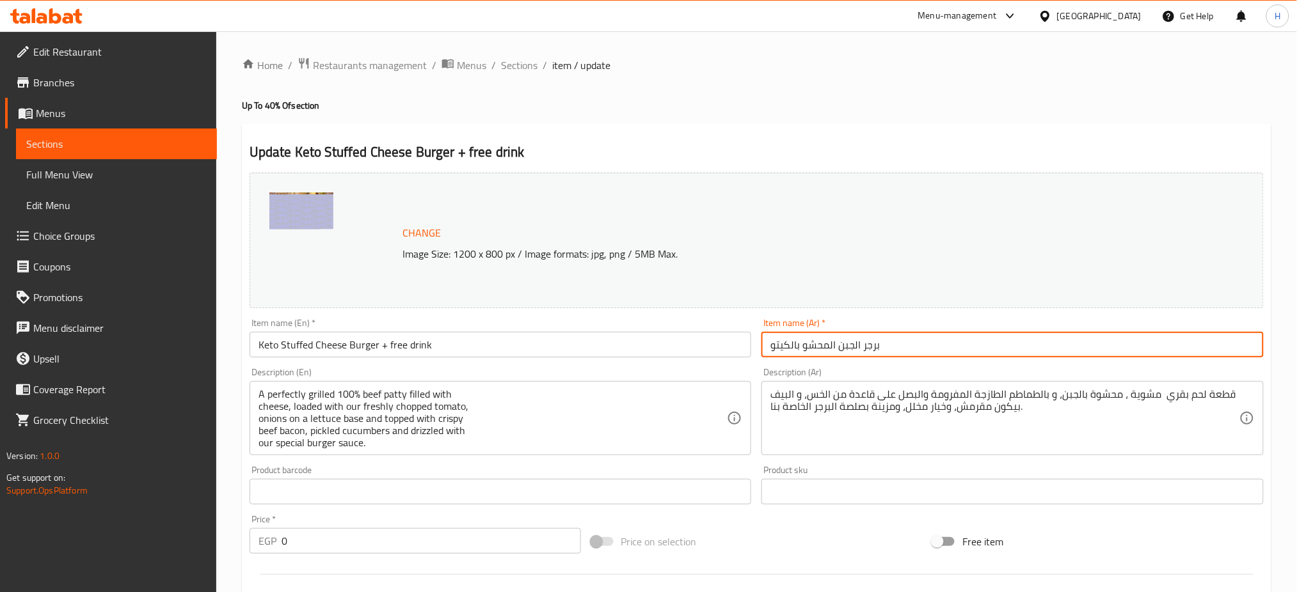
click at [768, 348] on input "برجر الجبن المحشو بالكيتو" at bounding box center [1012, 345] width 502 height 26
drag, startPoint x: 775, startPoint y: 348, endPoint x: 768, endPoint y: 347, distance: 6.4
click at [768, 347] on input "برجر الجبن المحشو بالكيتو" at bounding box center [1012, 345] width 502 height 26
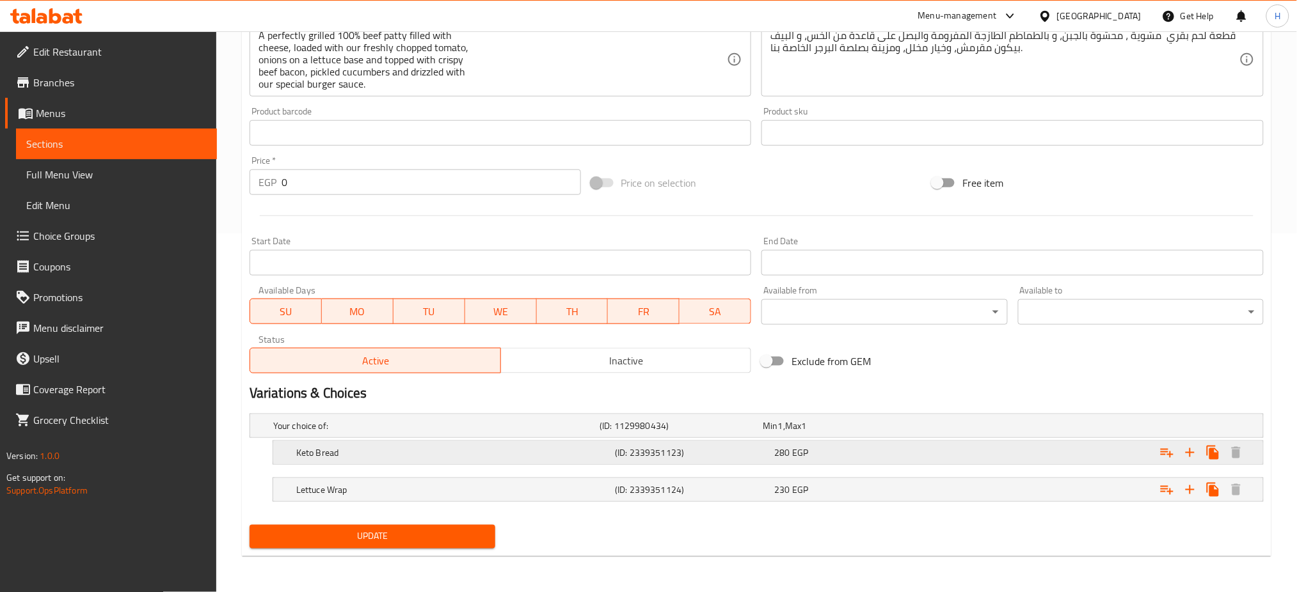
type input "برجر الجبن المحشو بالكيتو+ مشروب"
click at [564, 464] on div "Keto Bread (ID: 2339351123) 280 EGP" at bounding box center [772, 453] width 956 height 28
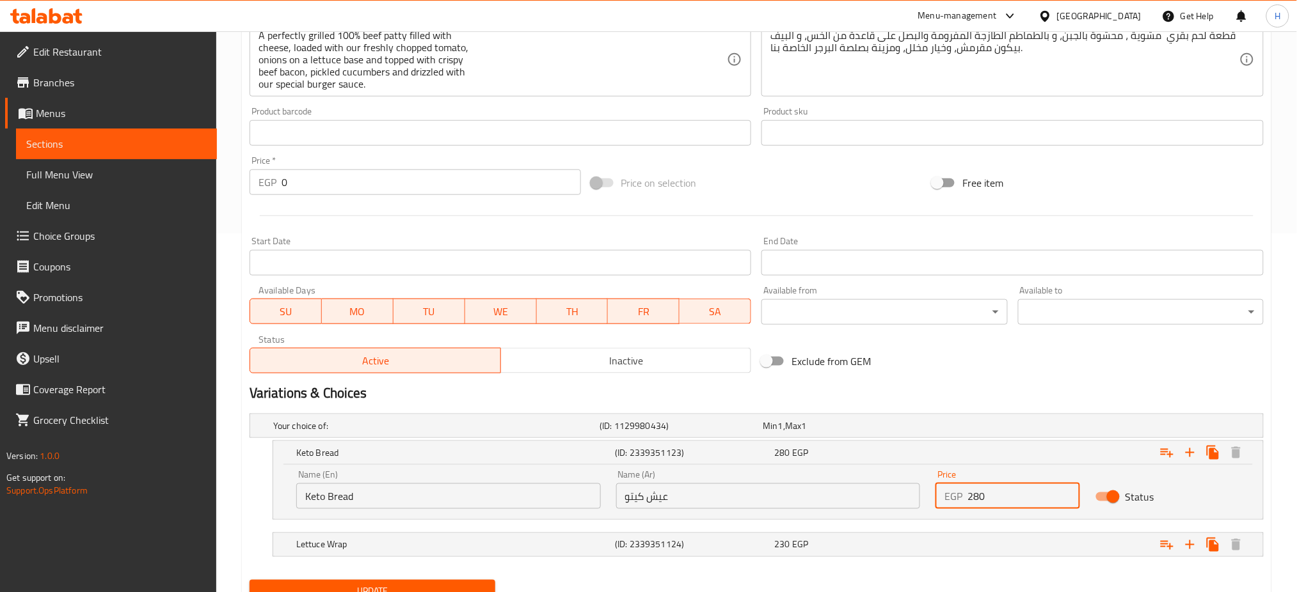
drag, startPoint x: 1007, startPoint y: 495, endPoint x: 958, endPoint y: 501, distance: 49.6
click at [958, 501] on div "EGP 280 Price" at bounding box center [1007, 497] width 145 height 26
type input "315"
click at [878, 541] on div "230 EGP" at bounding box center [851, 545] width 154 height 13
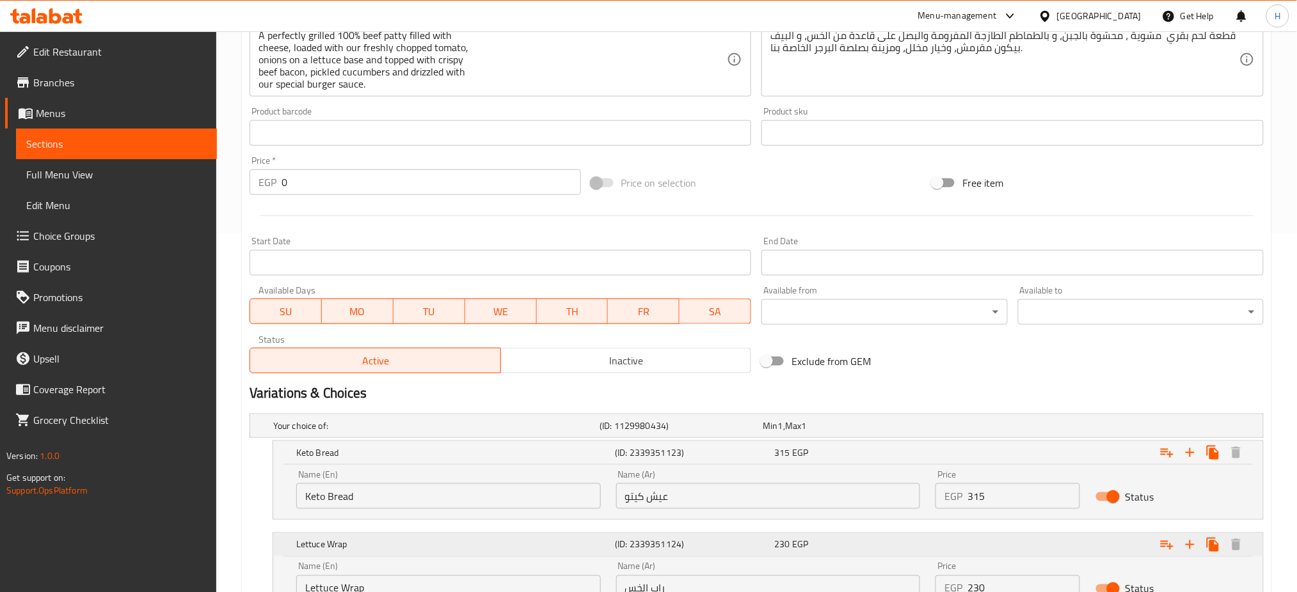
scroll to position [468, 0]
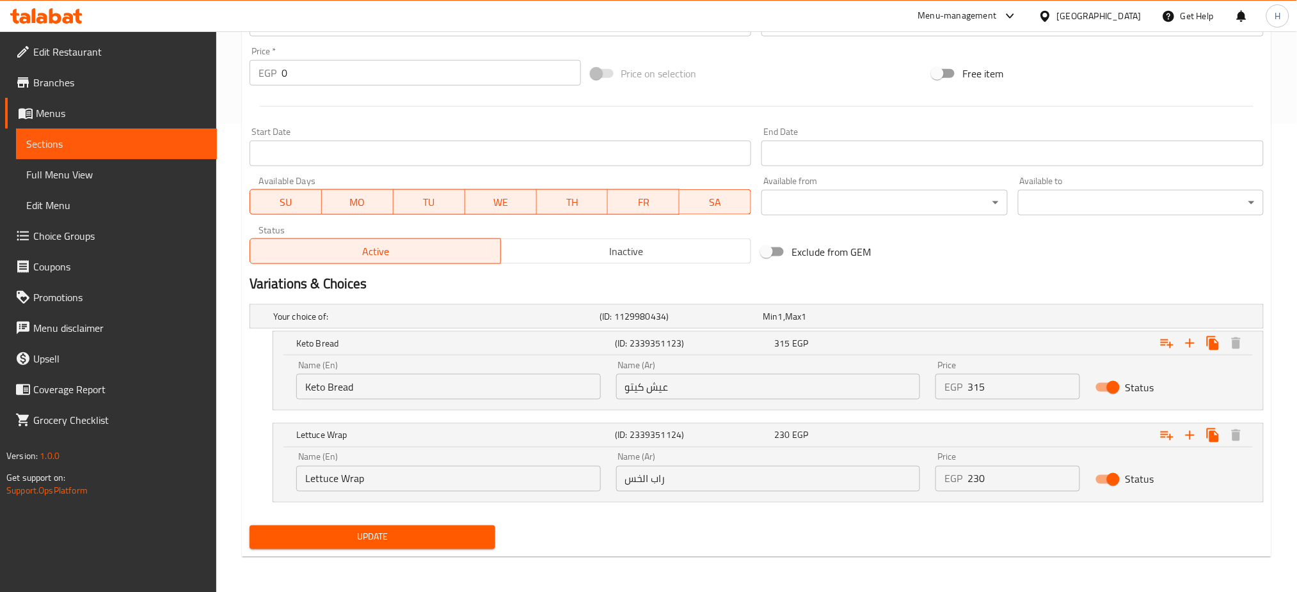
click at [1011, 485] on input "230" at bounding box center [1023, 479] width 113 height 26
drag, startPoint x: 1005, startPoint y: 484, endPoint x: 971, endPoint y: 482, distance: 34.6
click at [971, 482] on input "230" at bounding box center [1023, 479] width 113 height 26
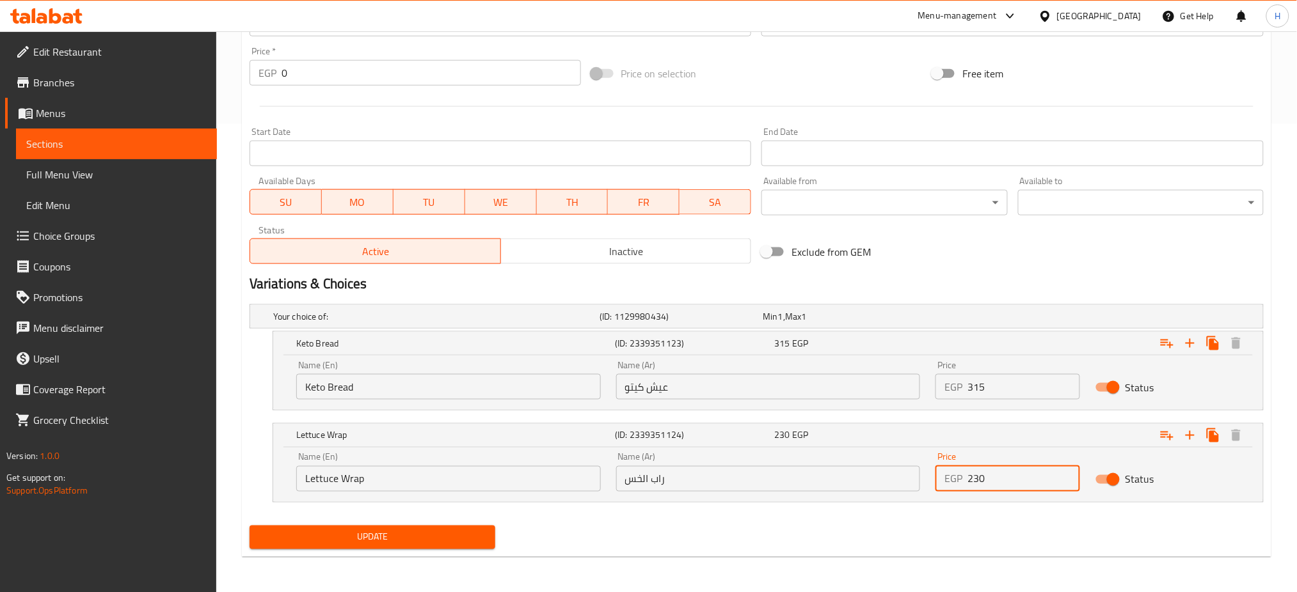
click at [971, 482] on input "230" at bounding box center [1023, 479] width 113 height 26
paste input "65"
type input "265"
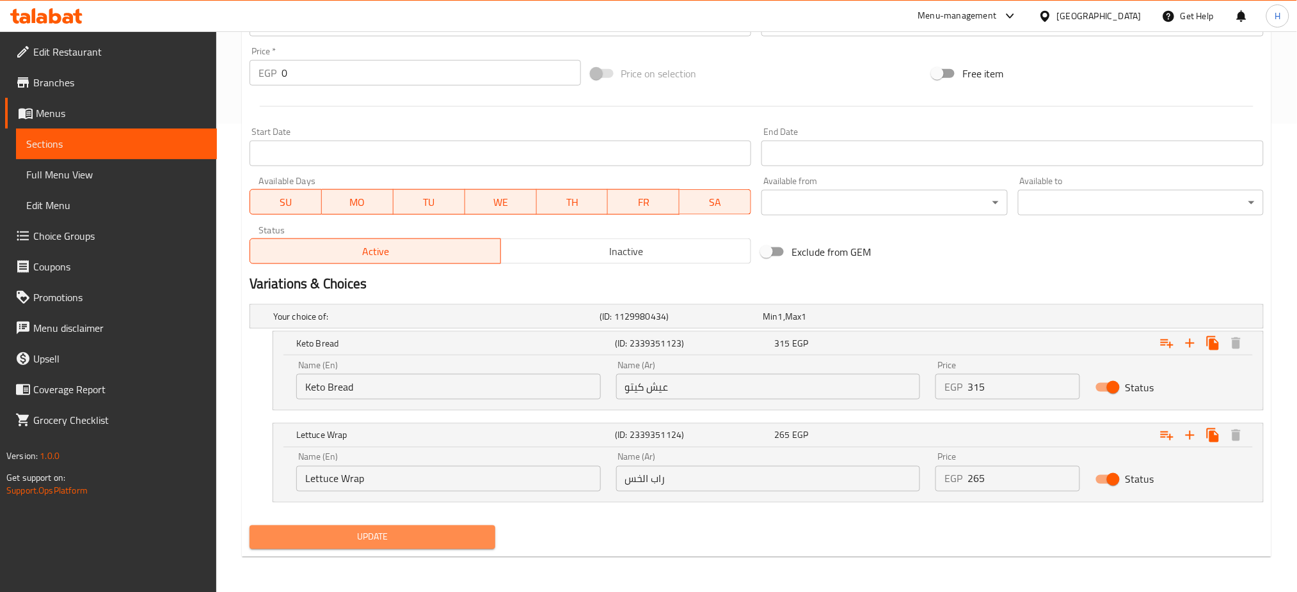
click at [432, 532] on span "Update" at bounding box center [372, 538] width 225 height 16
click at [412, 539] on span "Update" at bounding box center [372, 538] width 225 height 16
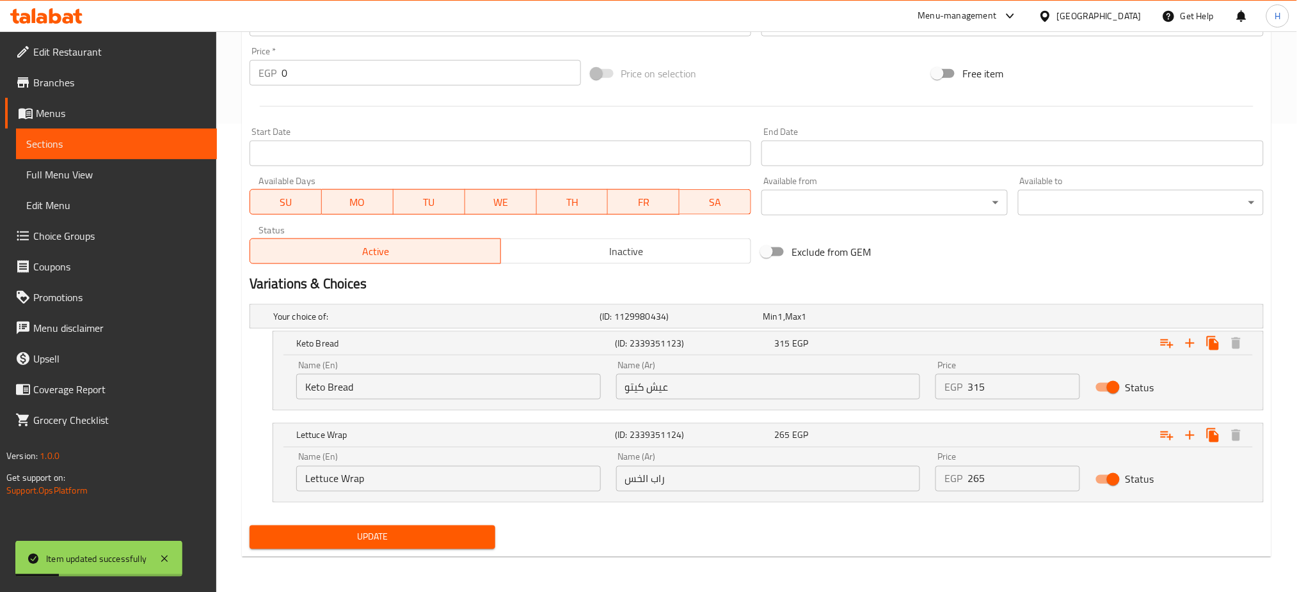
scroll to position [0, 0]
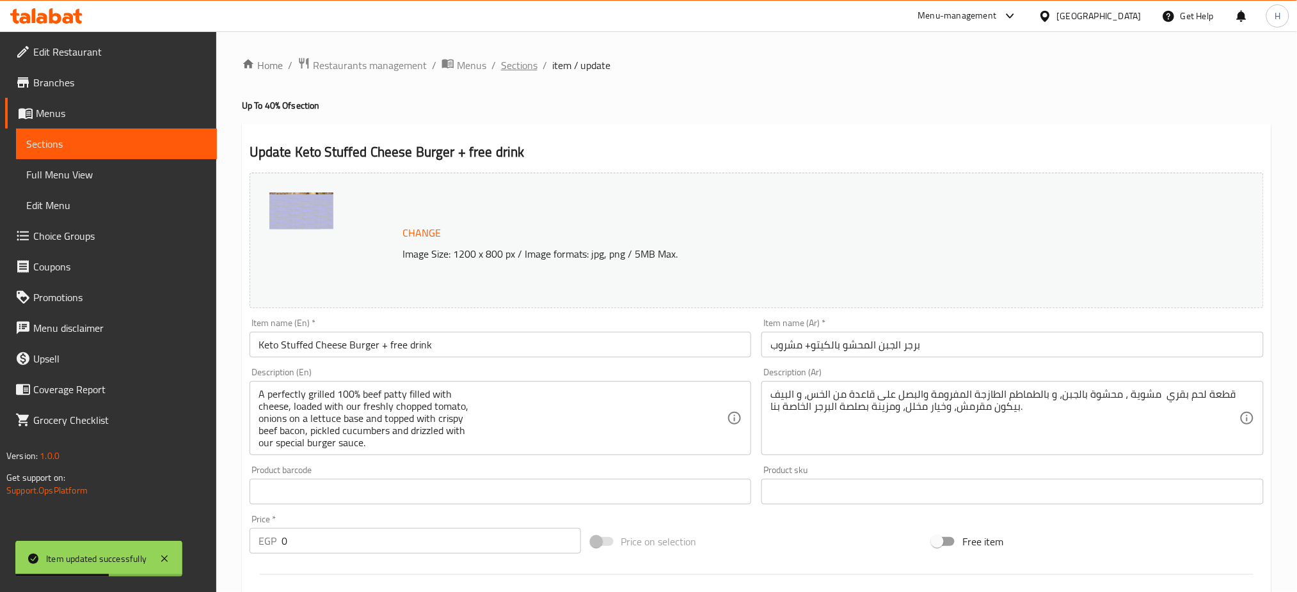
click at [518, 62] on span "Sections" at bounding box center [519, 65] width 36 height 15
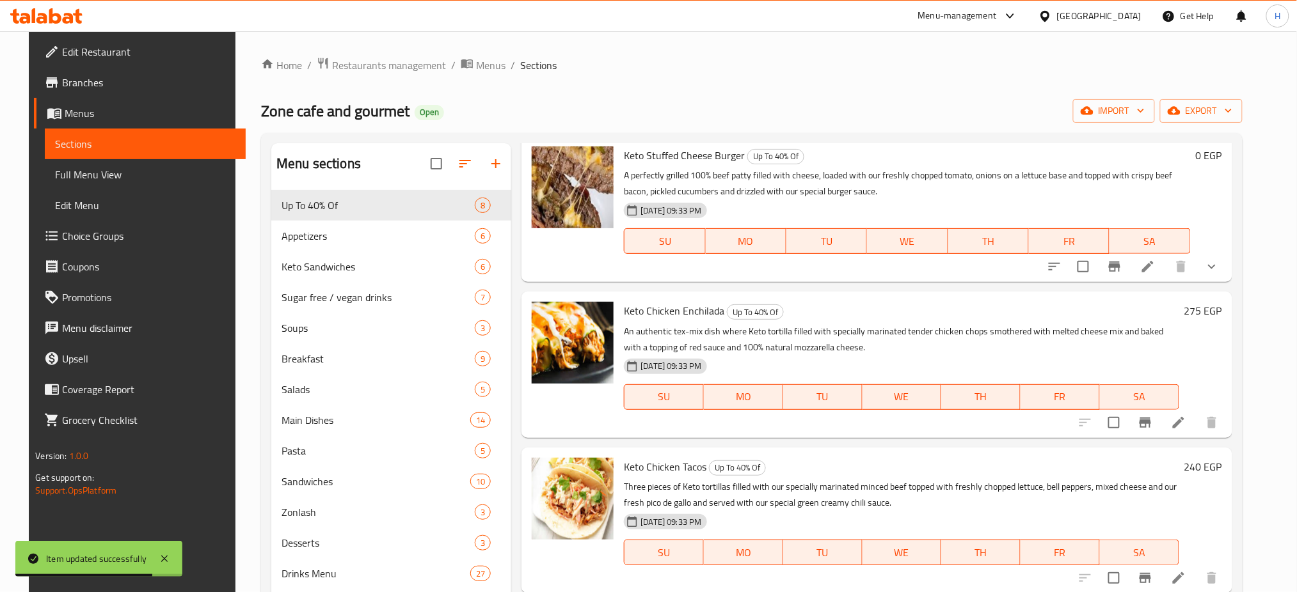
scroll to position [330, 0]
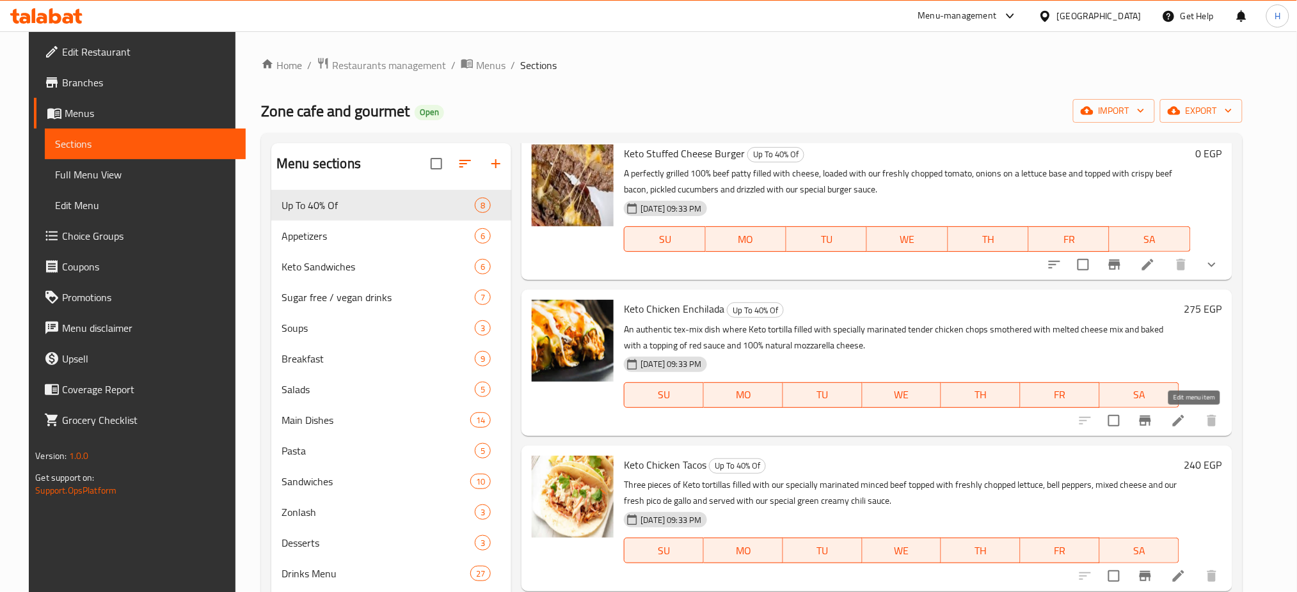
click at [1186, 418] on icon at bounding box center [1178, 420] width 15 height 15
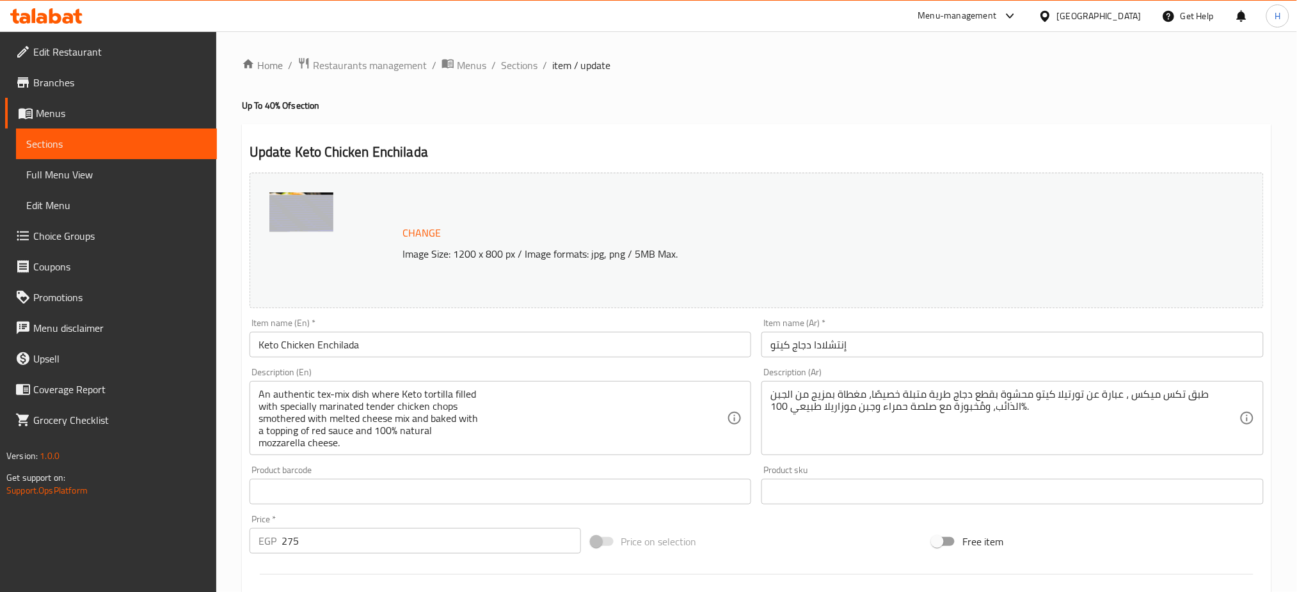
click at [413, 348] on input "Keto Chicken Enchilada" at bounding box center [501, 345] width 502 height 26
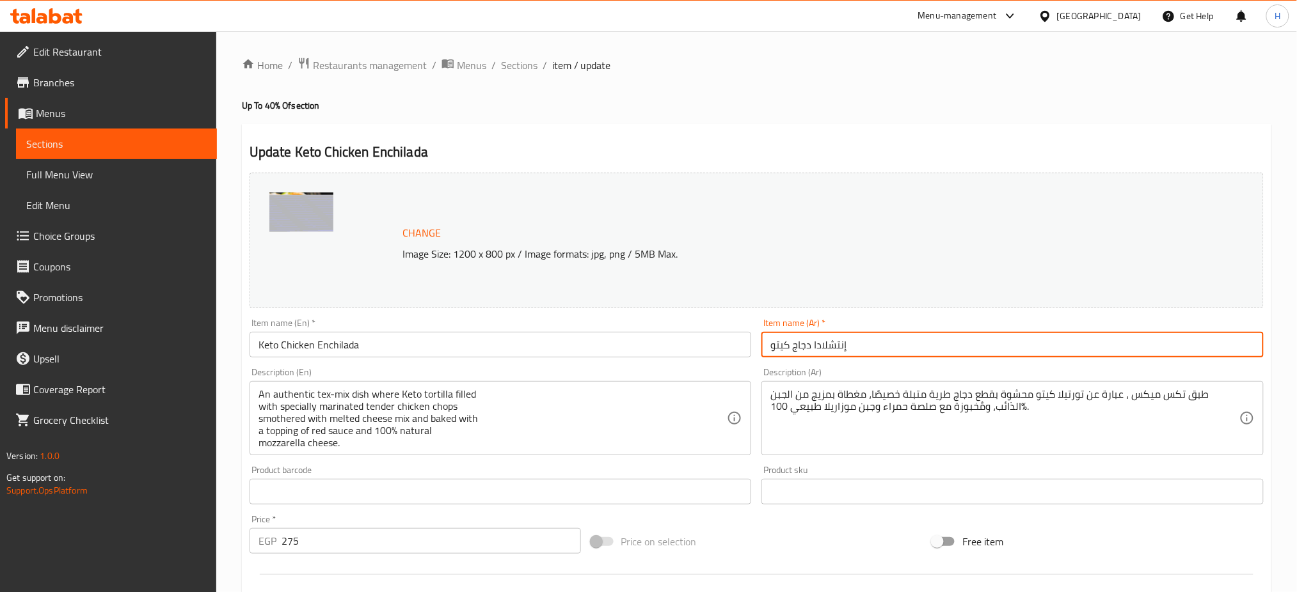
click at [770, 347] on input "إنتشلادا دجاج كيتو" at bounding box center [1012, 345] width 502 height 26
type input "إنتشلادا دجاج كيتو+مشروب"
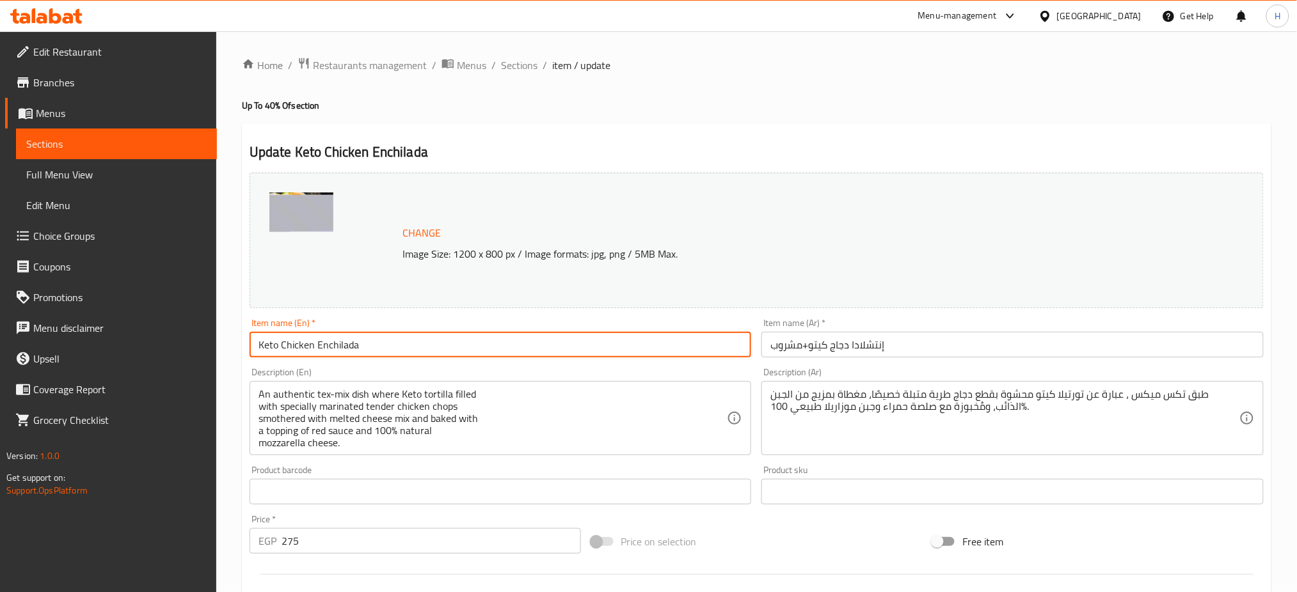
click at [463, 343] on input "Keto Chicken Enchilada" at bounding box center [501, 345] width 502 height 26
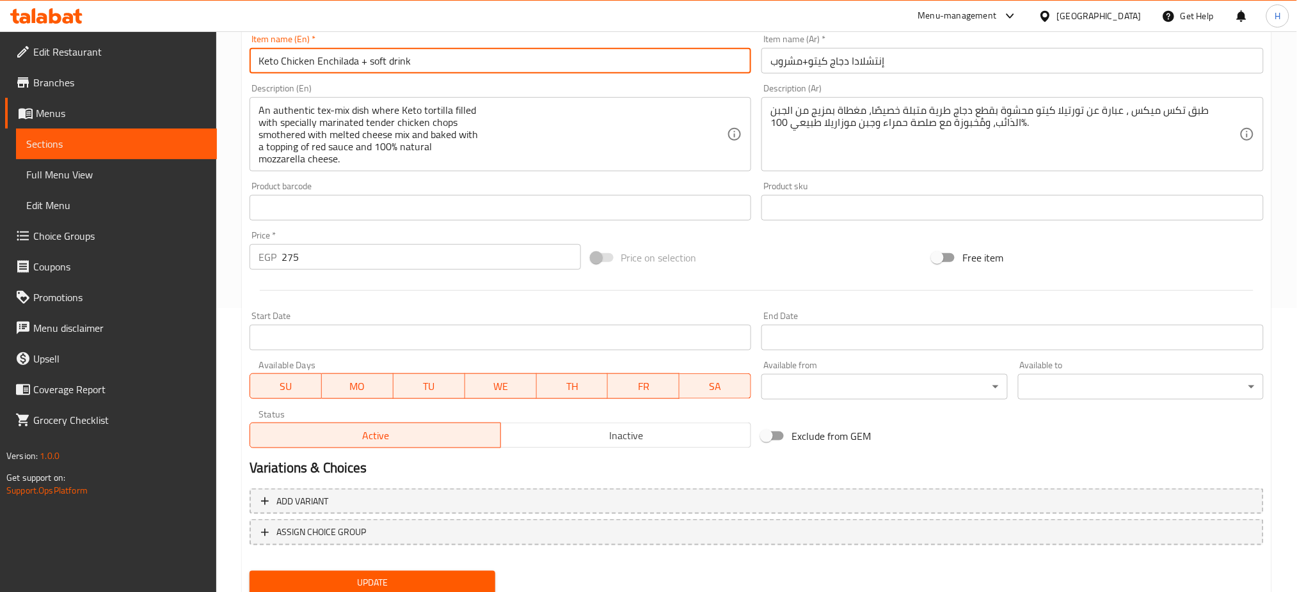
scroll to position [277, 0]
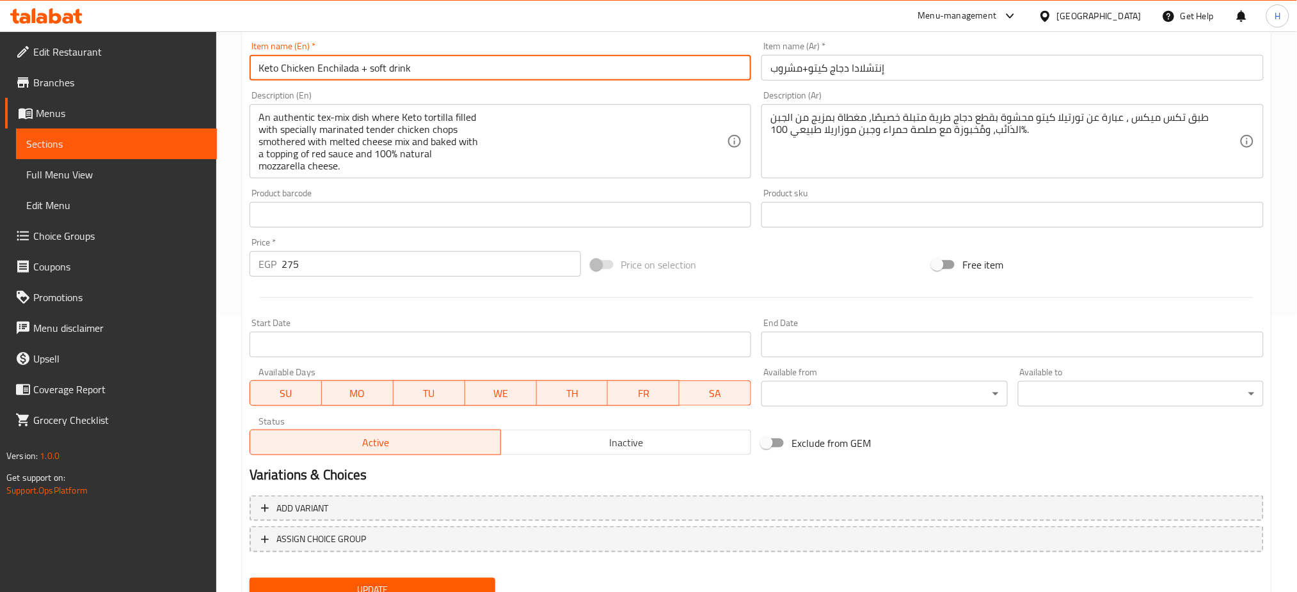
type input "Keto Chicken Enchilada + soft drink"
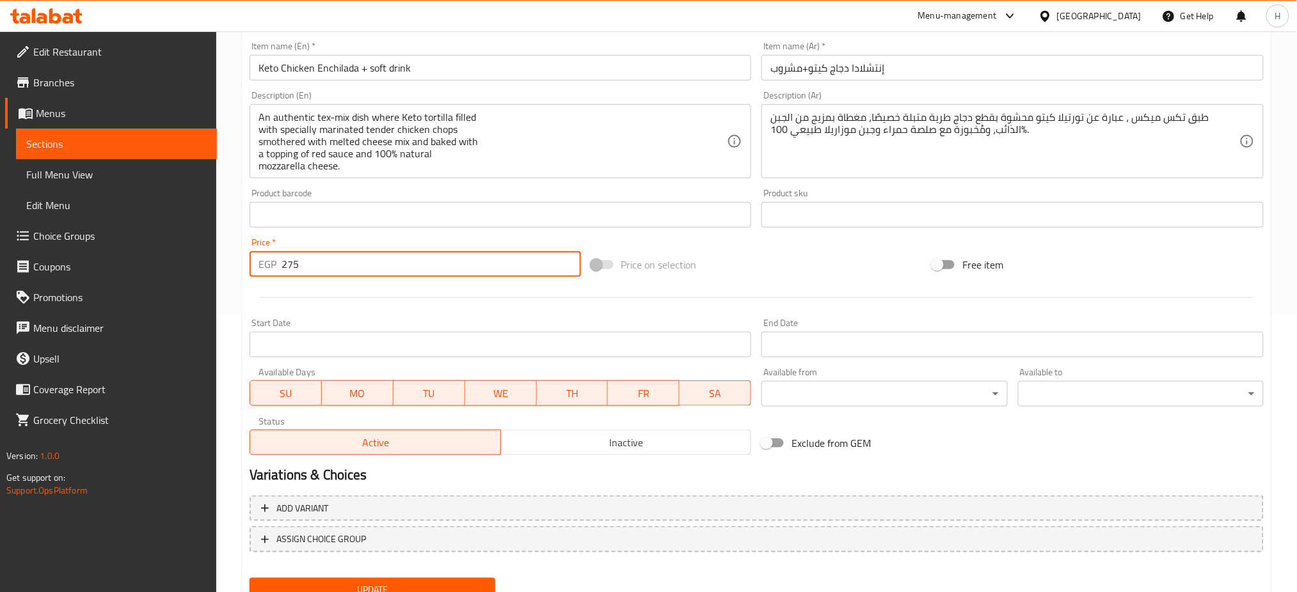
drag, startPoint x: 305, startPoint y: 270, endPoint x: 241, endPoint y: 269, distance: 64.0
click at [241, 269] on div "Home / Restaurants management / Menus / Sections / item / update Up To 40% Of s…" at bounding box center [756, 199] width 1081 height 891
type input "310"
click at [433, 333] on input "Start Date" at bounding box center [501, 345] width 502 height 26
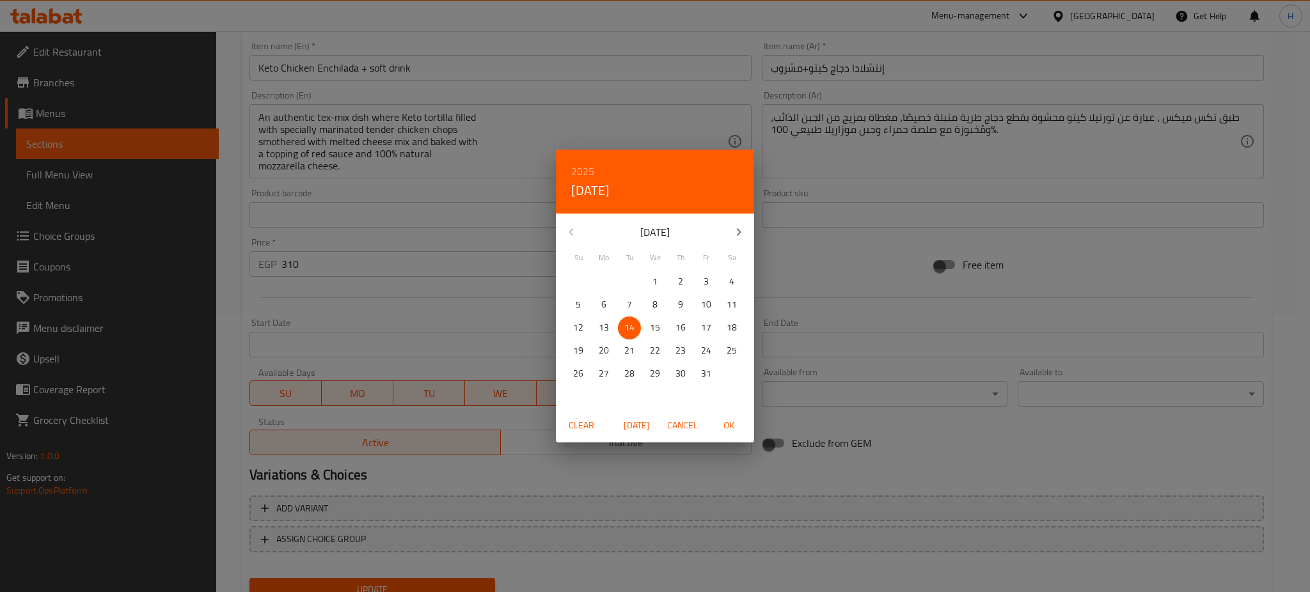
click at [416, 311] on div "2025 Tue, Oct 14 October 2025 Su Mo Tu We Th Fr Sa 28 29 30 1 2 3 4 5 6 7 8 9 1…" at bounding box center [655, 296] width 1310 height 592
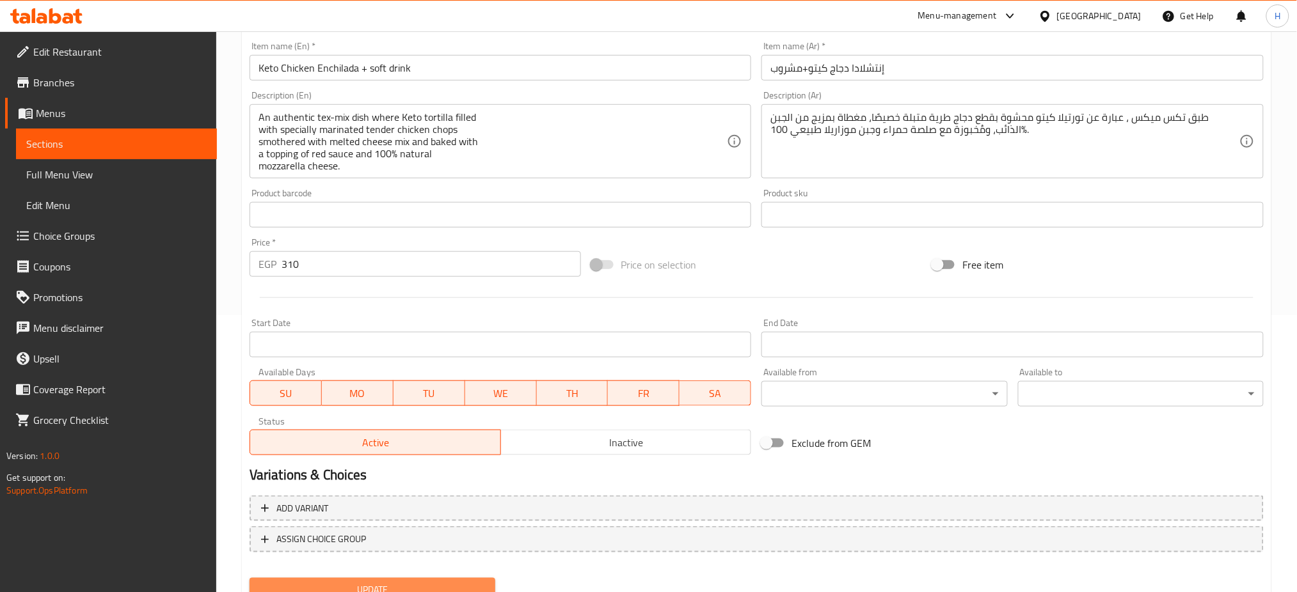
click at [379, 582] on span "Update" at bounding box center [372, 590] width 225 height 16
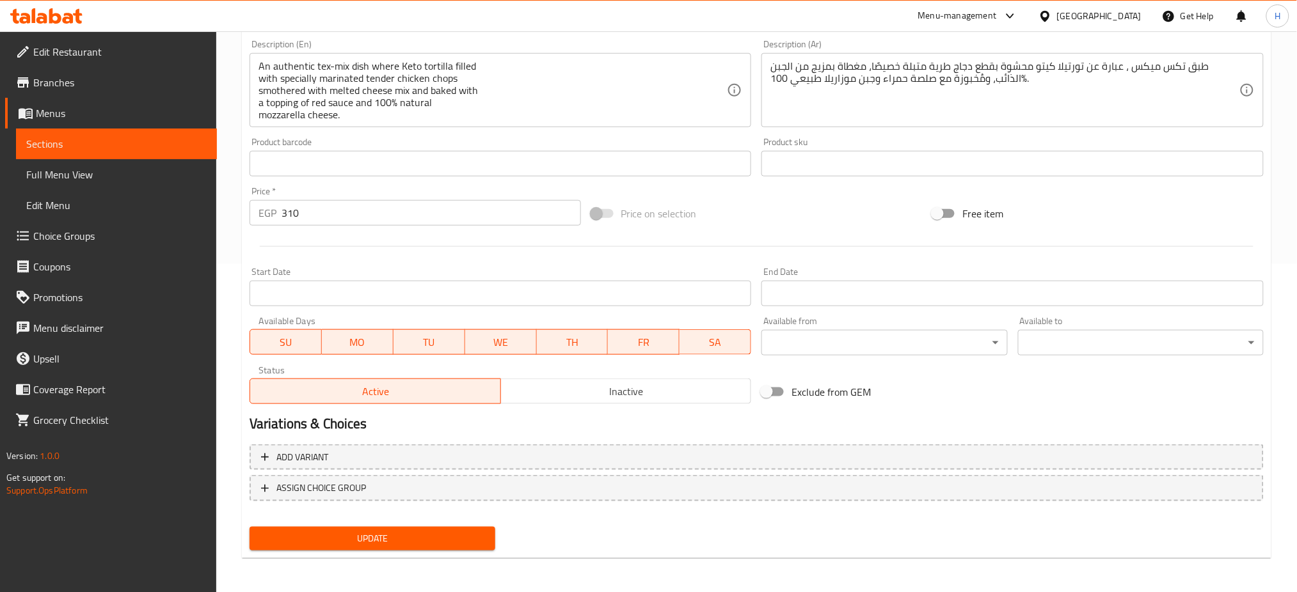
click at [366, 532] on span "Update" at bounding box center [372, 539] width 225 height 16
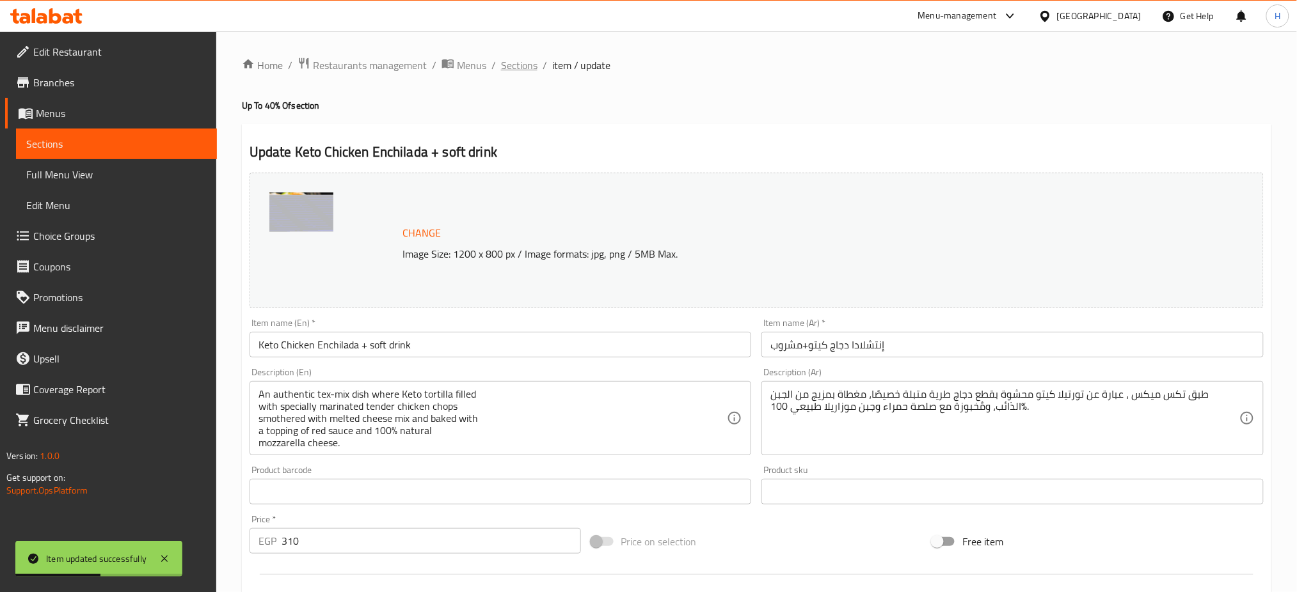
click at [514, 59] on span "Sections" at bounding box center [519, 65] width 36 height 15
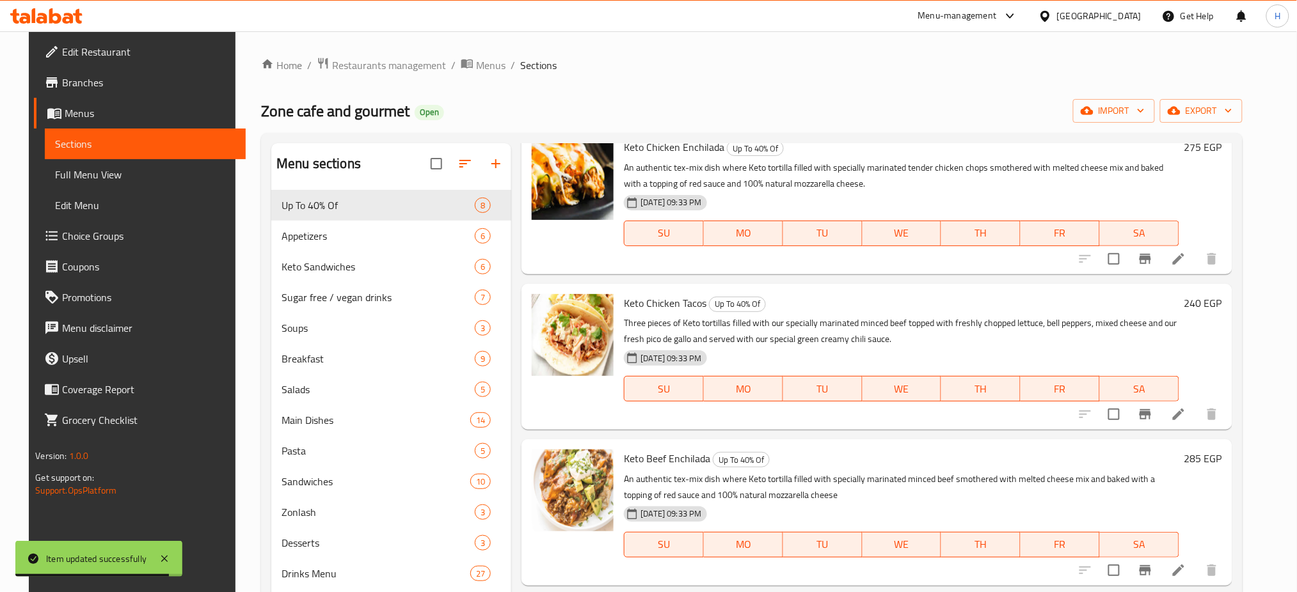
scroll to position [580, 0]
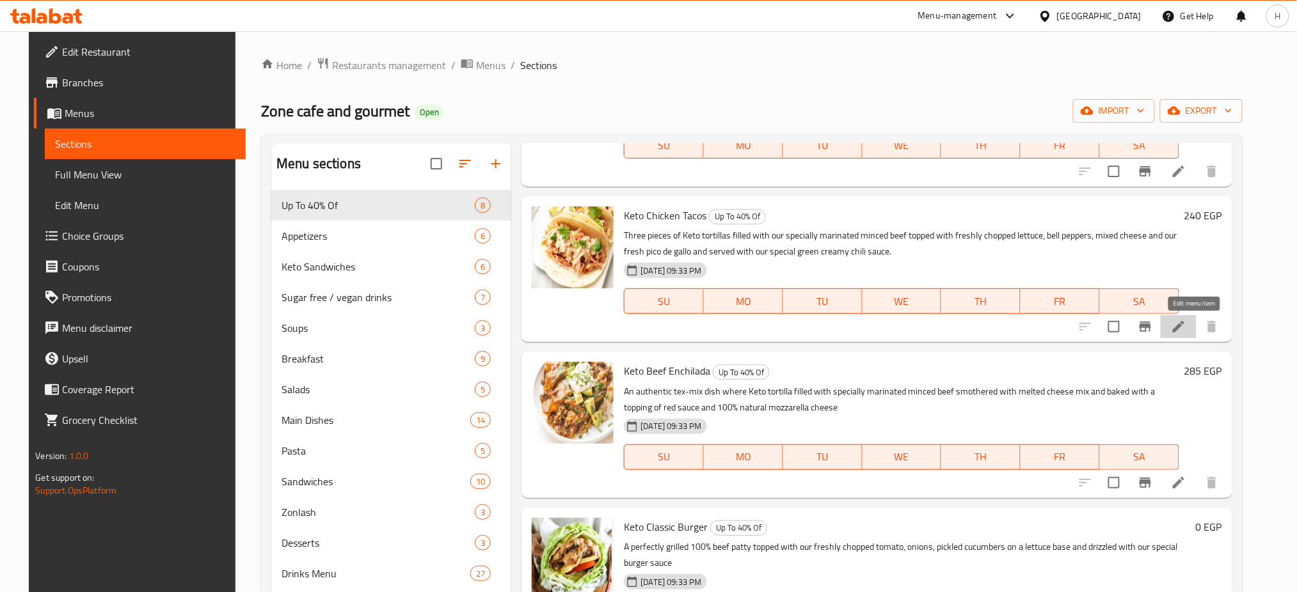
click at [1184, 327] on icon at bounding box center [1179, 327] width 12 height 12
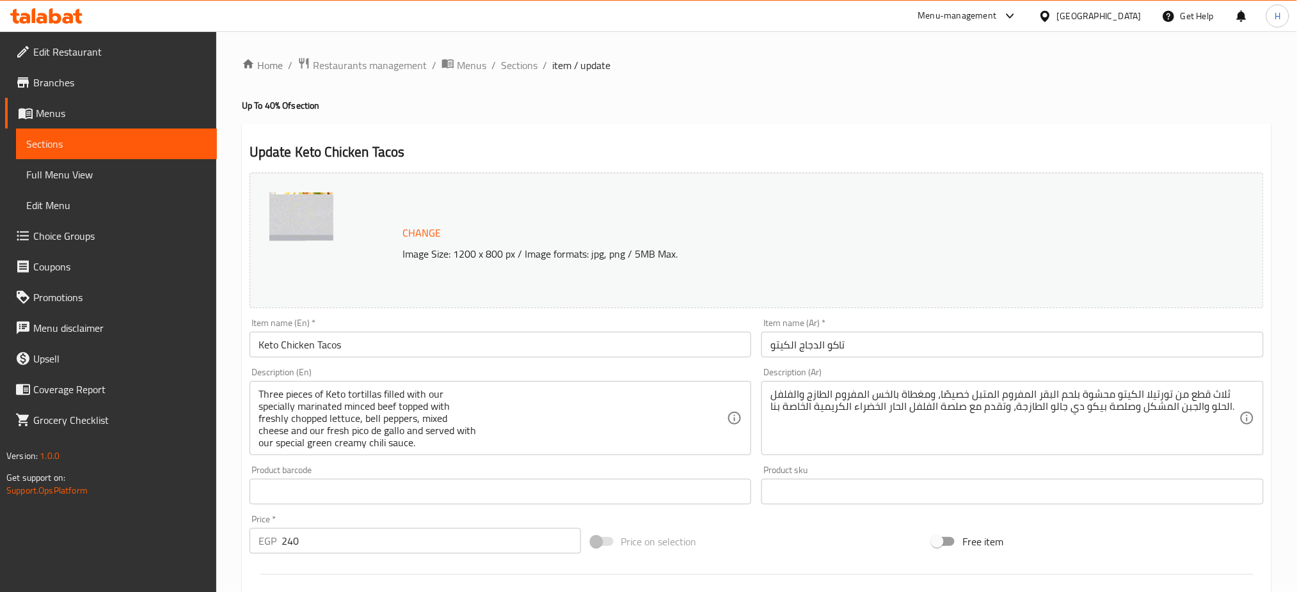
click at [569, 351] on input "Keto Chicken Tacos" at bounding box center [501, 345] width 502 height 26
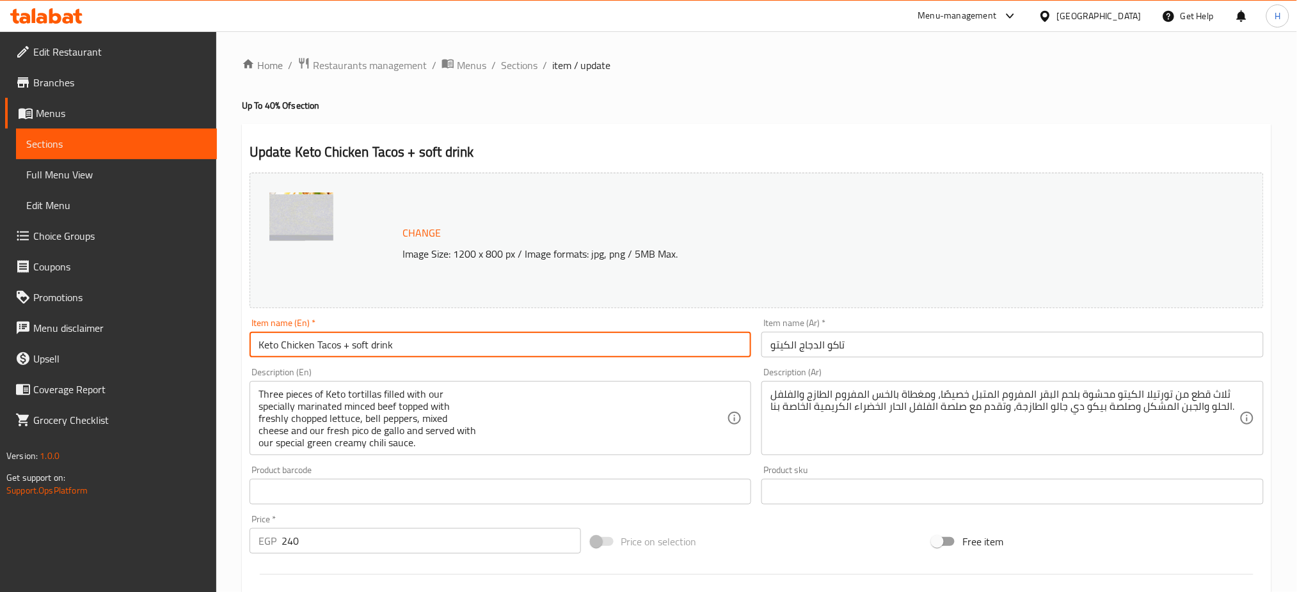
type input "Keto Chicken Tacos + soft drink"
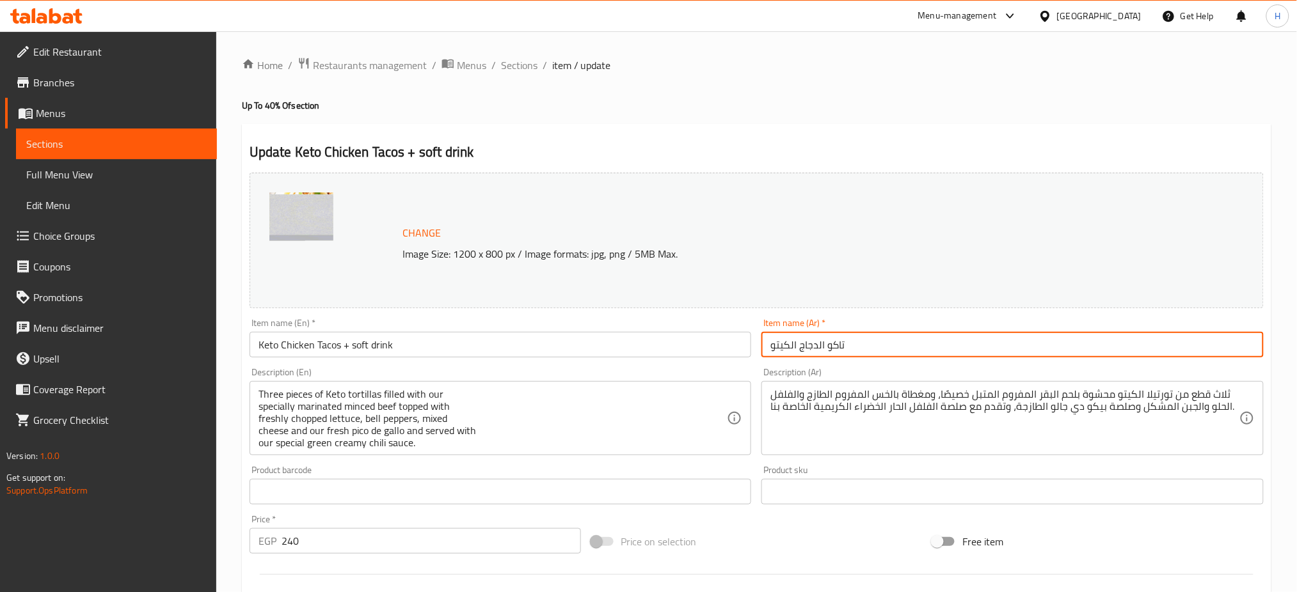
drag, startPoint x: 773, startPoint y: 347, endPoint x: 765, endPoint y: 345, distance: 8.4
click at [765, 345] on input "تاكو الدجاج الكيتو" at bounding box center [1012, 345] width 502 height 26
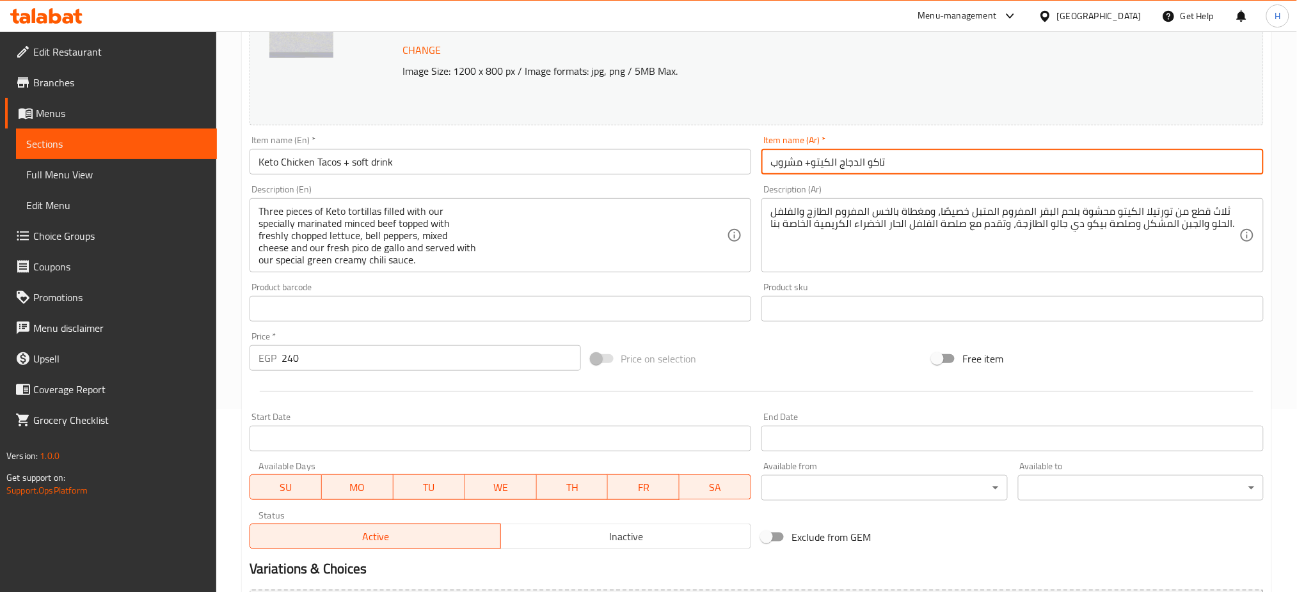
scroll to position [188, 0]
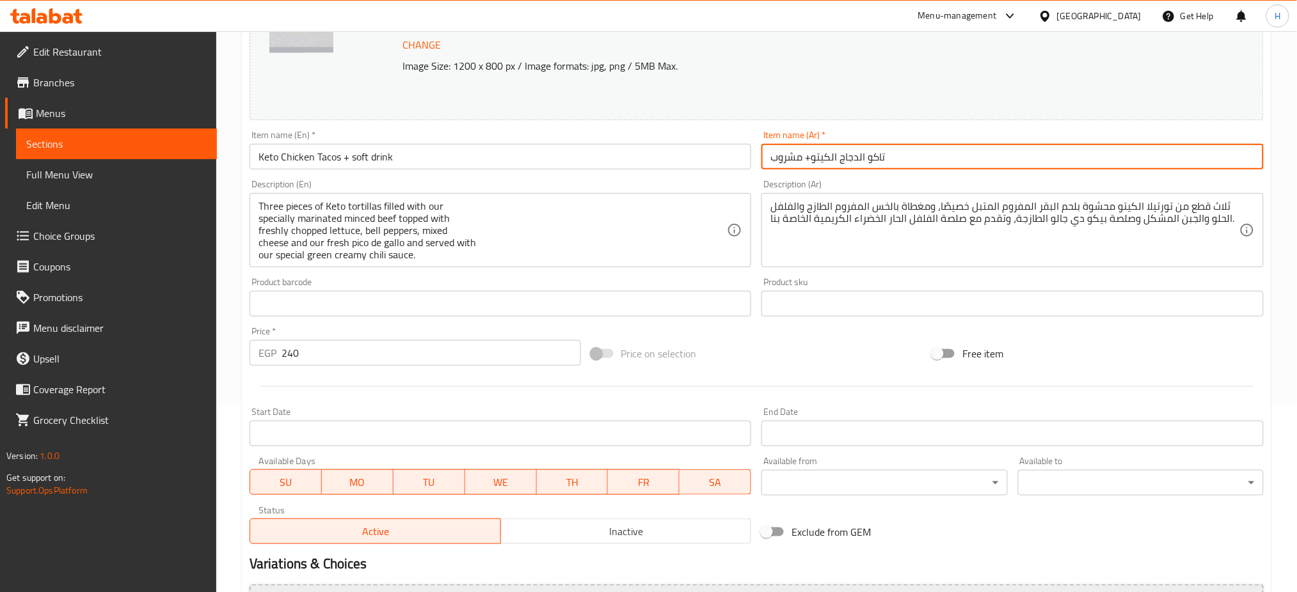
type input "تاكو الدجاج الكيتو+ مشروب"
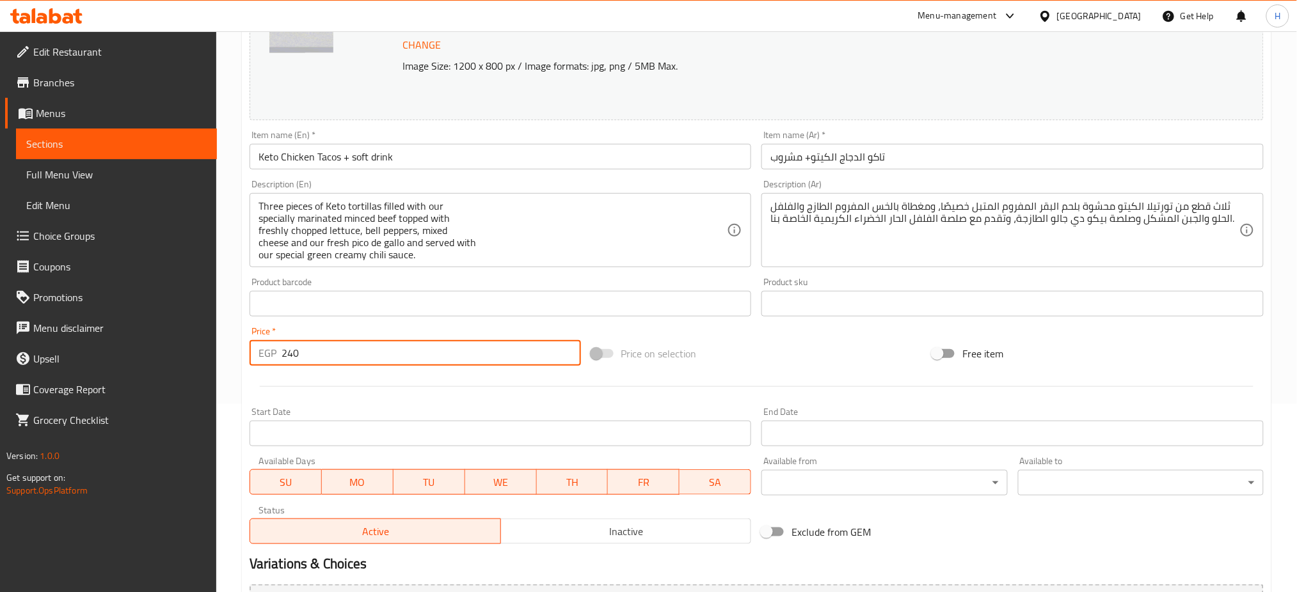
drag, startPoint x: 310, startPoint y: 351, endPoint x: 265, endPoint y: 352, distance: 44.8
click at [265, 352] on div "EGP 240 Price *" at bounding box center [415, 353] width 331 height 26
paste input "75"
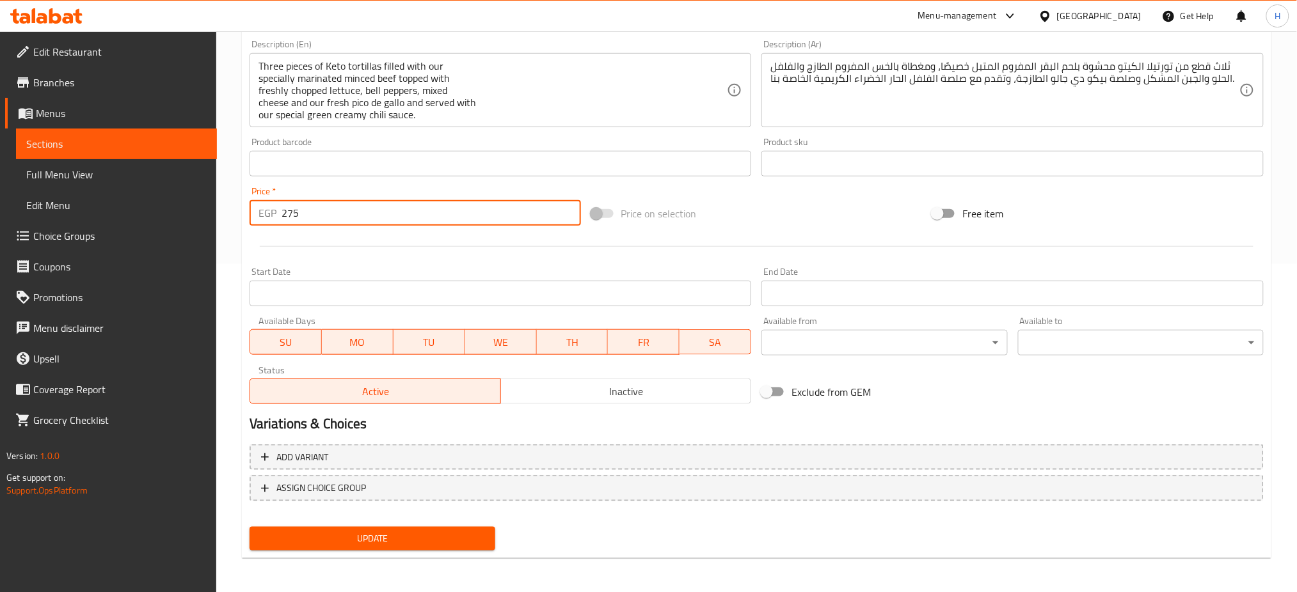
type input "275"
click at [410, 535] on span "Update" at bounding box center [372, 539] width 225 height 16
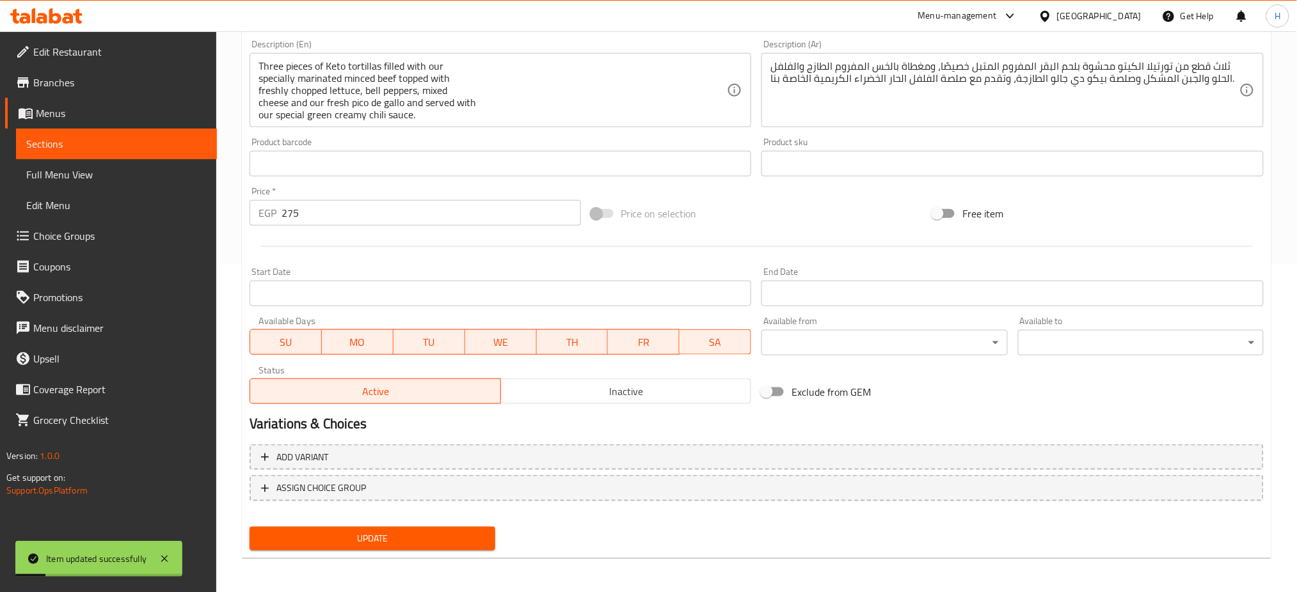
scroll to position [0, 0]
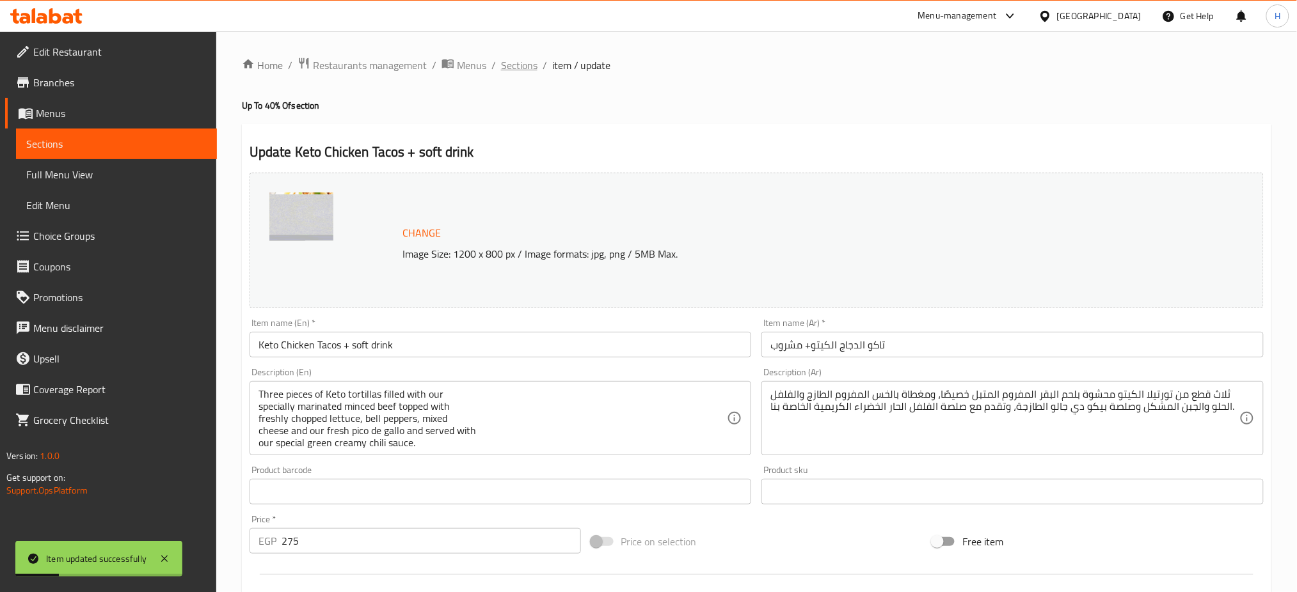
click at [528, 65] on span "Sections" at bounding box center [519, 65] width 36 height 15
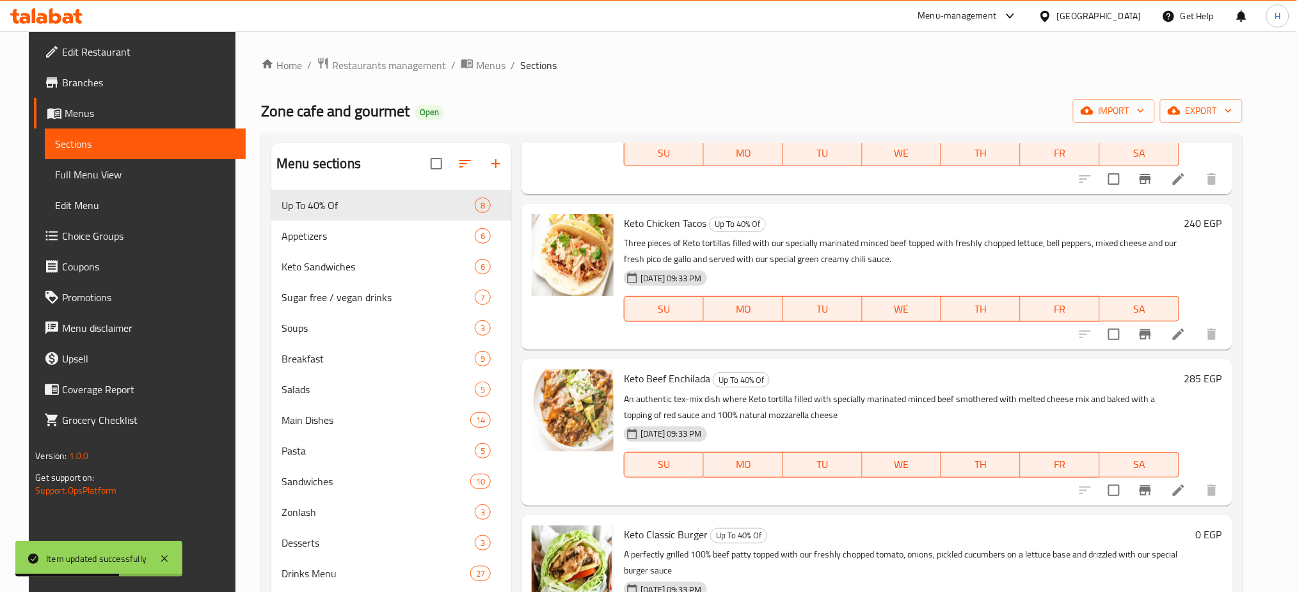
scroll to position [580, 0]
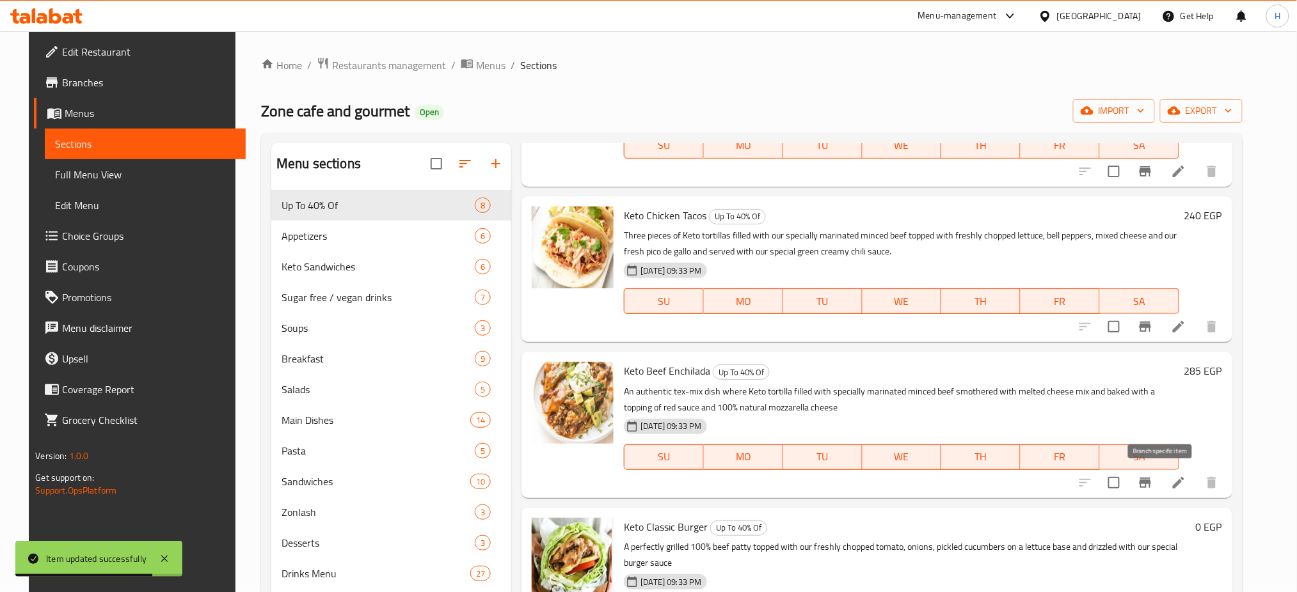
click at [1161, 492] on button "Branch-specific-item" at bounding box center [1145, 483] width 31 height 31
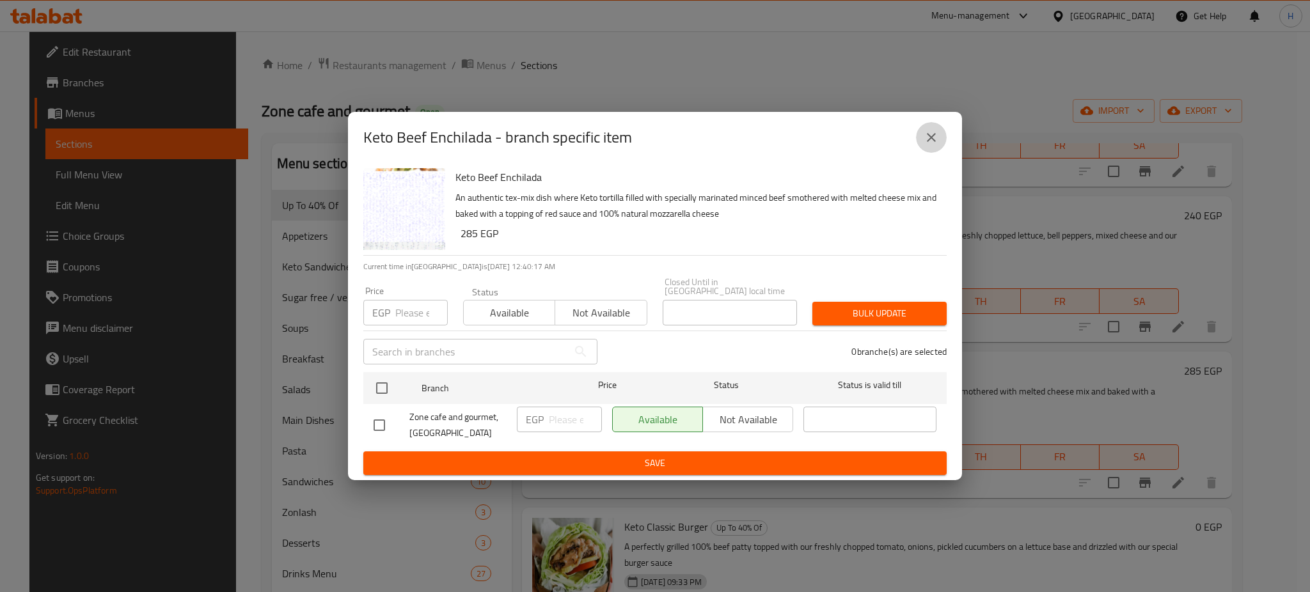
click at [933, 138] on icon "close" at bounding box center [931, 137] width 15 height 15
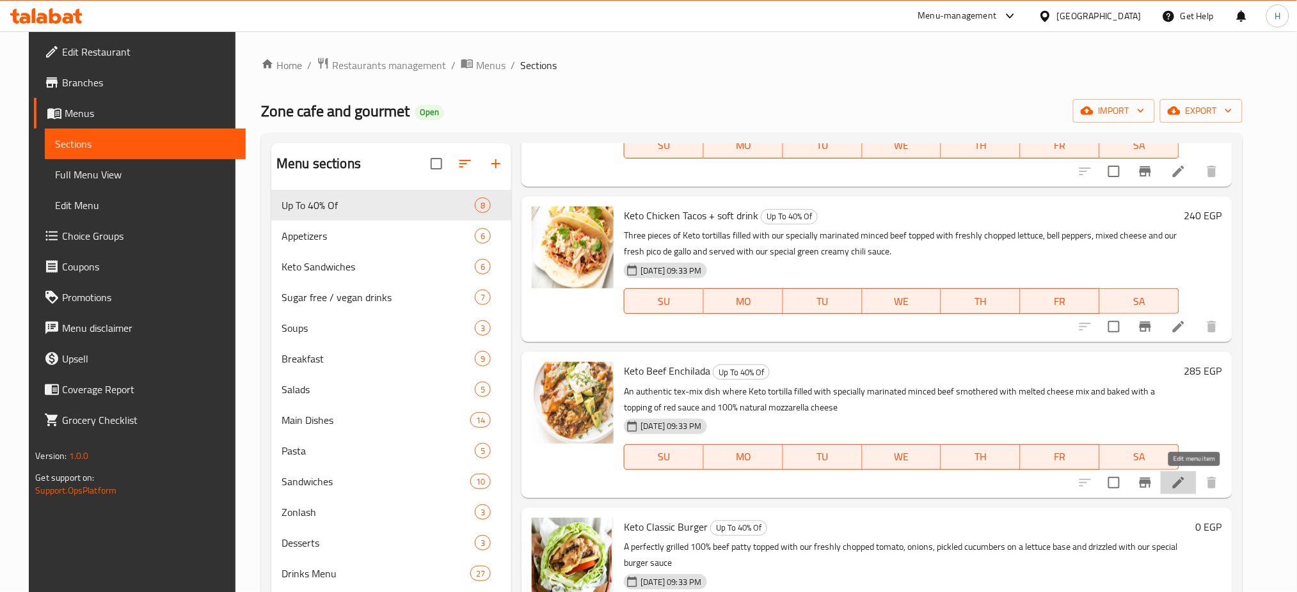
click at [1184, 481] on icon at bounding box center [1179, 483] width 12 height 12
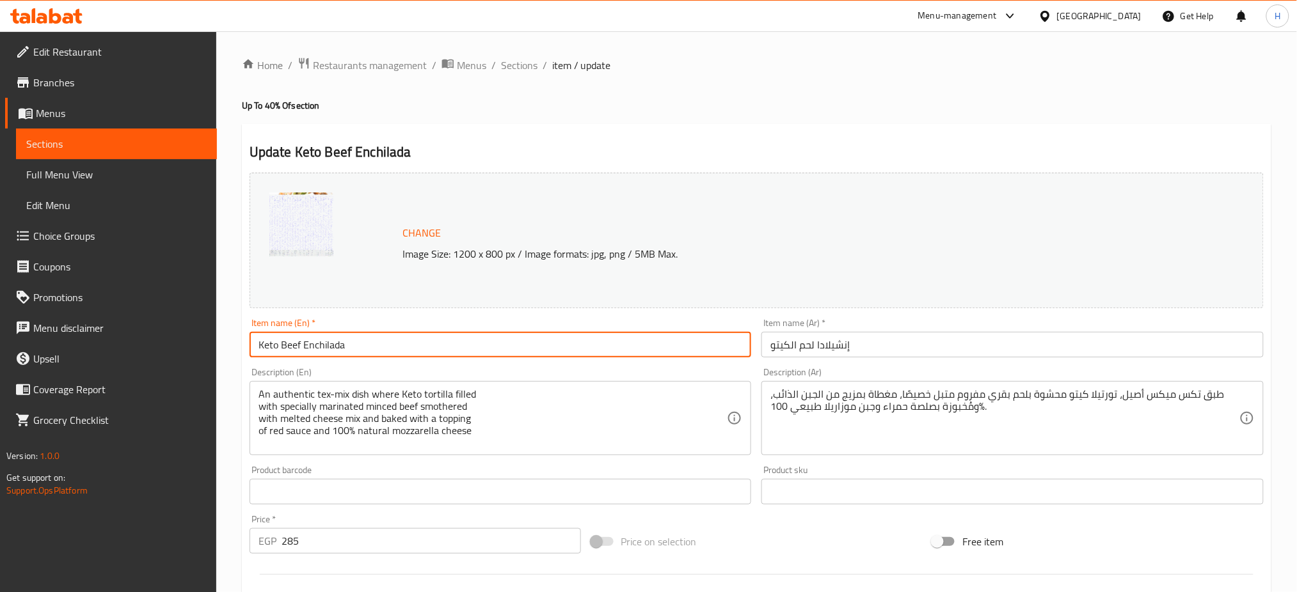
click at [538, 342] on input "Keto Beef Enchilada" at bounding box center [501, 345] width 502 height 26
type input "Keto Beef Enchilada + free drink"
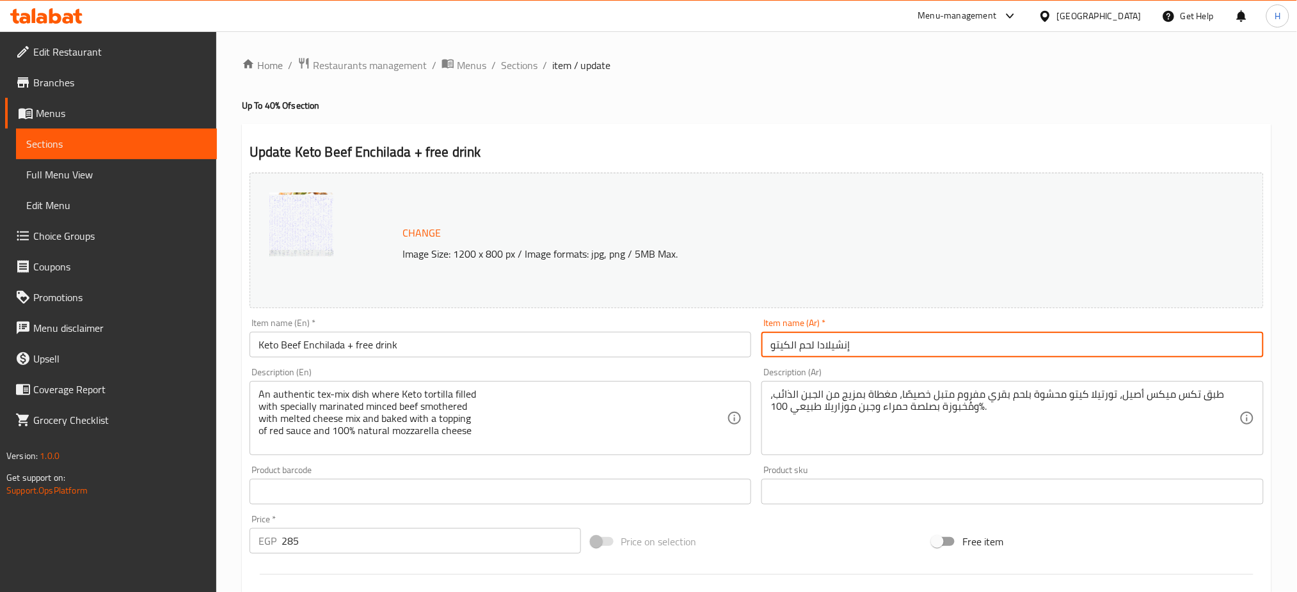
click at [771, 345] on input "إنشيلادا لحم الكيتو" at bounding box center [1012, 345] width 502 height 26
drag, startPoint x: 783, startPoint y: 349, endPoint x: 772, endPoint y: 348, distance: 11.6
click at [772, 348] on input "+ إنشيلادا لحم الكيتو" at bounding box center [1012, 345] width 502 height 26
click at [778, 348] on input "+ إنشيلادا لحم الكيتو" at bounding box center [1012, 345] width 502 height 26
click at [772, 348] on input "+ إنشيلادا لحم الكيتو" at bounding box center [1012, 345] width 502 height 26
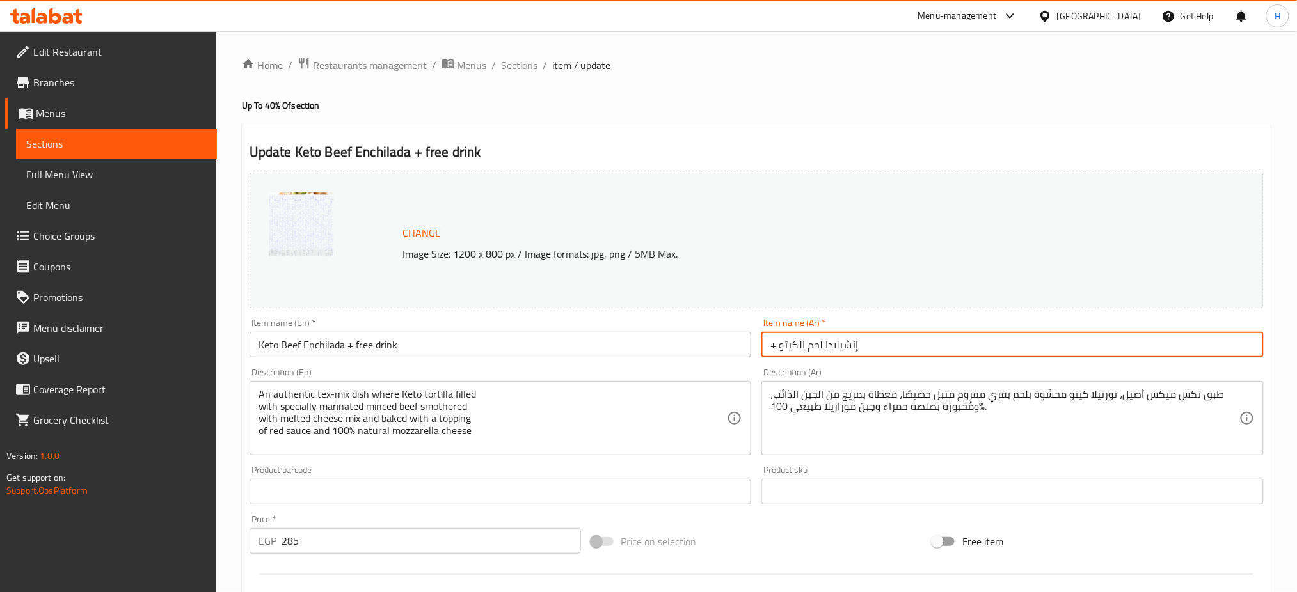
click at [772, 348] on input "+ إنشيلادا لحم الكيتو" at bounding box center [1012, 345] width 502 height 26
click at [770, 349] on input "إنشيلادا لحم الكيتو" at bounding box center [1012, 345] width 502 height 26
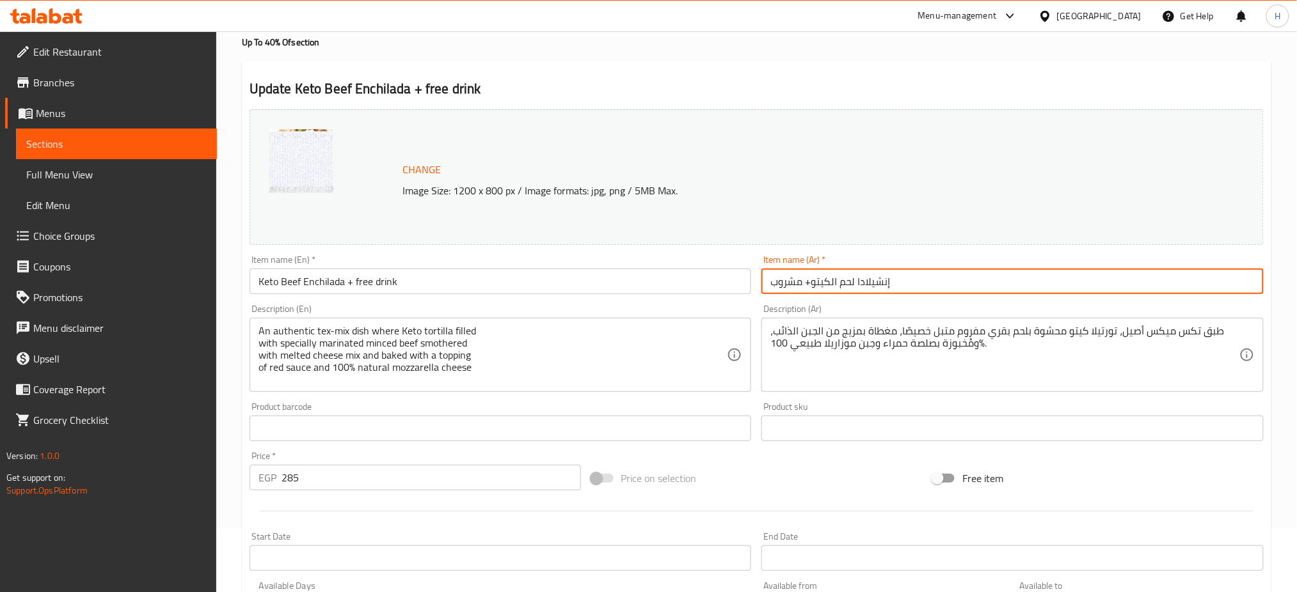
scroll to position [68, 0]
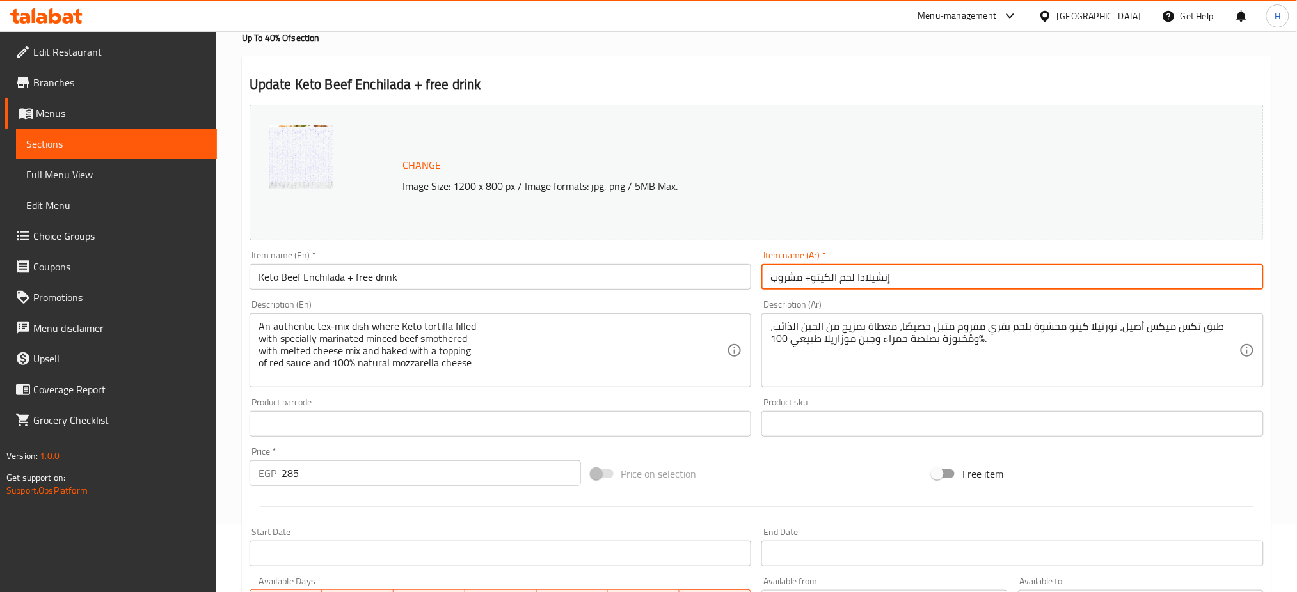
type input "إنشيلادا لحم الكيتو+ مشروب"
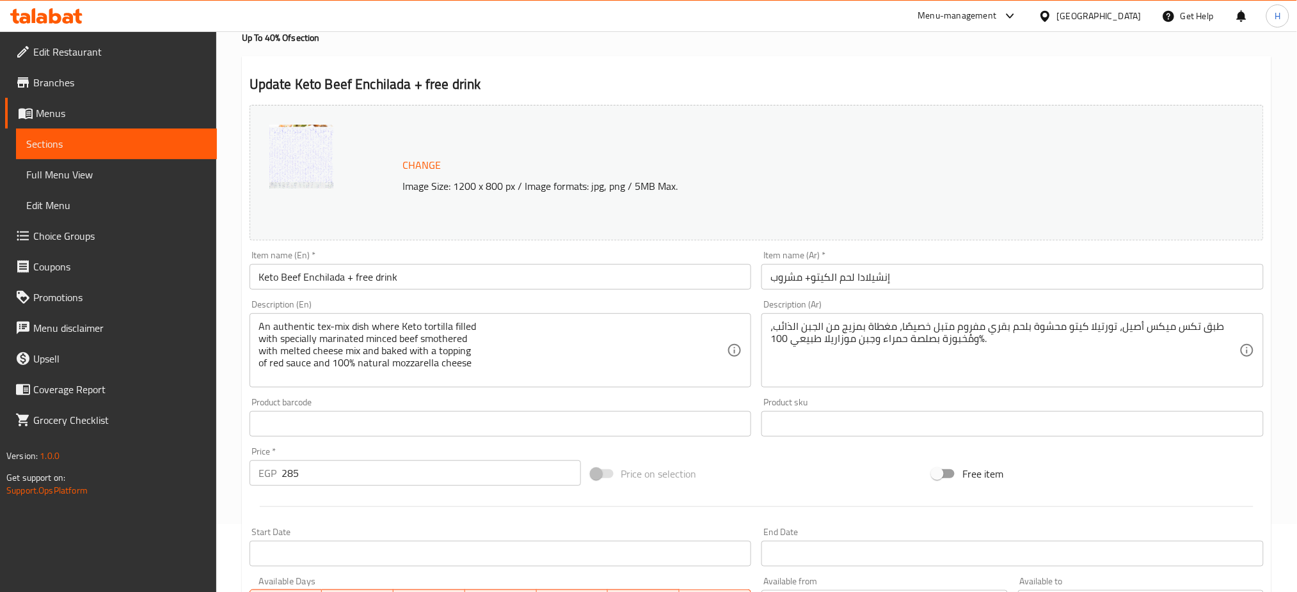
click at [884, 128] on div "Change Image Size: 1200 x 800 px / Image formats: jpg, png / 5MB Max." at bounding box center [757, 173] width 1014 height 136
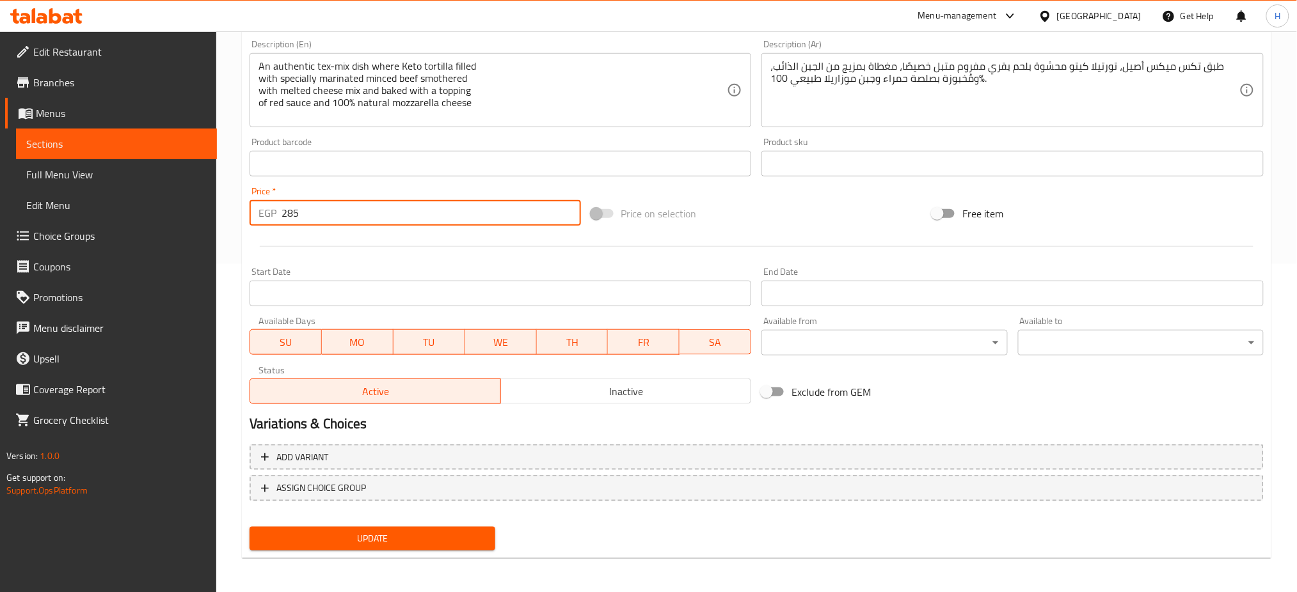
drag, startPoint x: 317, startPoint y: 221, endPoint x: 270, endPoint y: 219, distance: 47.4
click at [270, 219] on div "EGP 285 Price *" at bounding box center [415, 213] width 331 height 26
type input "320"
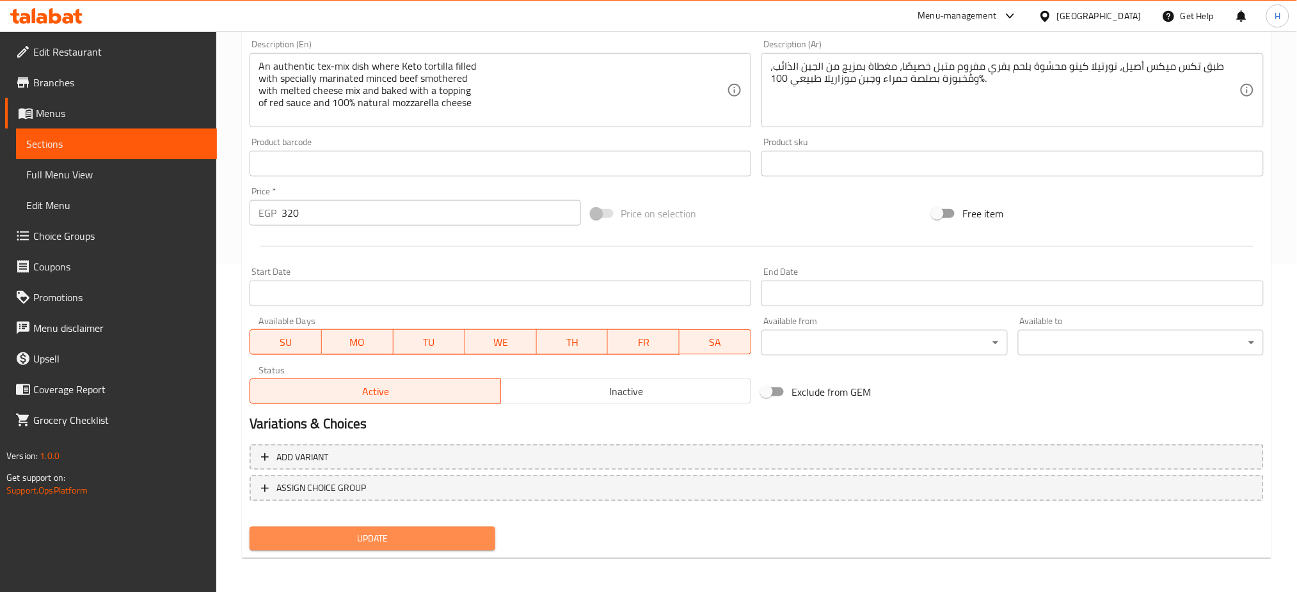
click at [408, 541] on span "Update" at bounding box center [372, 539] width 225 height 16
click at [364, 531] on span "Update" at bounding box center [372, 539] width 225 height 16
click at [415, 542] on span "Update" at bounding box center [372, 539] width 225 height 16
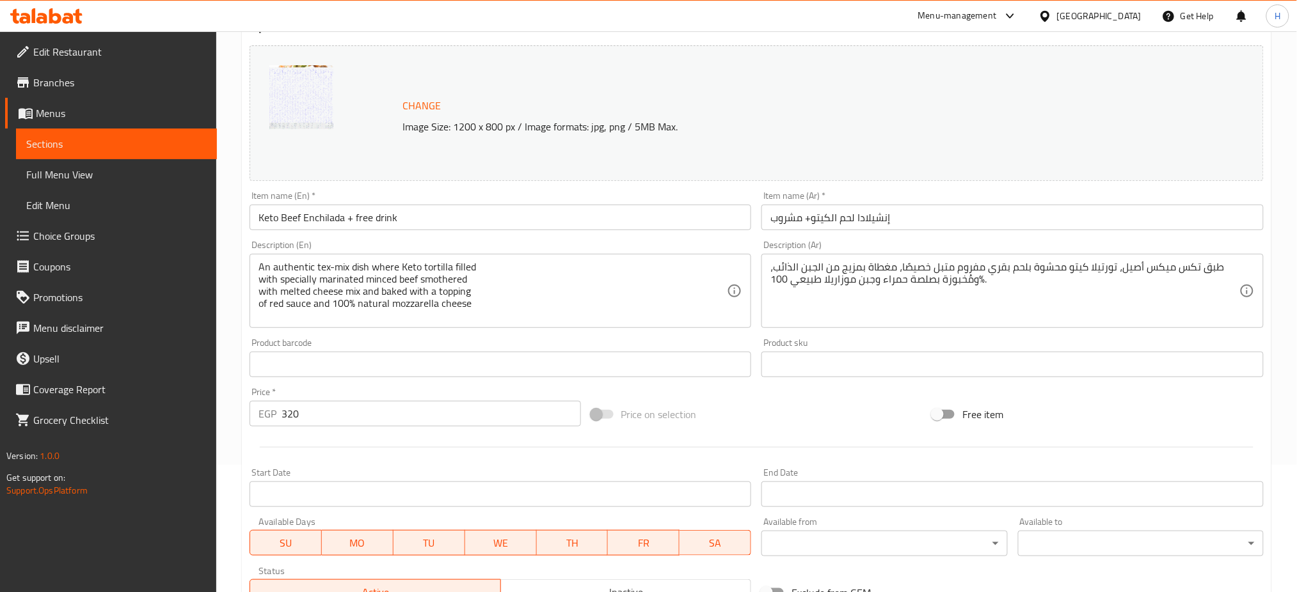
scroll to position [0, 0]
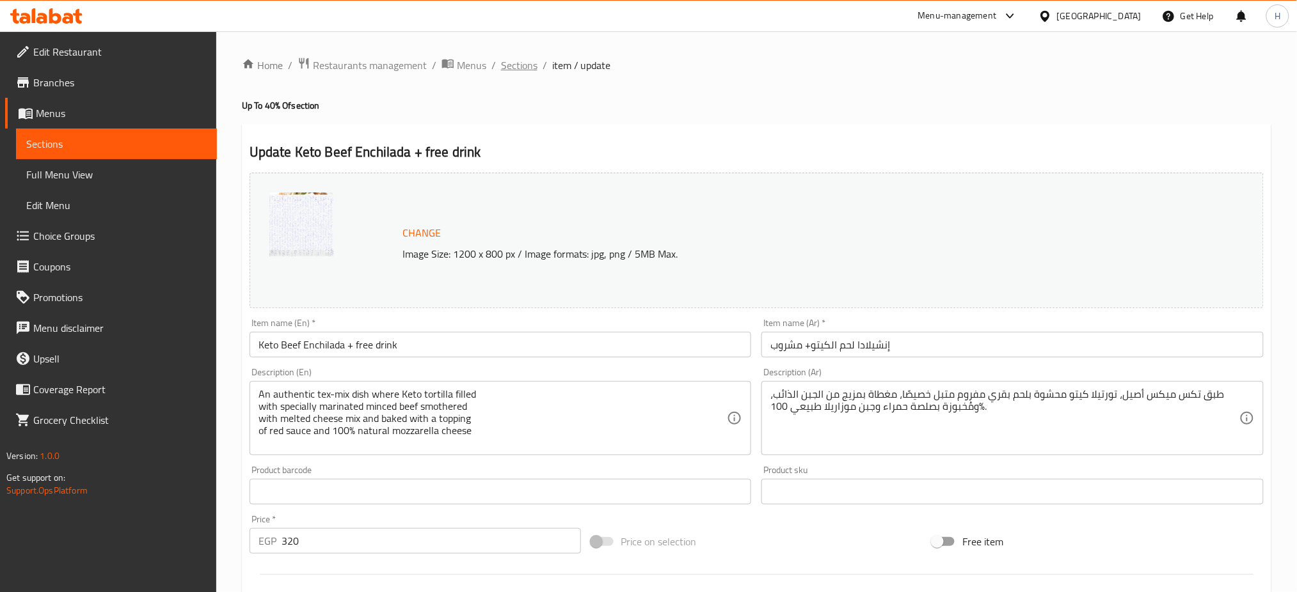
click at [529, 59] on span "Sections" at bounding box center [519, 65] width 36 height 15
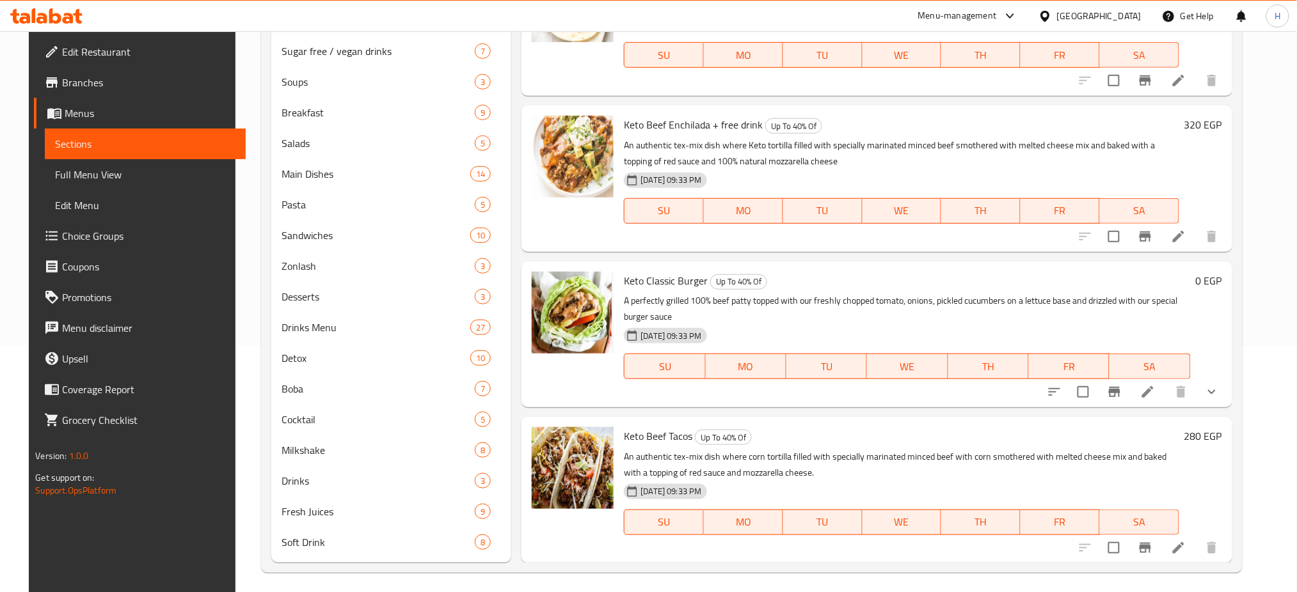
scroll to position [252, 0]
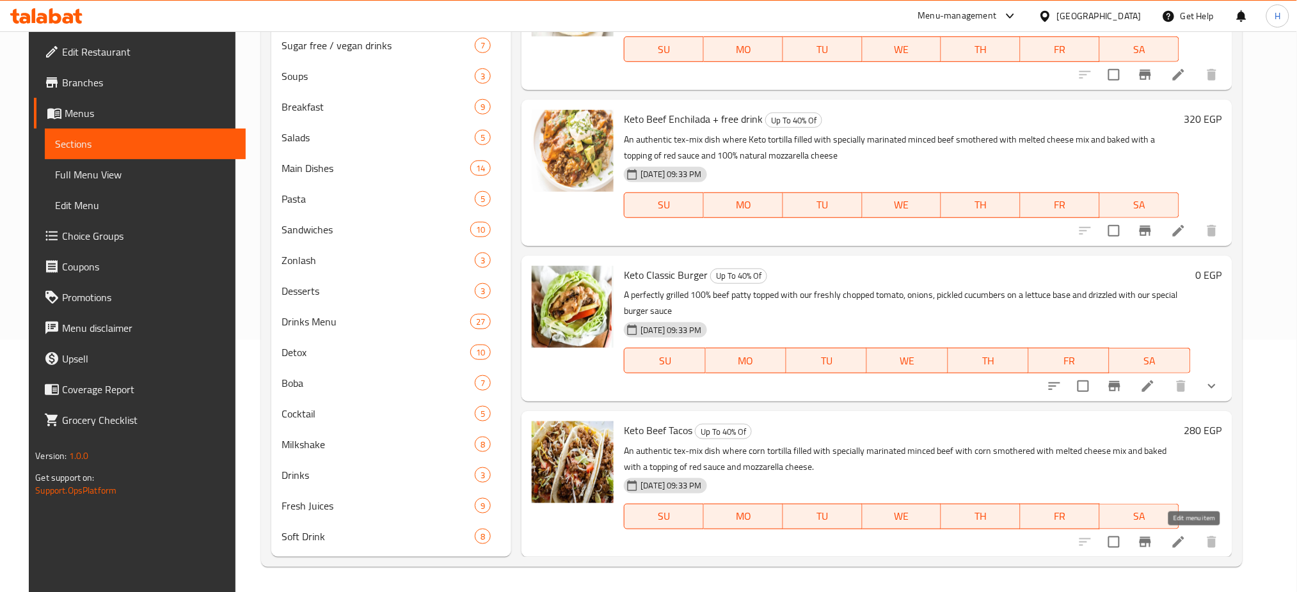
click at [1184, 541] on icon at bounding box center [1179, 542] width 12 height 12
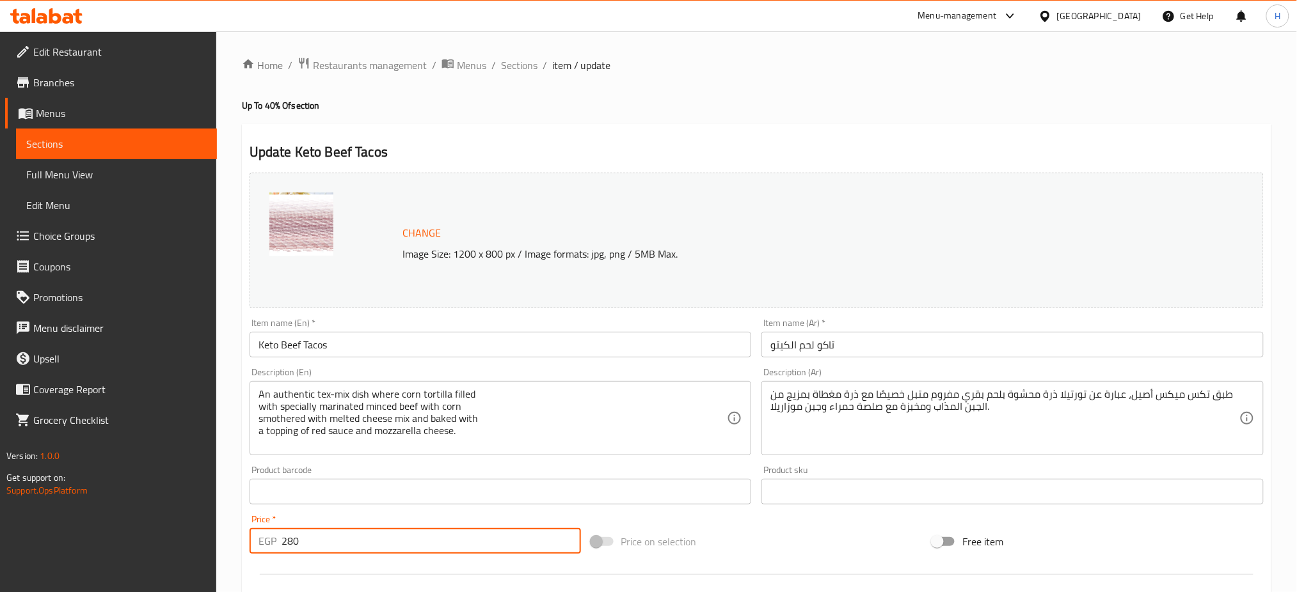
drag, startPoint x: 314, startPoint y: 542, endPoint x: 262, endPoint y: 545, distance: 52.6
click at [262, 545] on div "EGP 280 Price *" at bounding box center [415, 541] width 331 height 26
type input "315"
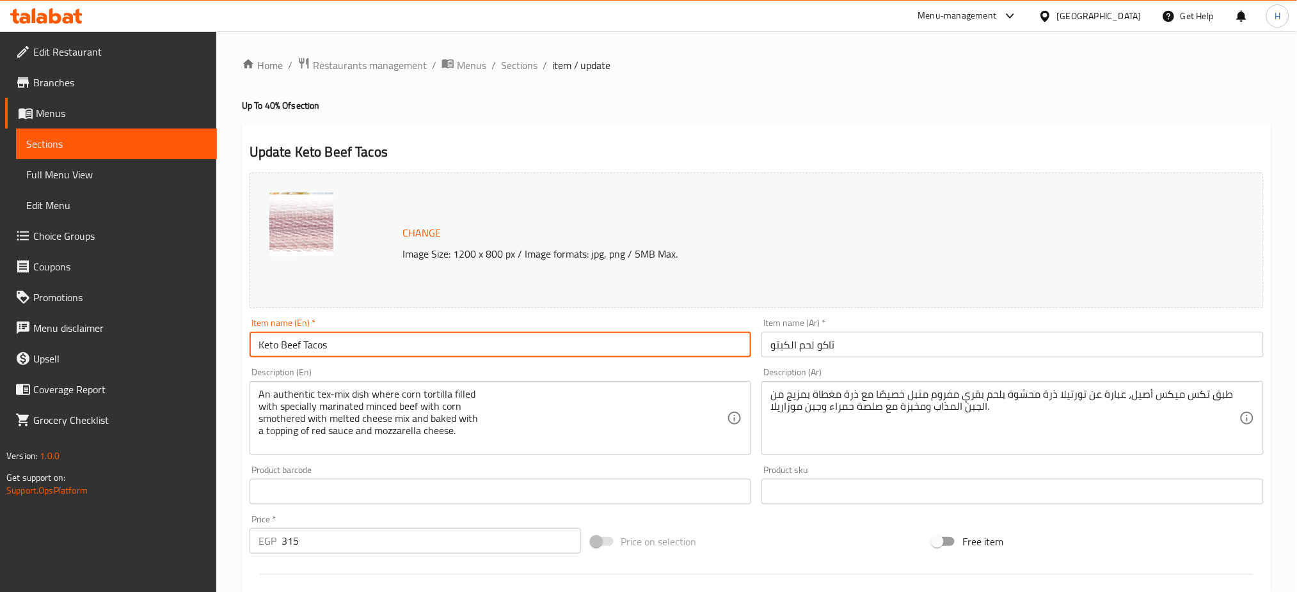
click at [454, 345] on input "Keto Beef Tacos" at bounding box center [501, 345] width 502 height 26
type input "Keto Beef Tacos+ free Drink"
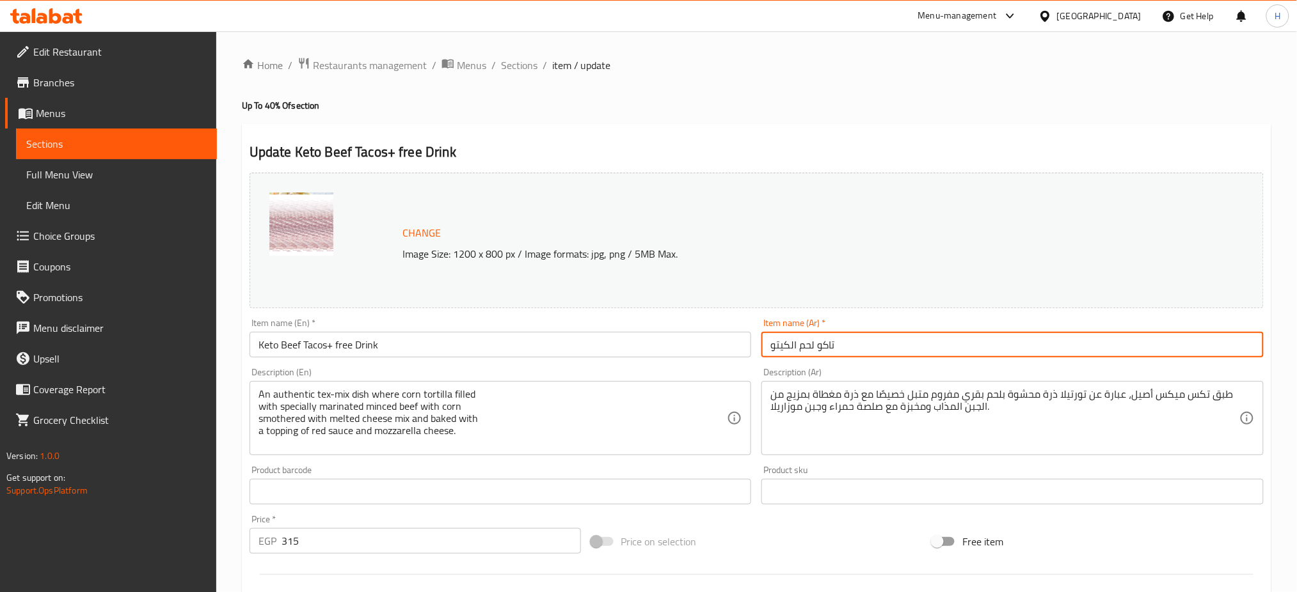
drag, startPoint x: 775, startPoint y: 347, endPoint x: 766, endPoint y: 348, distance: 9.0
click at [766, 348] on input "تاكو لحم الكيتو" at bounding box center [1012, 345] width 502 height 26
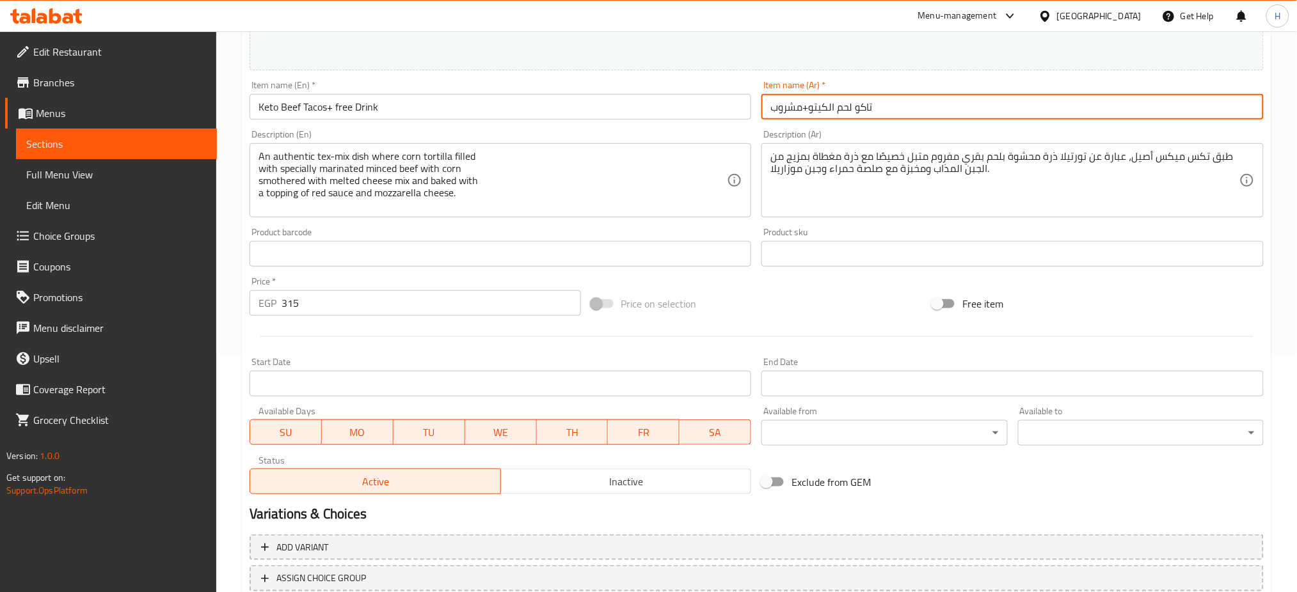
scroll to position [328, 0]
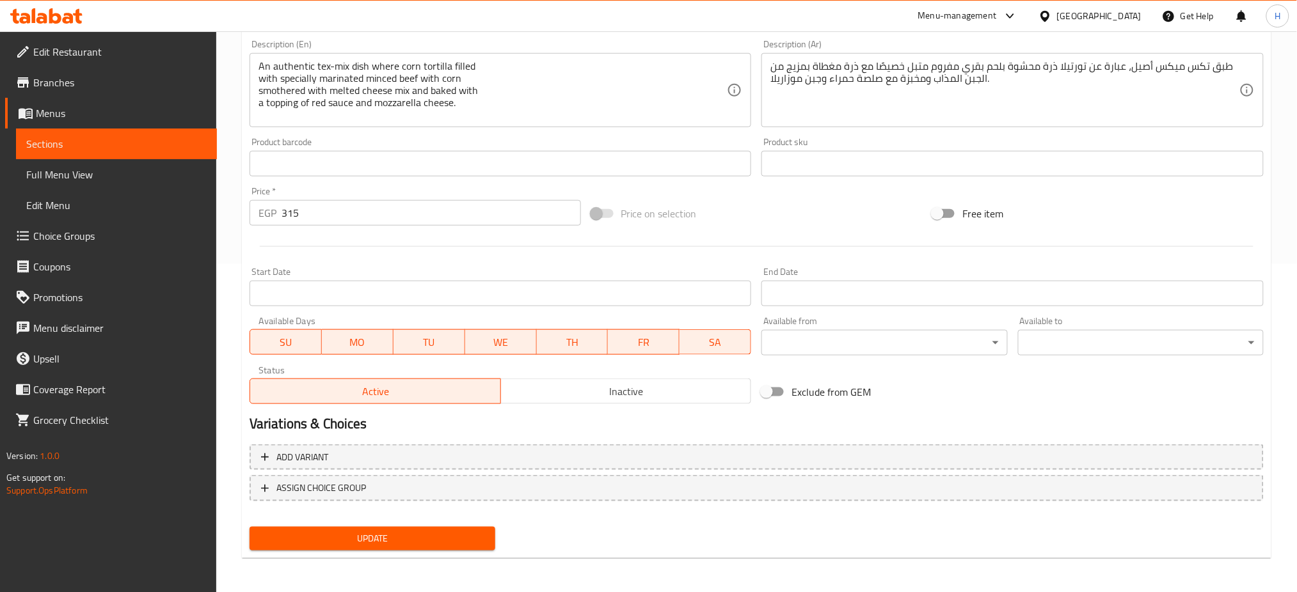
type input "تاكو لحم الكيتو+مشروب"
click at [432, 528] on button "Update" at bounding box center [373, 539] width 246 height 24
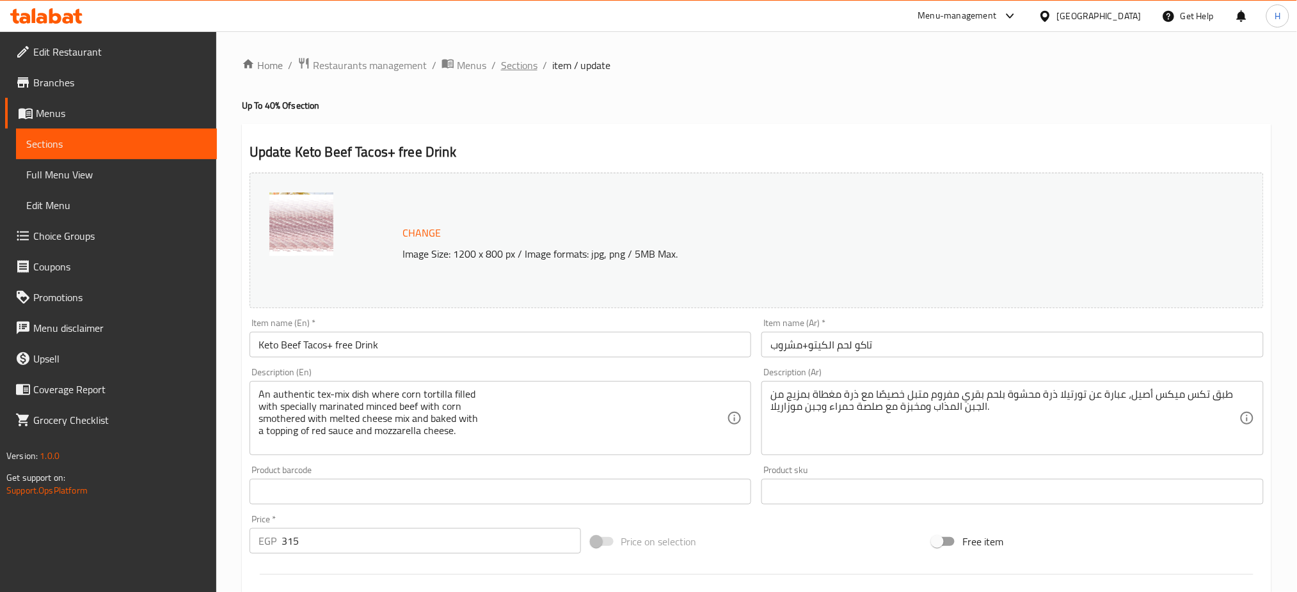
click at [518, 61] on span "Sections" at bounding box center [519, 65] width 36 height 15
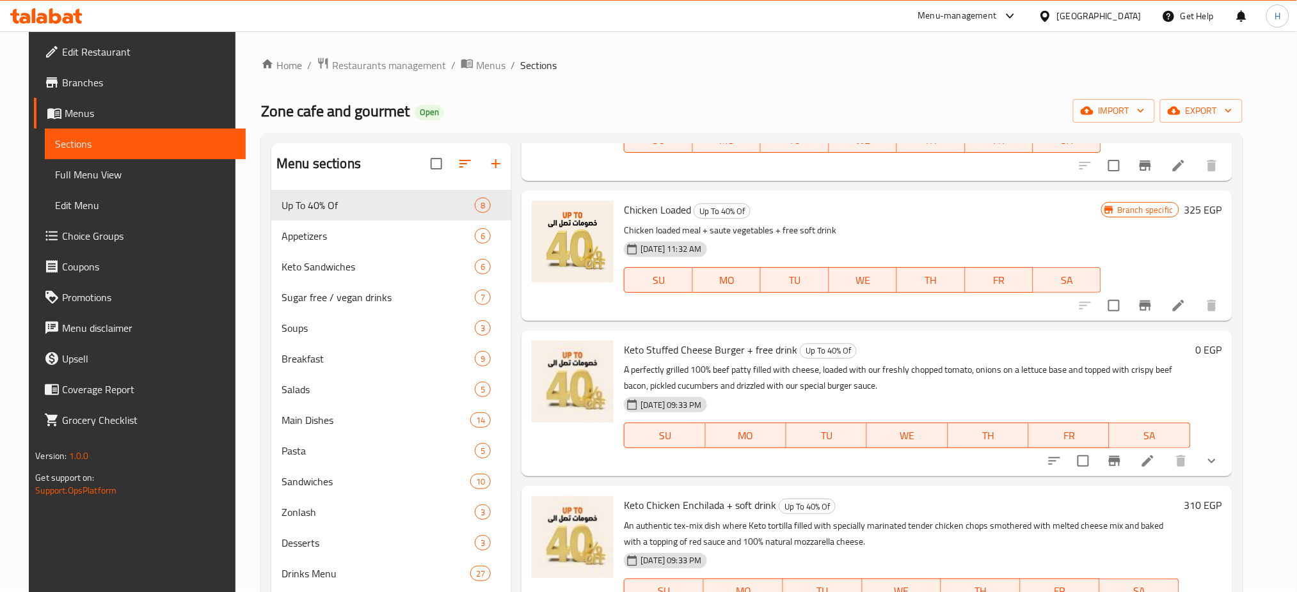
scroll to position [184, 0]
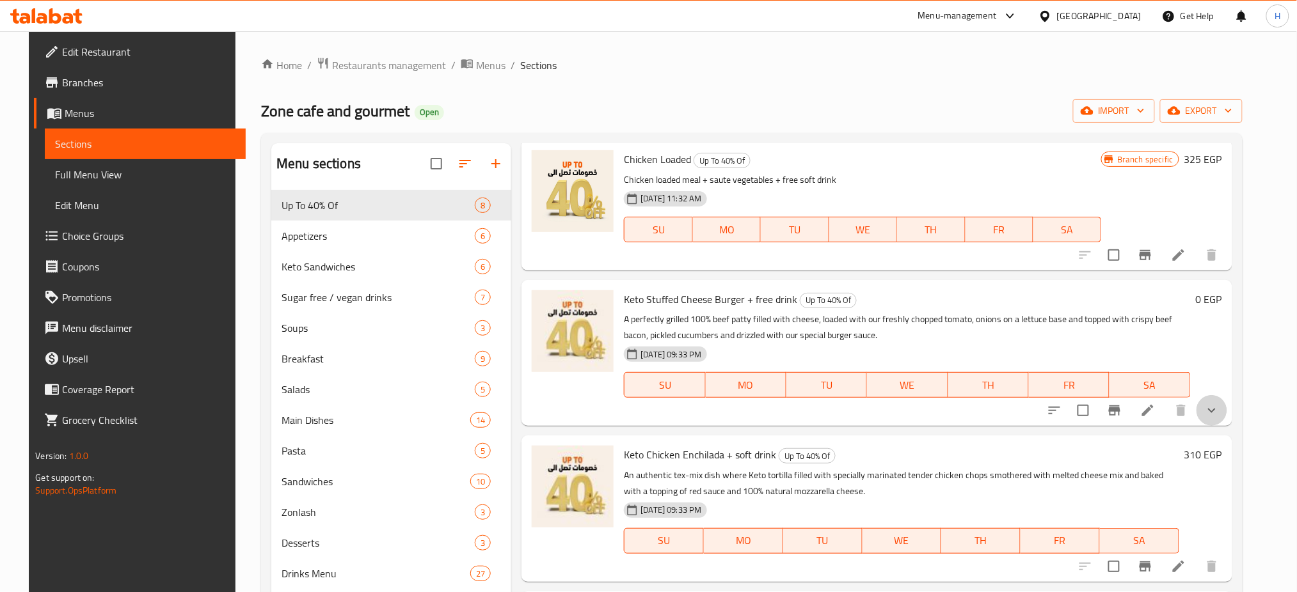
click at [1214, 412] on button "show more" at bounding box center [1211, 410] width 31 height 31
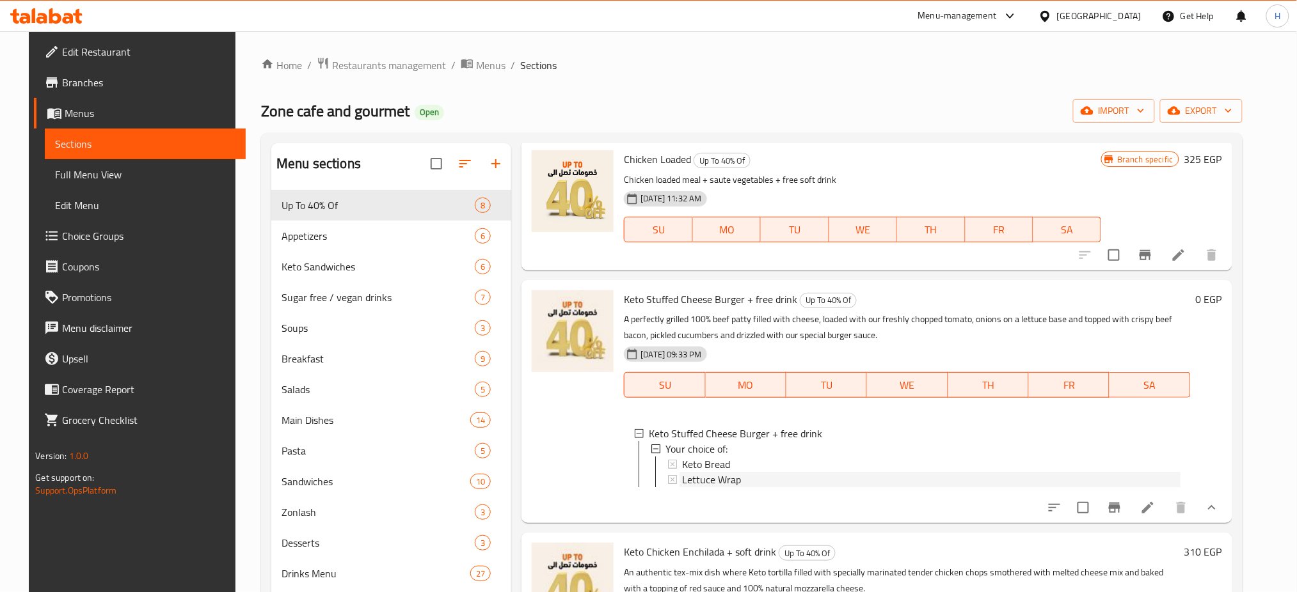
click at [860, 472] on div "Lettuce Wrap" at bounding box center [931, 479] width 498 height 15
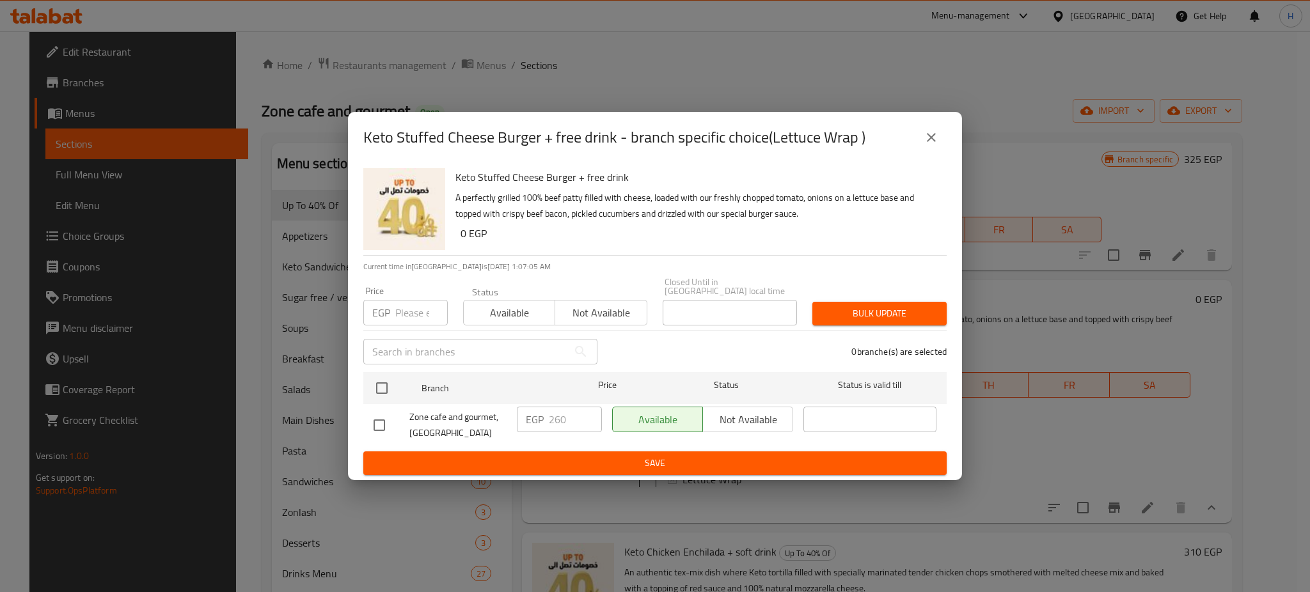
click at [938, 152] on button "close" at bounding box center [931, 137] width 31 height 31
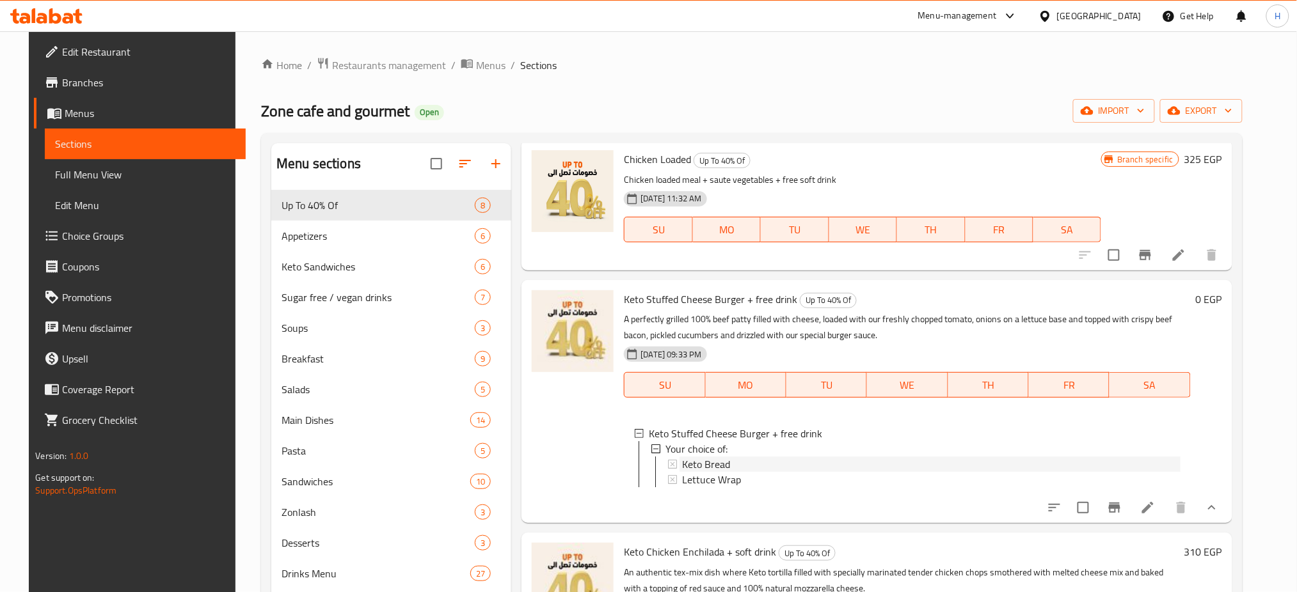
click at [825, 461] on div "Keto Bread" at bounding box center [931, 464] width 498 height 15
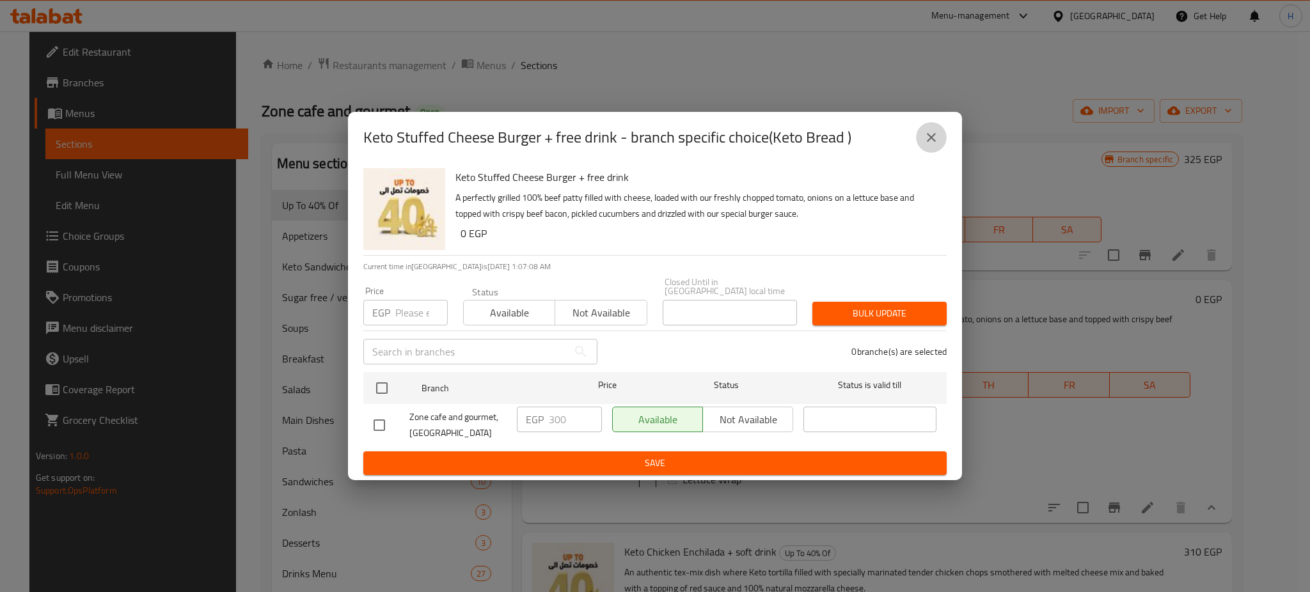
click at [933, 139] on icon "close" at bounding box center [931, 137] width 15 height 15
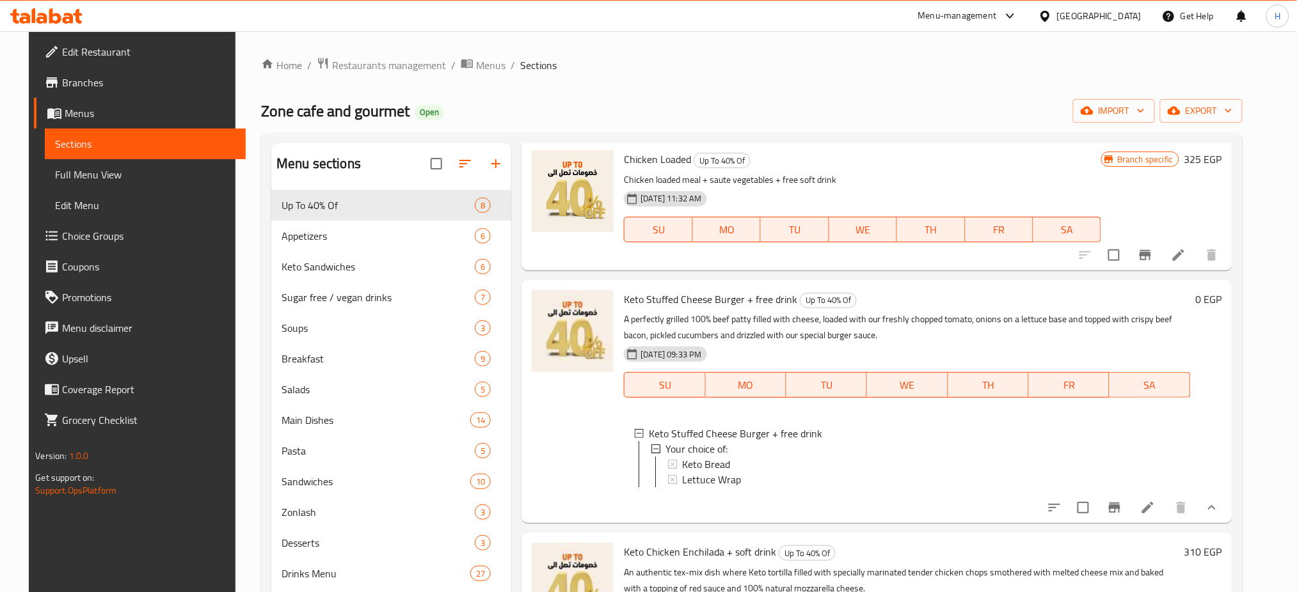
scroll to position [0, 0]
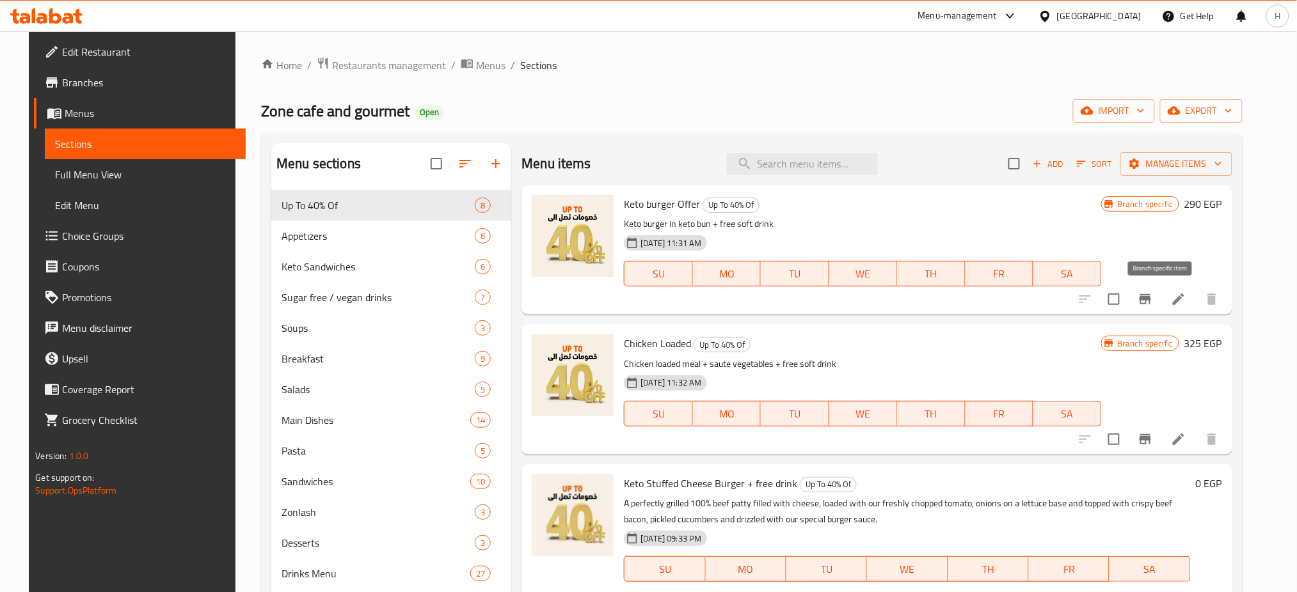
click at [1151, 298] on icon "Branch-specific-item" at bounding box center [1145, 299] width 12 height 10
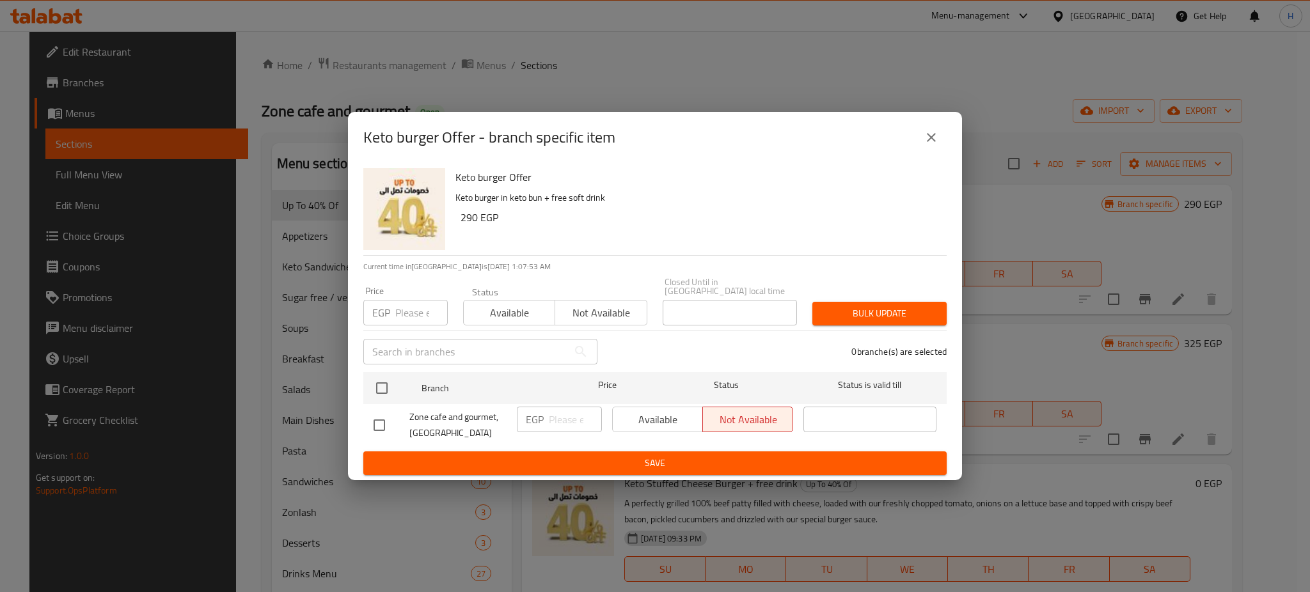
click at [916, 131] on div "Keto burger Offer - branch specific item" at bounding box center [654, 137] width 583 height 31
click at [929, 141] on icon "close" at bounding box center [931, 137] width 9 height 9
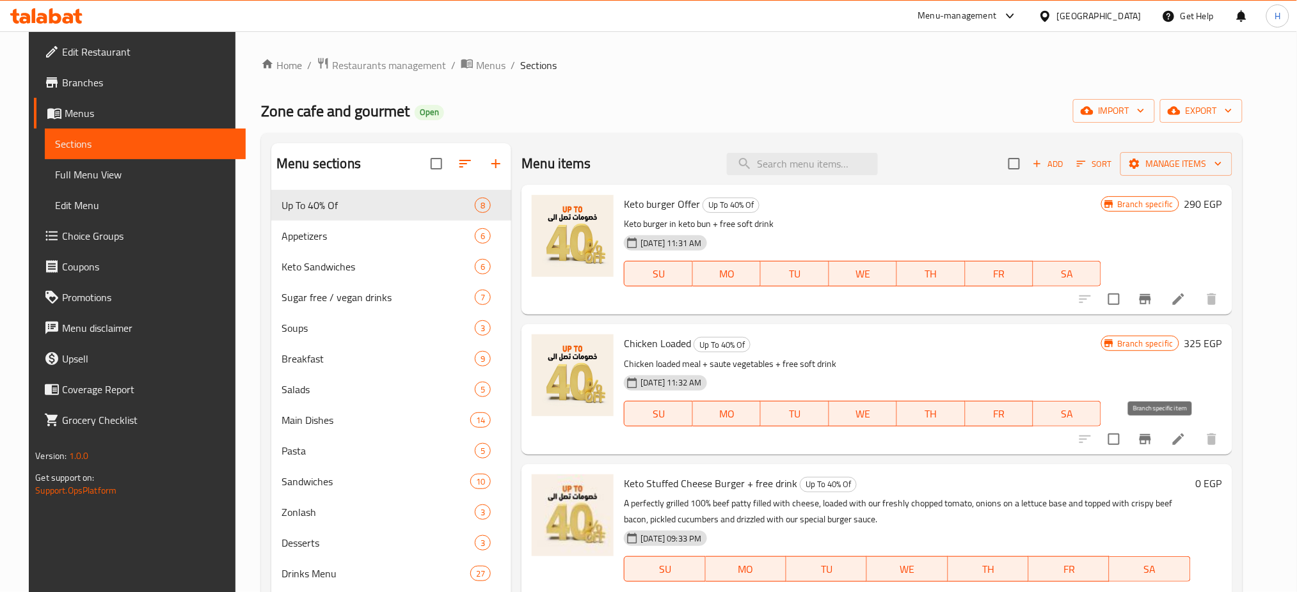
click at [1153, 445] on icon "Branch-specific-item" at bounding box center [1145, 439] width 15 height 15
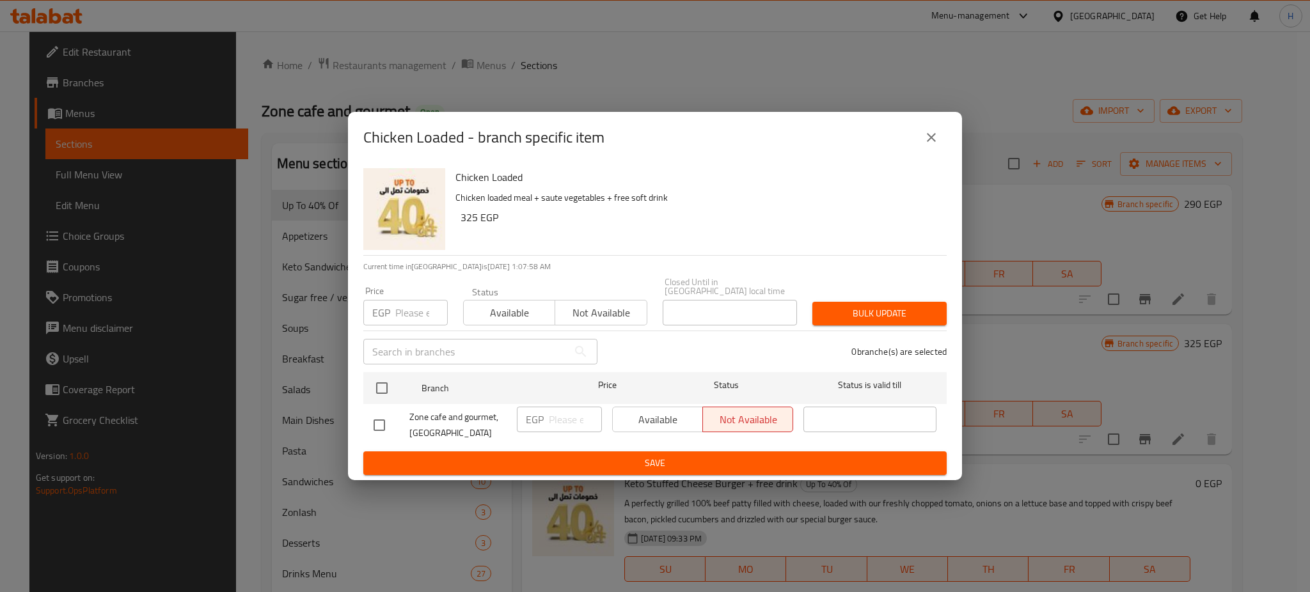
click at [933, 139] on icon "close" at bounding box center [931, 137] width 15 height 15
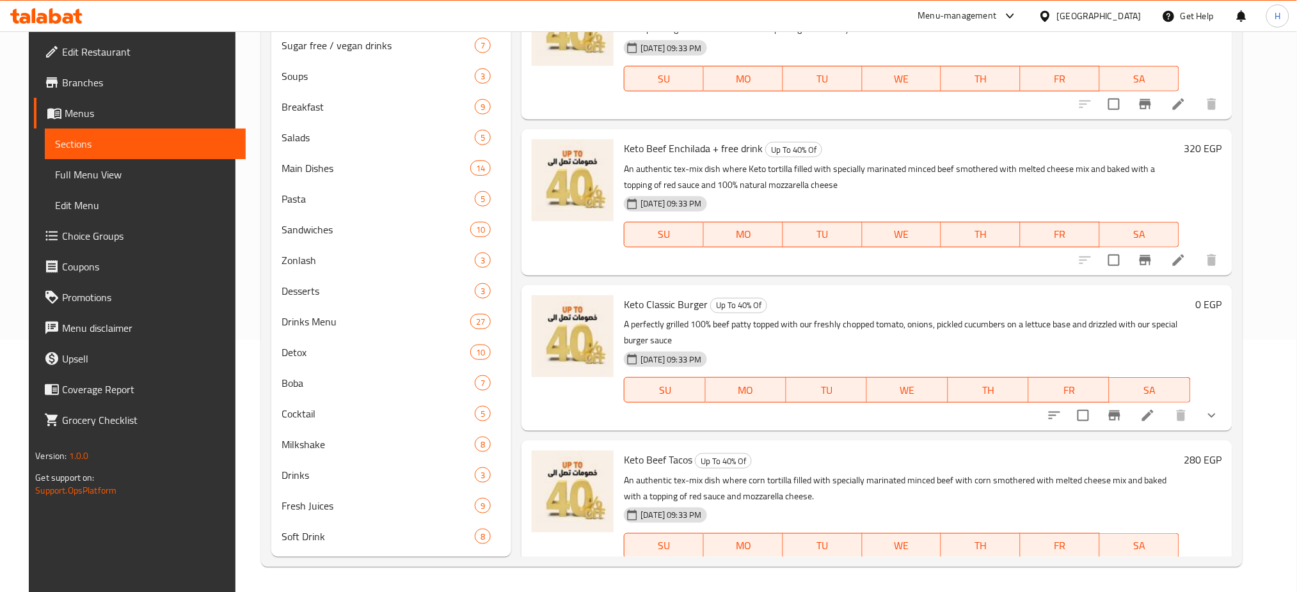
scroll to position [646, 0]
click at [1155, 423] on icon at bounding box center [1147, 416] width 15 height 15
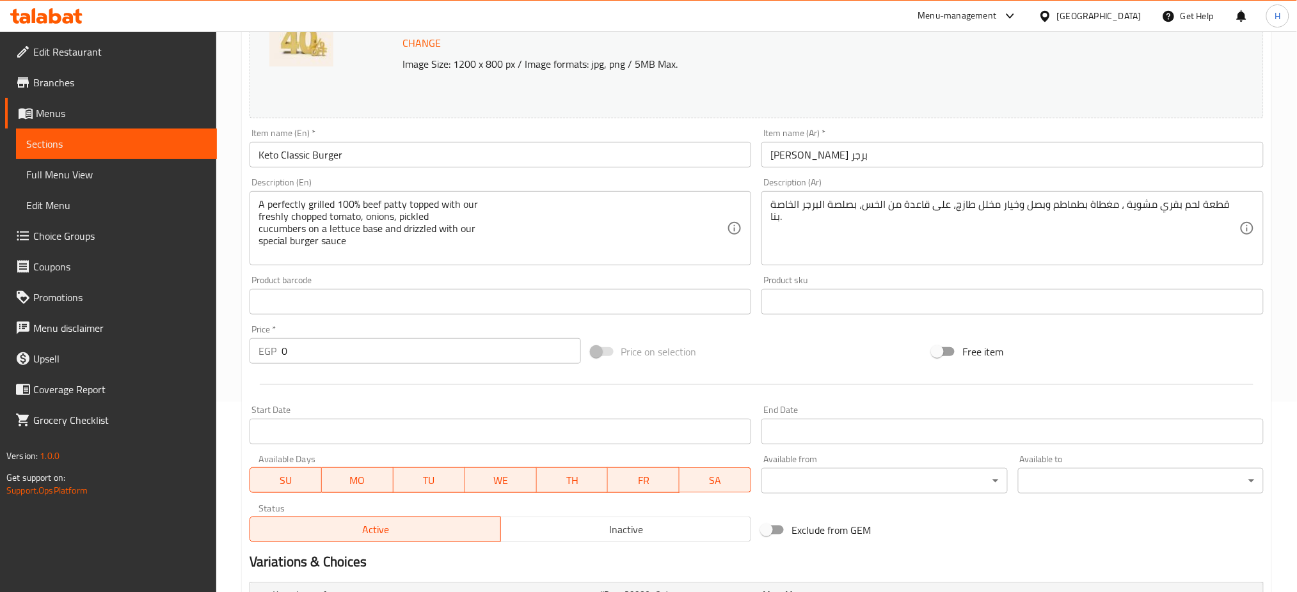
scroll to position [188, 0]
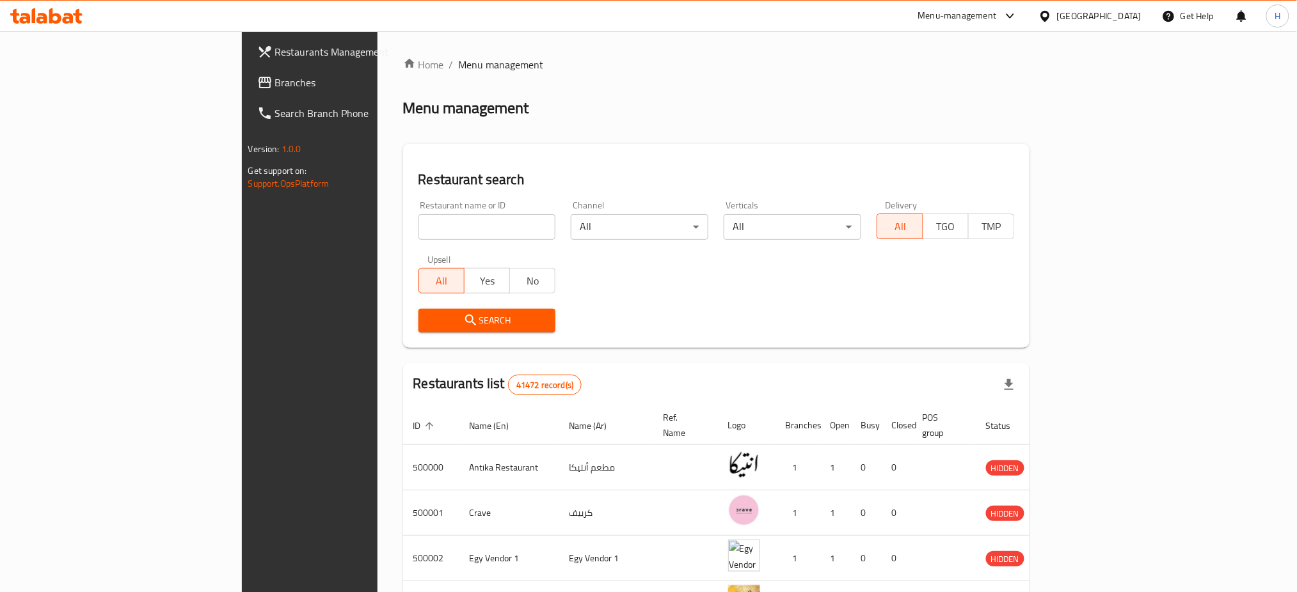
drag, startPoint x: 353, startPoint y: 210, endPoint x: 359, endPoint y: 220, distance: 11.7
click at [418, 220] on div "Restaurant name or ID Restaurant name or ID" at bounding box center [487, 220] width 138 height 39
click at [418, 220] on input "search" at bounding box center [487, 227] width 138 height 26
paste input "697723"
type input "697723"
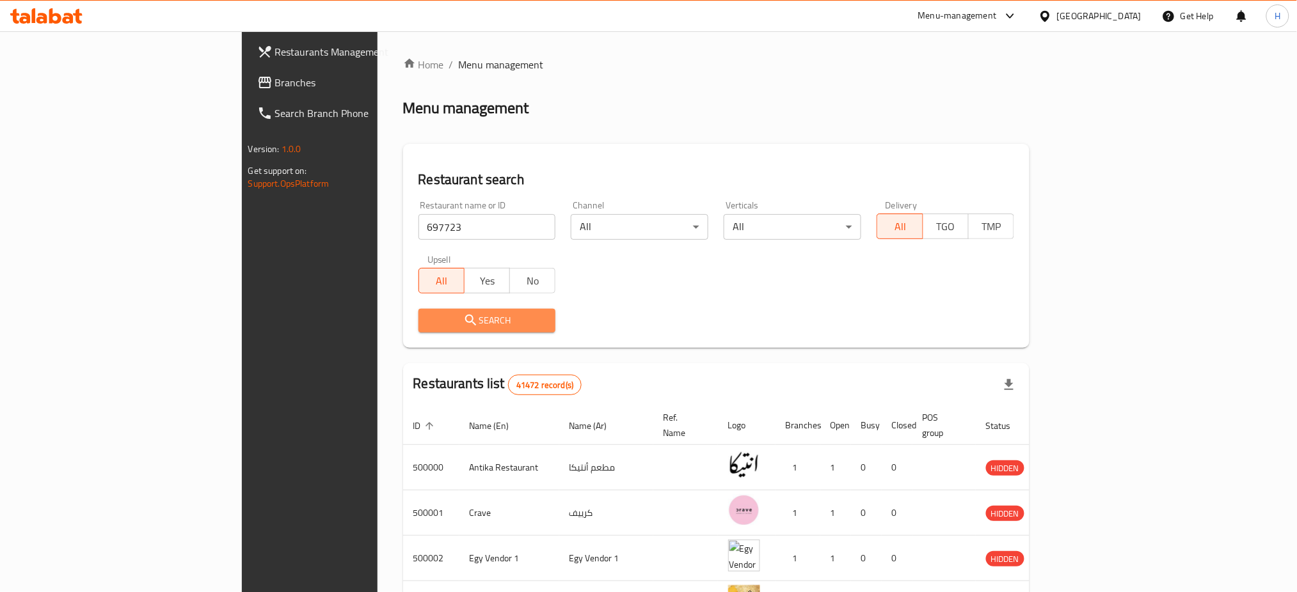
click at [429, 323] on span "Search" at bounding box center [487, 321] width 117 height 16
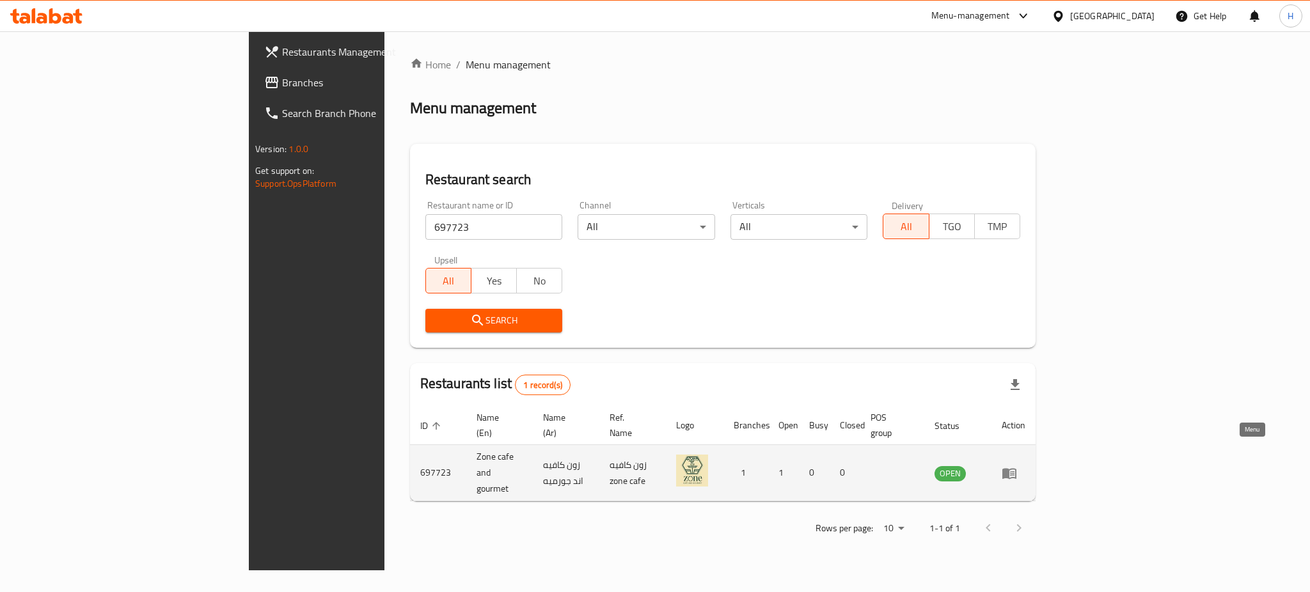
click at [1015, 472] on icon "enhanced table" at bounding box center [1012, 474] width 4 height 5
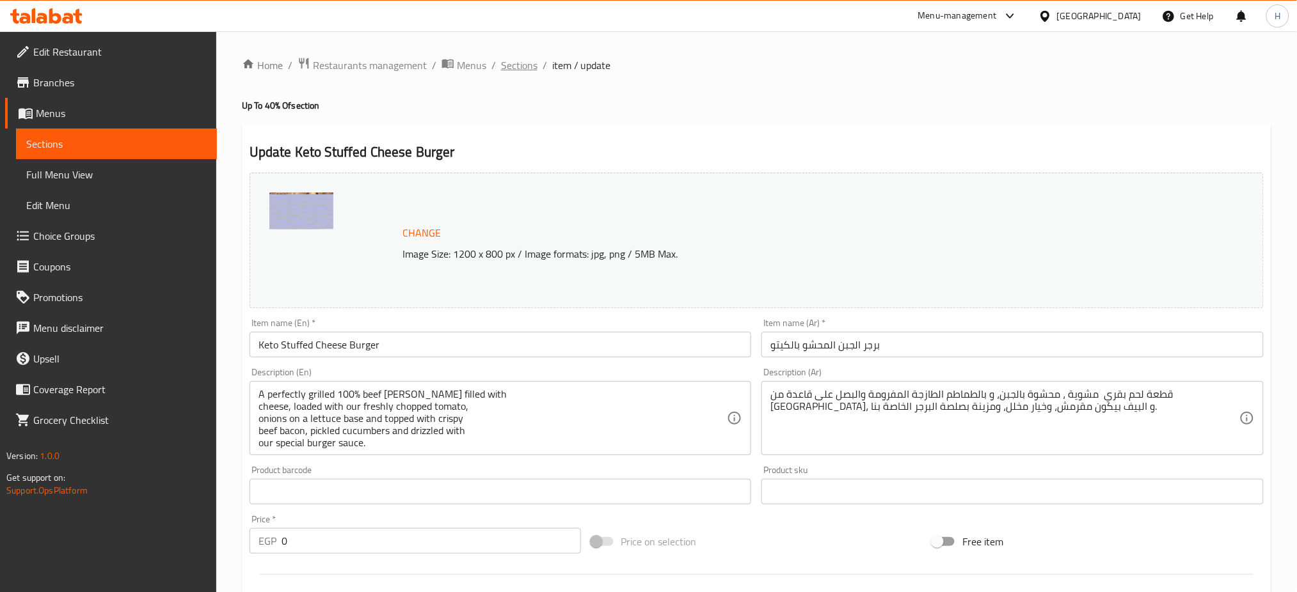
click at [519, 63] on span "Sections" at bounding box center [519, 65] width 36 height 15
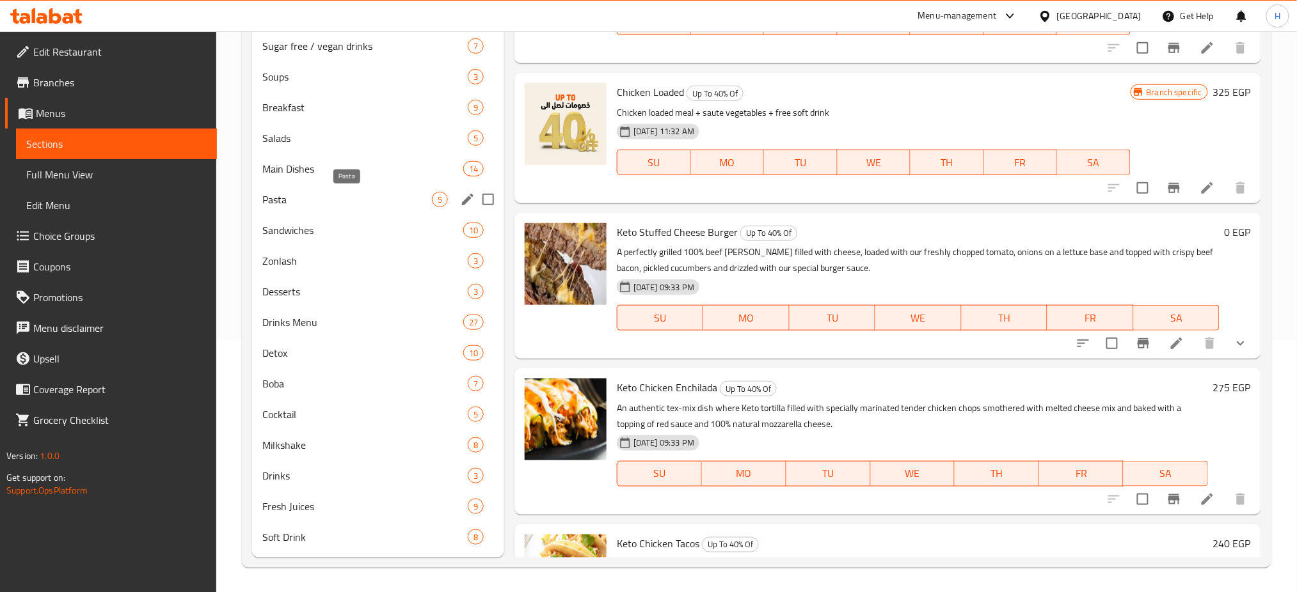
scroll to position [252, 0]
click at [333, 466] on div "Drinks 3" at bounding box center [378, 475] width 252 height 31
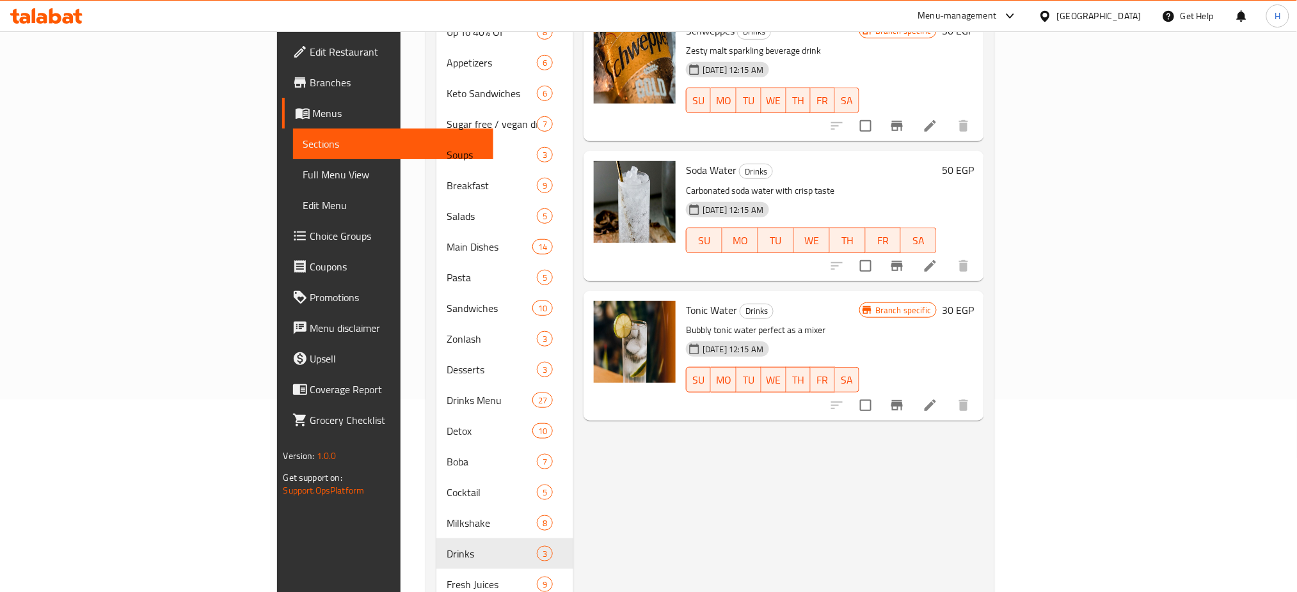
scroll to position [252, 0]
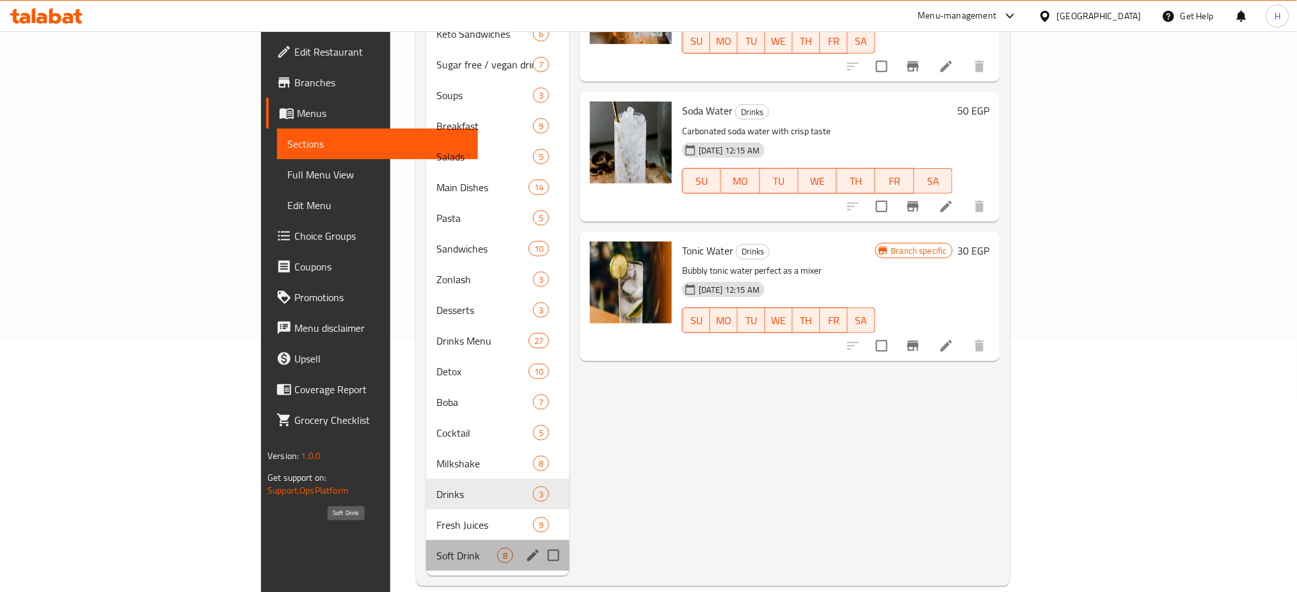
click at [436, 548] on span "Soft Drink" at bounding box center [466, 555] width 61 height 15
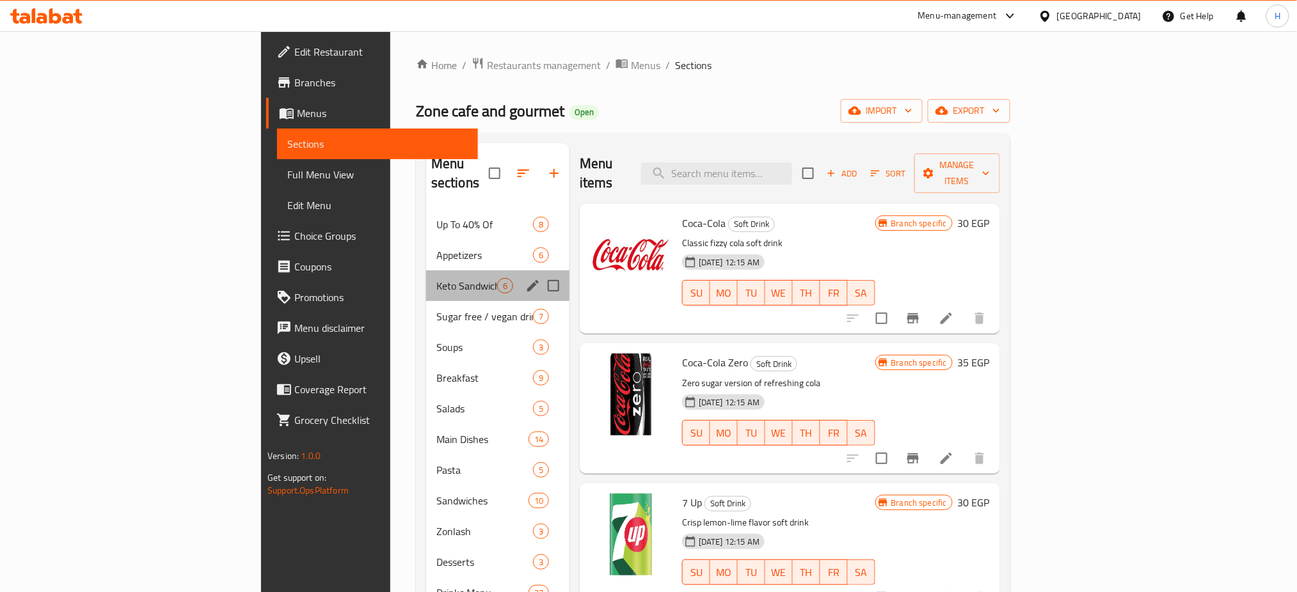
click at [426, 271] on div "Keto Sandwiches 6" at bounding box center [497, 286] width 143 height 31
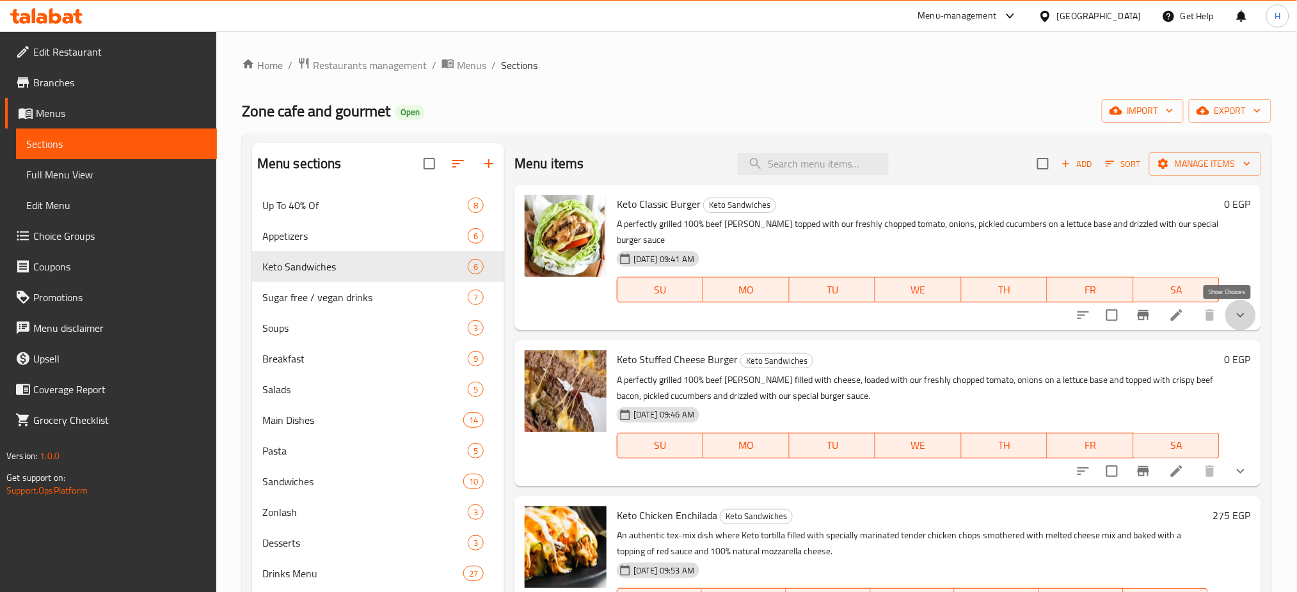
click at [1233, 317] on icon "show more" at bounding box center [1240, 315] width 15 height 15
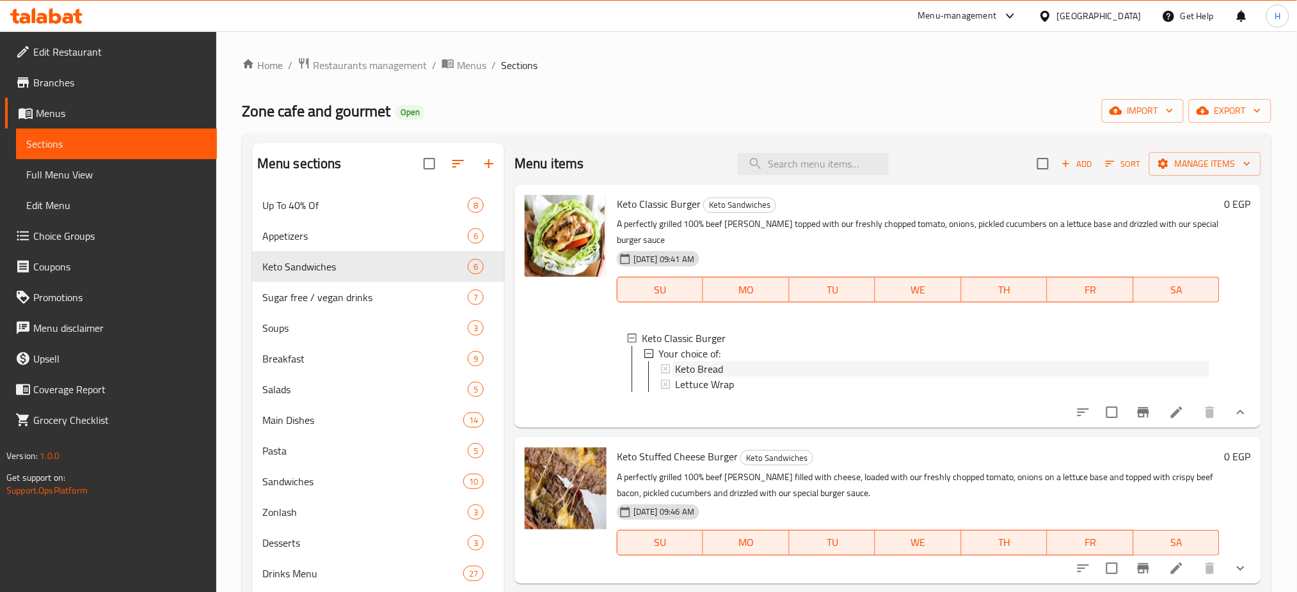
click at [816, 363] on div "Keto Bread" at bounding box center [942, 368] width 534 height 15
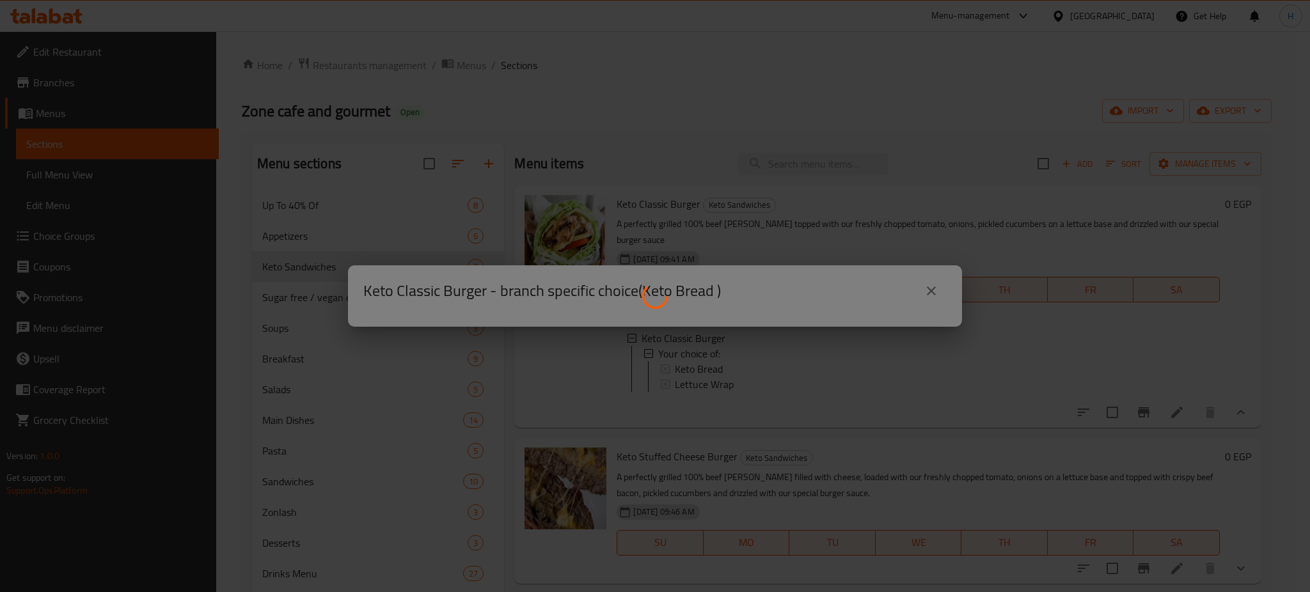
click at [816, 363] on div at bounding box center [655, 296] width 1310 height 592
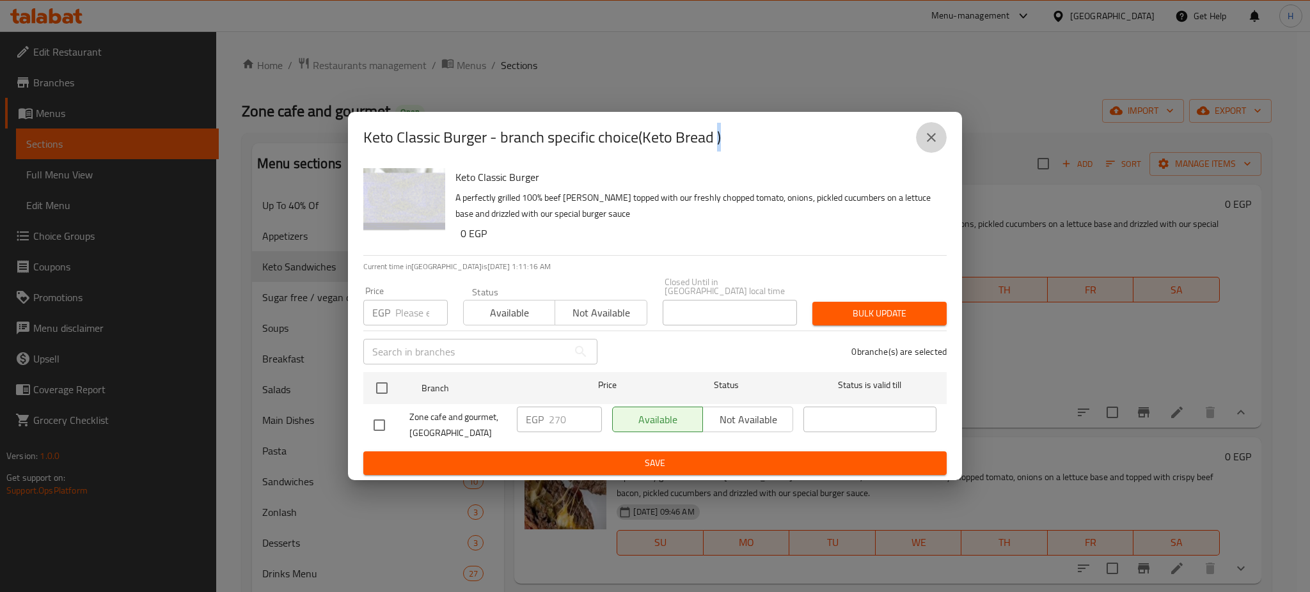
click at [928, 137] on icon "close" at bounding box center [931, 137] width 15 height 15
